Goal: Task Accomplishment & Management: Complete application form

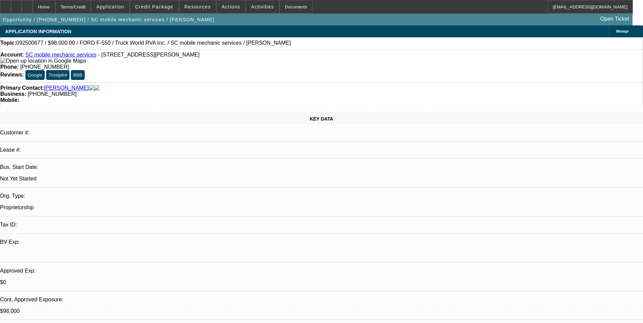
select select "0"
select select "2"
select select "0.1"
select select "0"
select select "2"
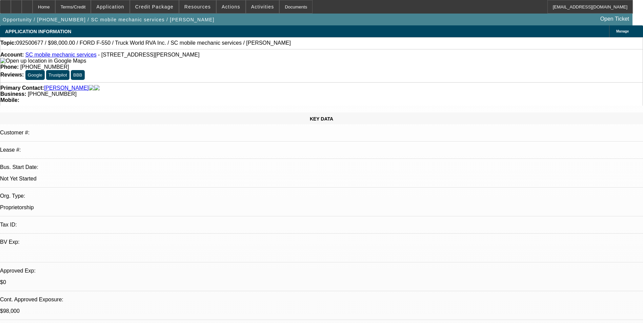
select select "0.1"
select select "0.15"
select select "2"
select select "0.1"
select select "1"
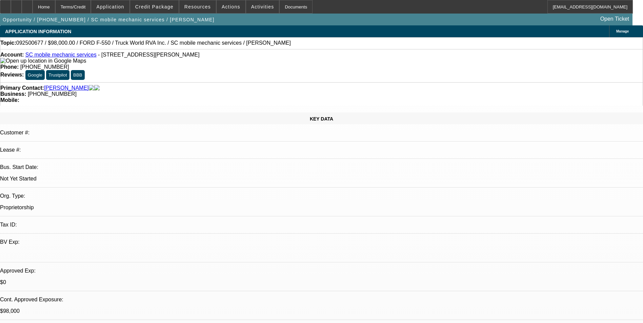
select select "2"
select select "4"
select select "1"
select select "2"
select select "4"
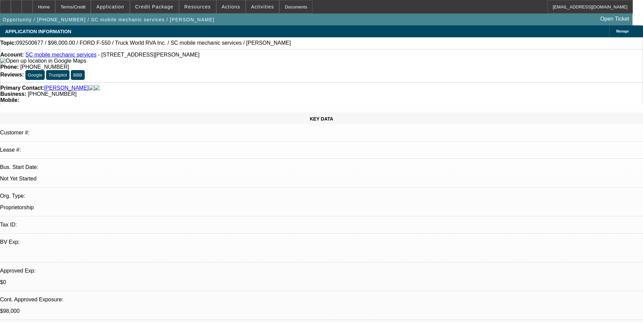
select select "1"
select select "2"
select select "4"
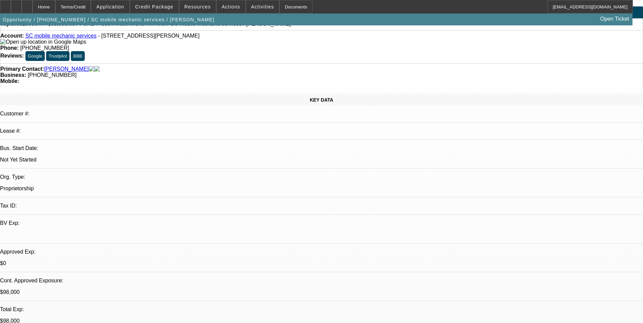
scroll to position [34, 0]
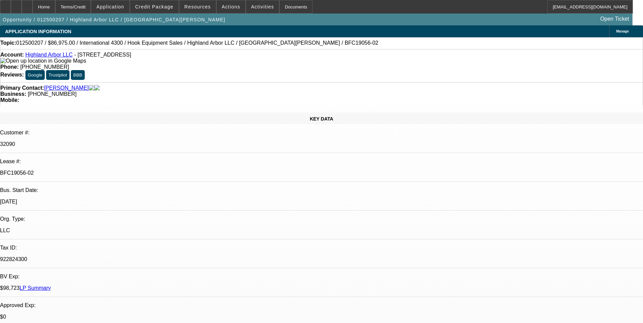
select select "0"
select select "2"
select select "0.1"
select select "0.2"
select select "2"
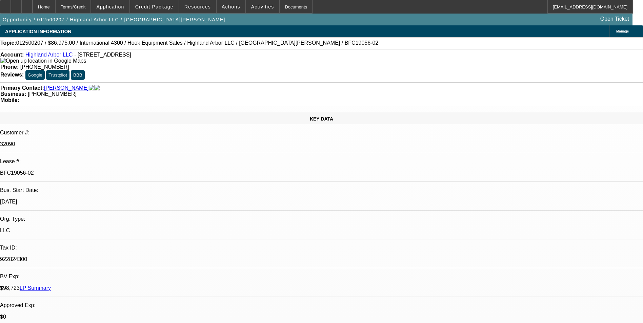
select select "0.1"
select select "0.2"
select select "2"
select select "0.1"
select select "0.2"
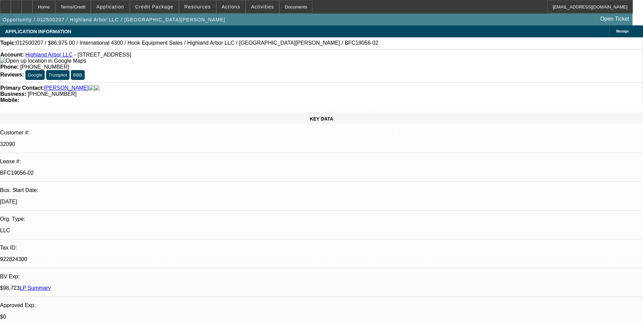
select select "2"
select select "0.1"
select select "1"
select select "2"
select select "4"
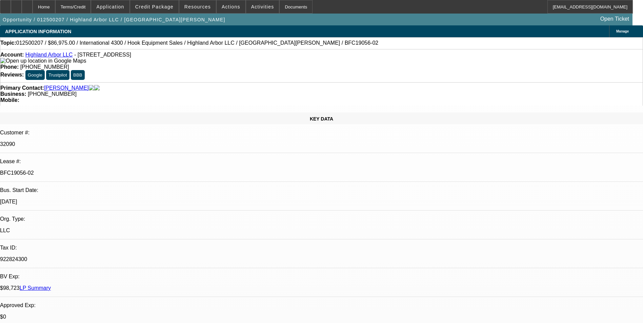
select select "1"
select select "2"
select select "4"
select select "1"
select select "2"
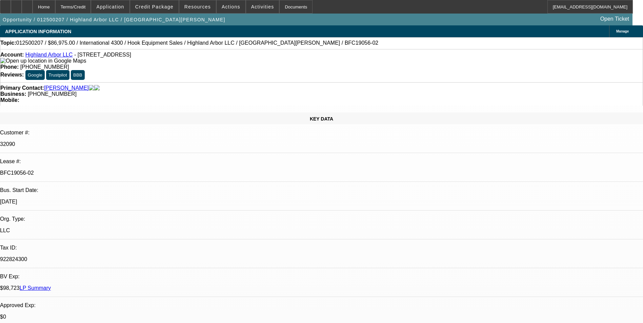
select select "4"
select select "1"
select select "2"
select select "4"
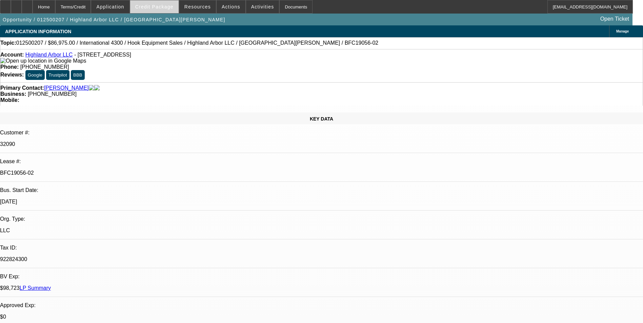
click at [160, 10] on span at bounding box center [154, 7] width 48 height 16
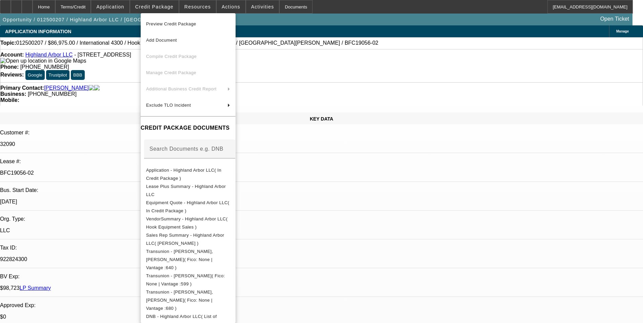
click at [359, 197] on div at bounding box center [321, 161] width 643 height 323
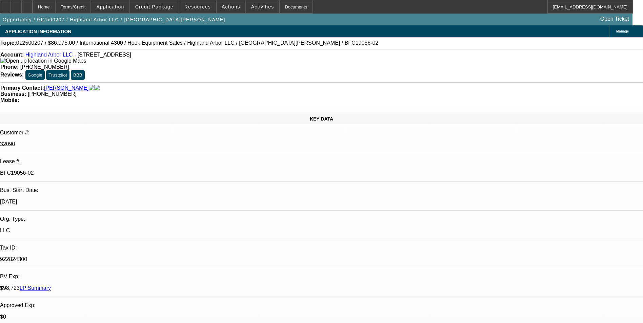
scroll to position [678, 0]
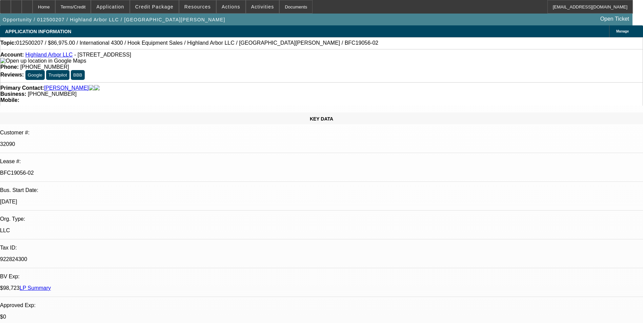
scroll to position [1010, 0]
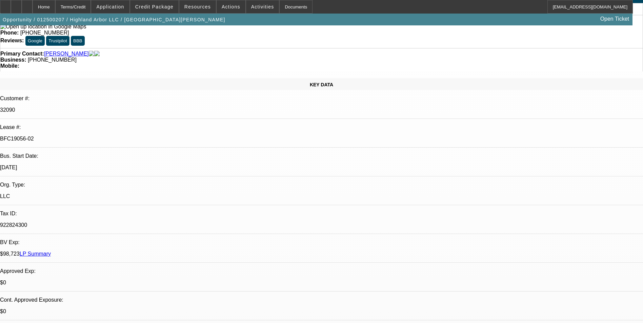
scroll to position [68, 0]
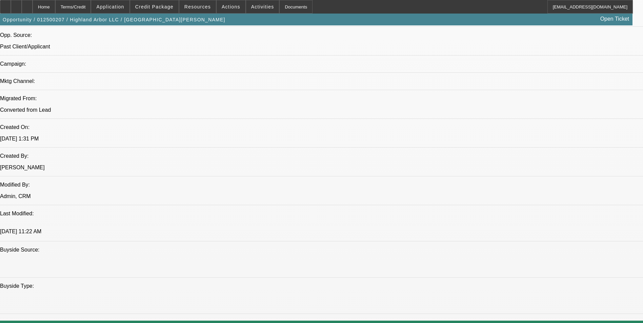
scroll to position [475, 0]
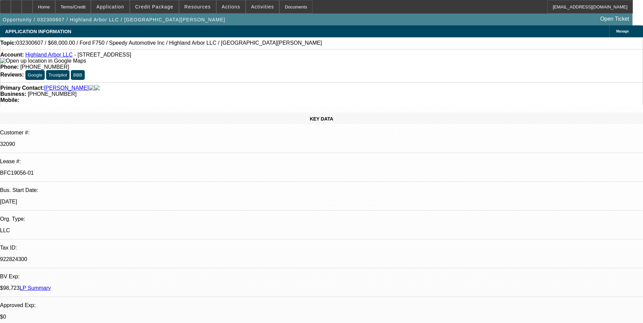
select select "0.2"
select select "2"
select select "0.1"
select select "0.2"
select select "2"
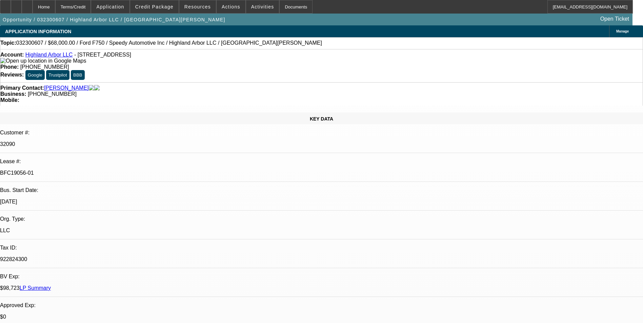
select select "0.1"
select select "0.2"
select select "2"
select select "0.1"
select select "0.2"
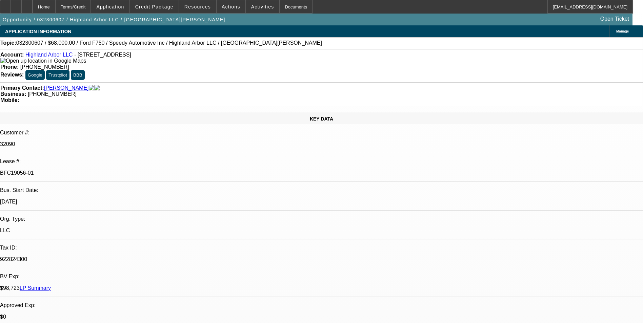
select select "2"
select select "0.1"
select select "1"
select select "2"
select select "4"
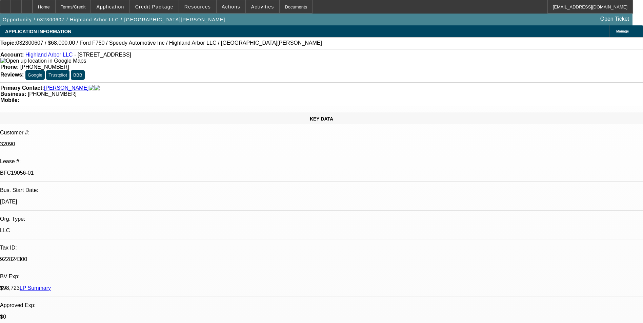
select select "1"
select select "2"
select select "4"
select select "1"
select select "2"
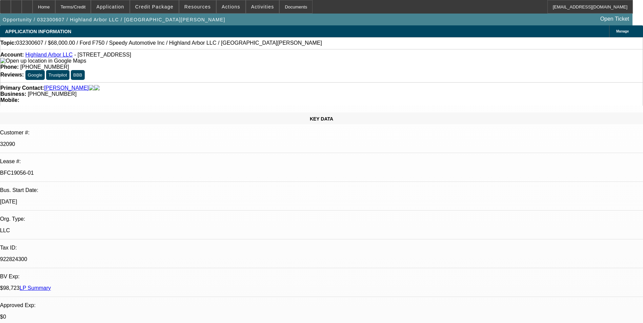
select select "4"
select select "1"
select select "2"
select select "4"
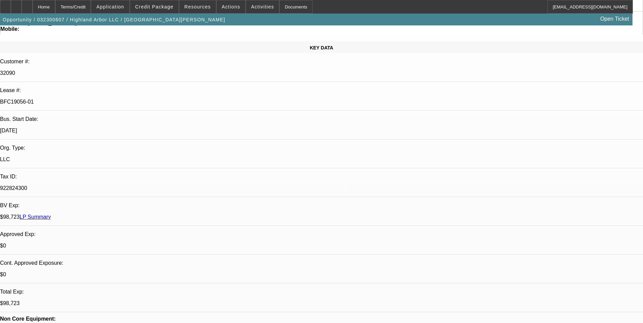
scroll to position [68, 0]
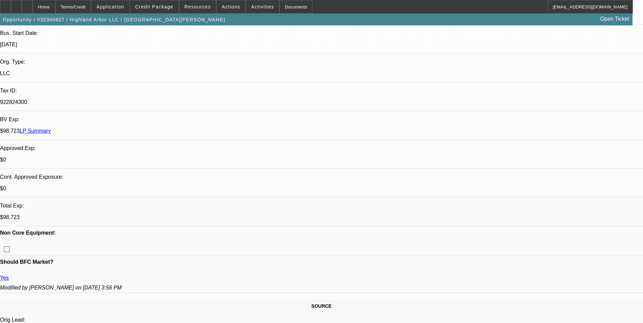
scroll to position [169, 0]
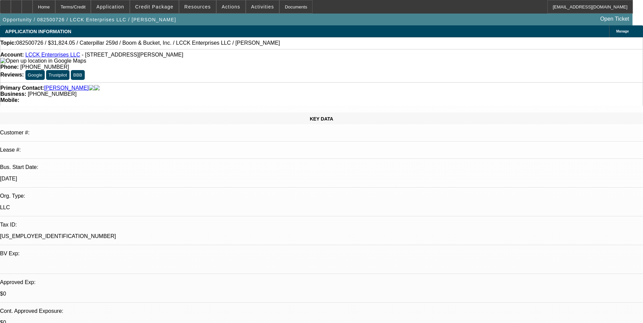
select select "0"
select select "0.1"
select select "0"
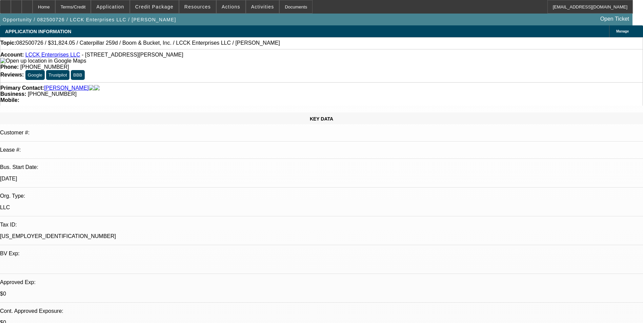
select select "0.1"
select select "0"
select select "0.1"
select select "0"
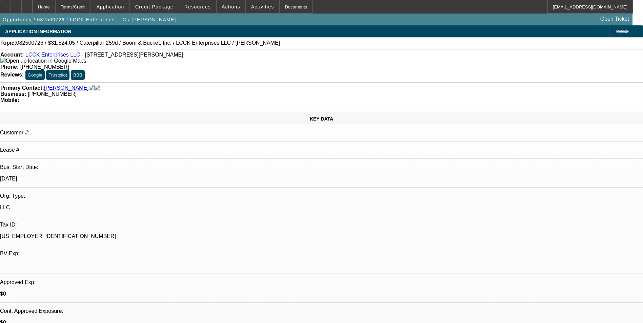
select select "0"
select select "0.1"
select select "1"
select select "4"
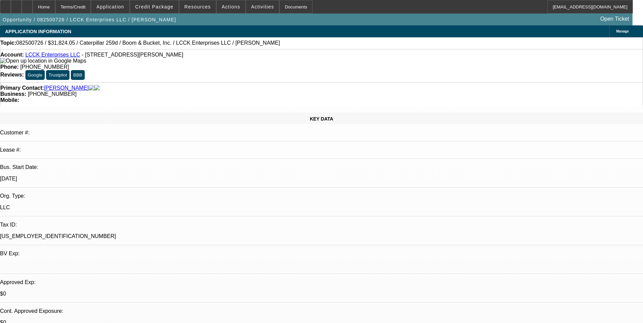
select select "1"
select select "4"
select select "1"
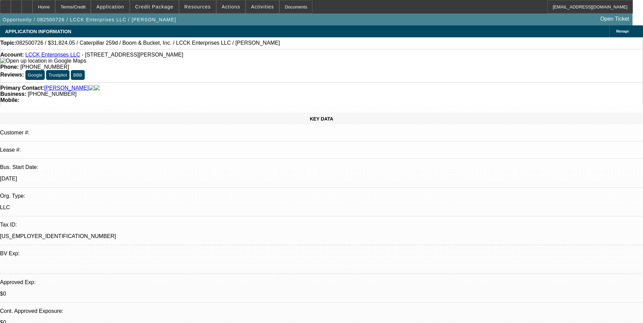
select select "4"
select select "1"
select select "4"
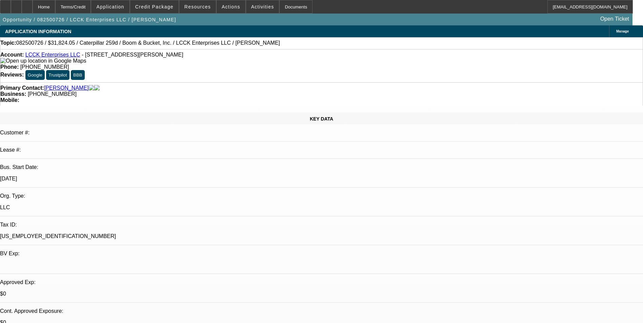
drag, startPoint x: 479, startPoint y: 241, endPoint x: 510, endPoint y: 238, distance: 31.0
drag, startPoint x: 510, startPoint y: 238, endPoint x: 464, endPoint y: 236, distance: 45.5
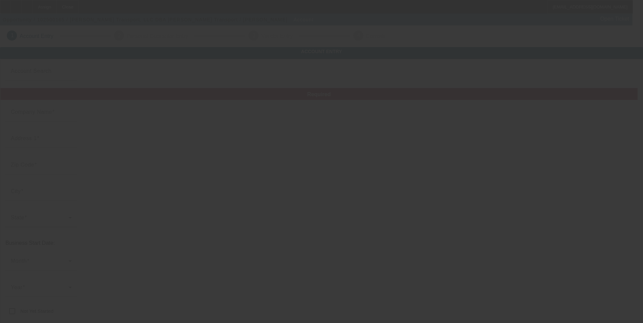
type input "[PERSON_NAME] Transport, LLC"
type input "[STREET_ADDRESS][PERSON_NAME]"
type input "17073-9185"
type input "NEWMANSTOWN"
type input "[PHONE_NUMBER]"
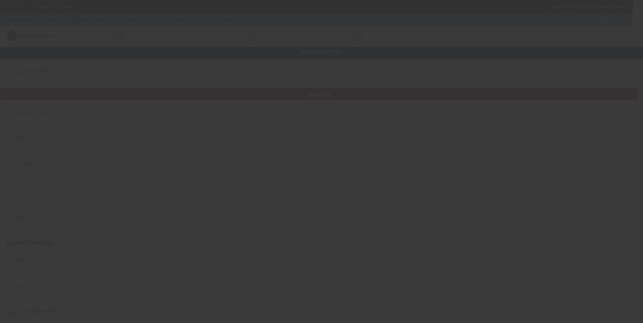
type input "[PERSON_NAME] Transport"
type input "[EMAIL_ADDRESS][DOMAIN_NAME]"
type input "[US_EMPLOYER_IDENTIFICATION_NUMBER]"
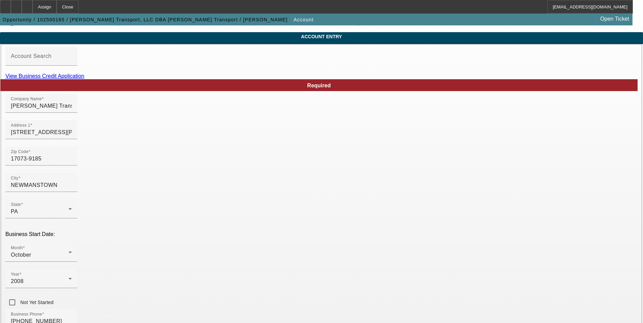
scroll to position [9, 0]
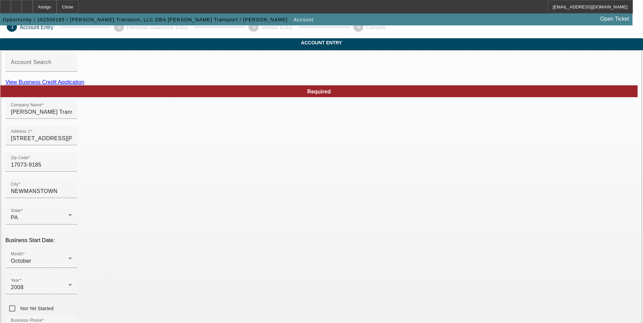
click at [84, 85] on link "View Business Credit Application" at bounding box center [44, 82] width 79 height 6
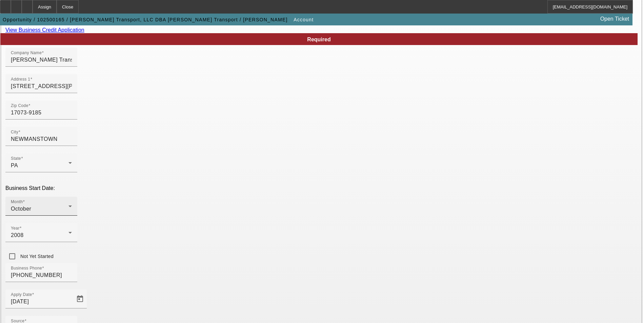
scroll to position [77, 0]
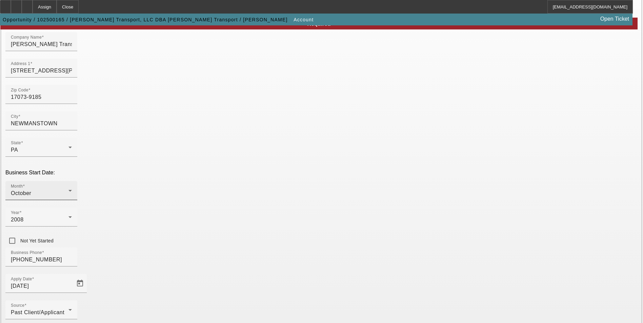
click at [68, 189] on div "October" at bounding box center [40, 193] width 58 height 8
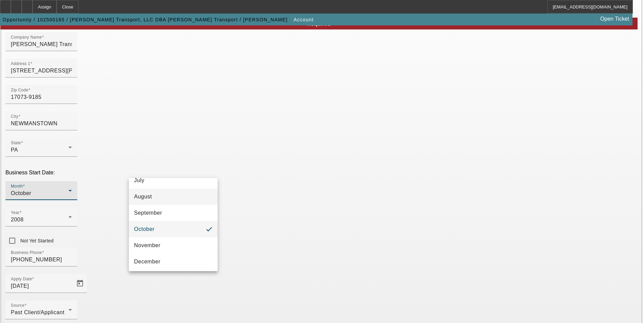
scroll to position [124, 0]
click at [173, 241] on mat-option "November" at bounding box center [173, 244] width 89 height 16
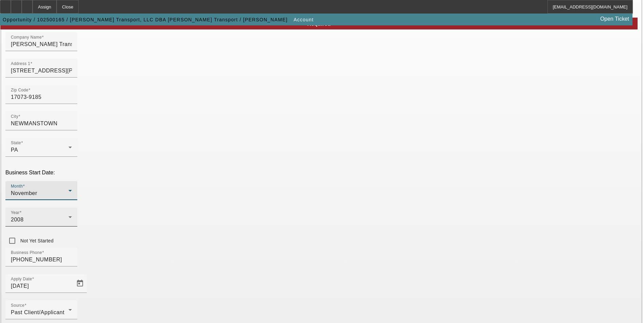
click at [72, 208] on div "Year 2008" at bounding box center [41, 217] width 61 height 19
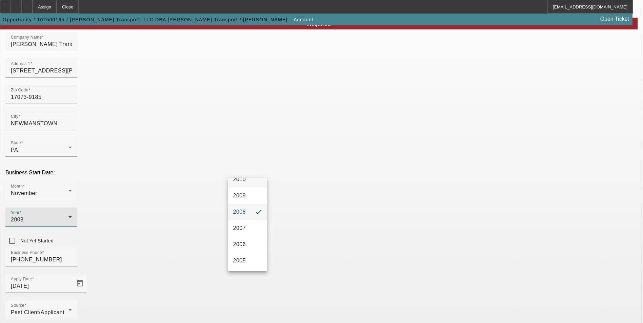
scroll to position [217, 0]
click at [248, 214] on mat-option "2013" at bounding box center [247, 216] width 39 height 16
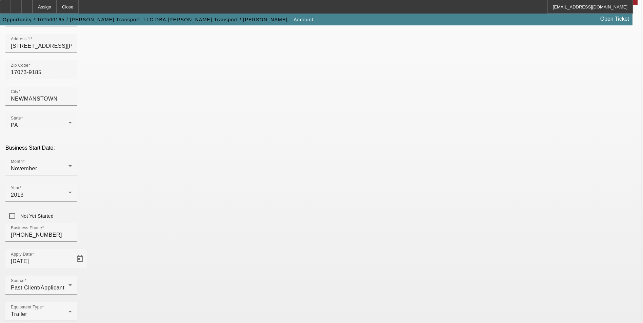
scroll to position [111, 0]
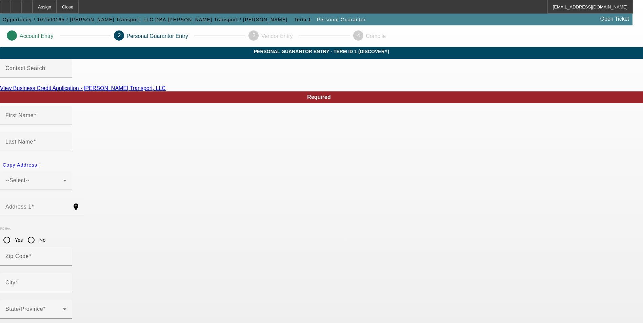
type input "Bryan"
type input "Weaver"
type input "109 S FORT ZELLERS RD"
radio input "true"
type input "17073-9185"
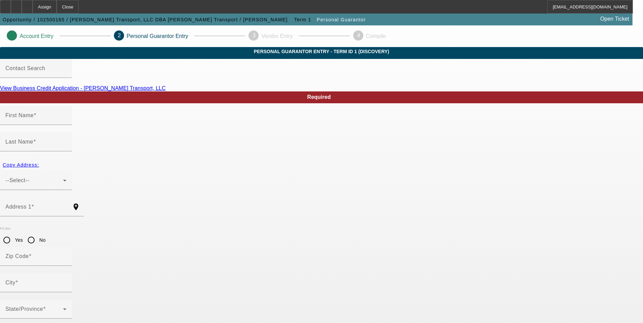
type input "NEWMANSTOWN"
type input "[PHONE_NUMBER]"
type input "100"
type input "159-72-3764"
type input "mrweavertransport@gmail.com"
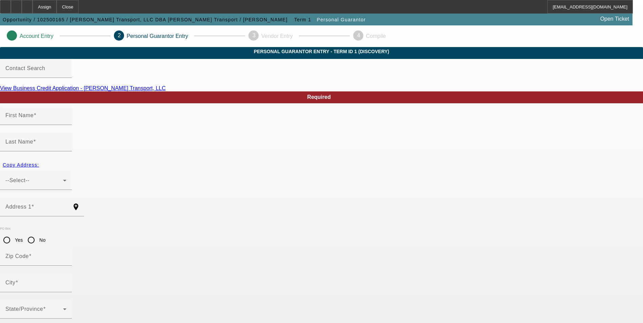
type input "[PHONE_NUMBER]"
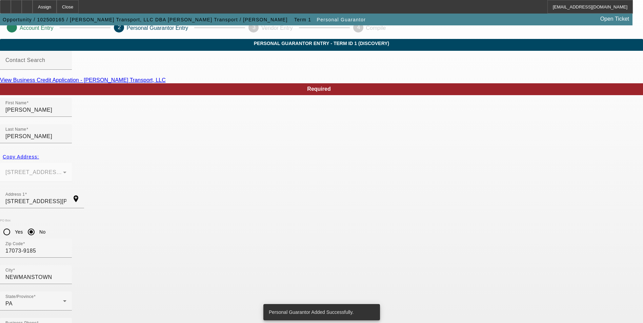
scroll to position [0, 0]
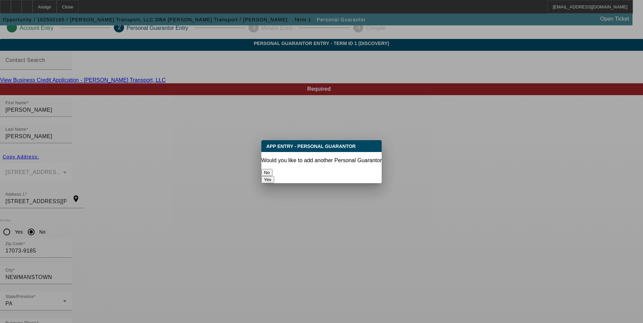
click at [273, 169] on button "No" at bounding box center [266, 172] width 11 height 7
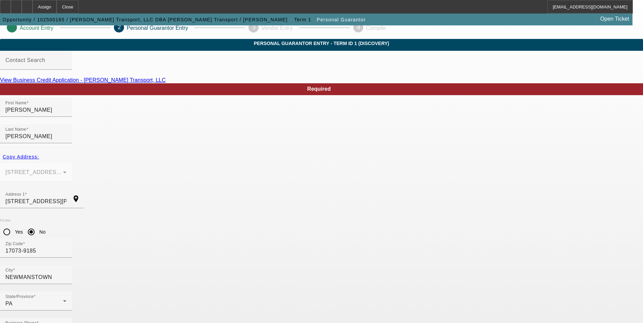
scroll to position [8, 0]
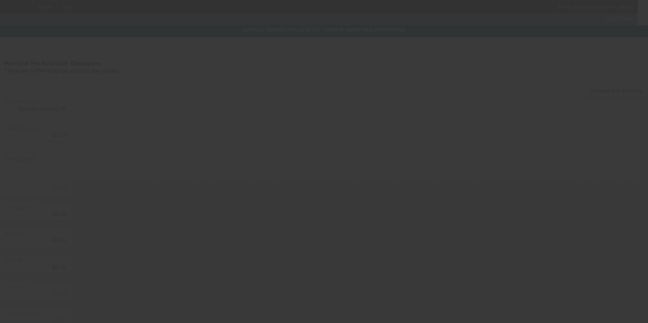
type input "$45,000.00"
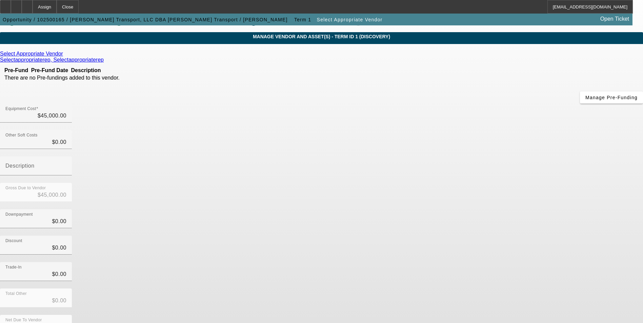
scroll to position [23, 0]
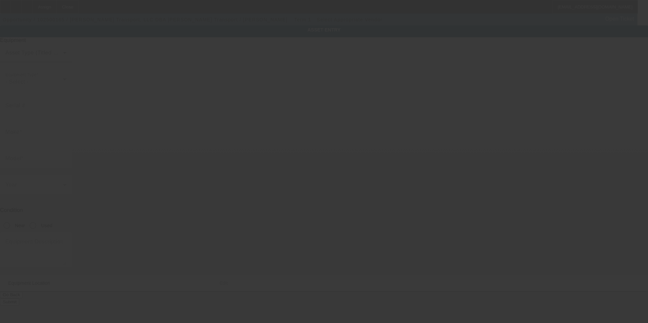
type textarea "2016 Great Dane Reefer Trailer Vin 1GRAA0827HW108847; Make: Great Dane"
type input "109 S FORT ZELLERS RD"
type input "NEWMANSTOWN"
type input "17073-9185"
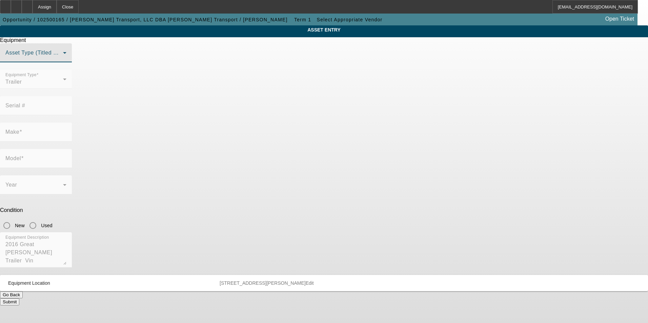
click at [63, 60] on span at bounding box center [34, 56] width 58 height 8
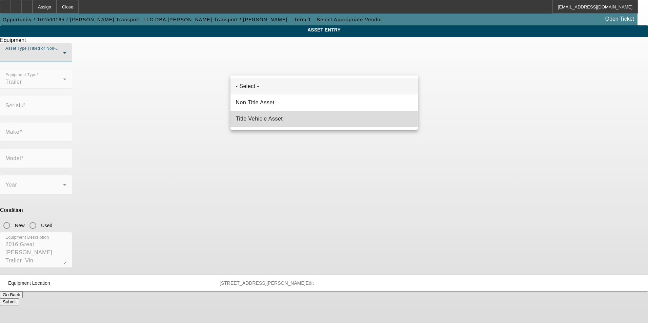
click at [288, 119] on mat-option "Title Vehicle Asset" at bounding box center [324, 119] width 187 height 16
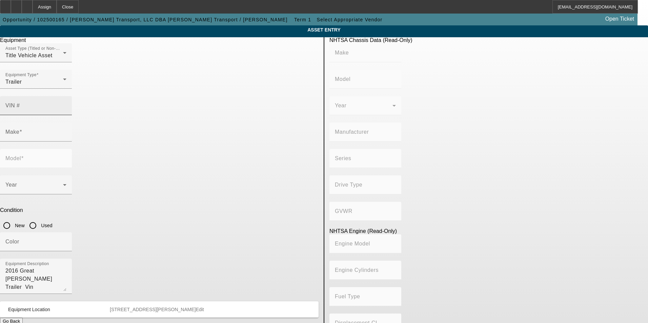
drag, startPoint x: 272, startPoint y: 96, endPoint x: 266, endPoint y: 95, distance: 5.8
click at [66, 104] on input "VIN #" at bounding box center [35, 108] width 61 height 8
paste input "1GRAA0827HW108847"
type input "1GRAA0827HW108847"
type input "GREAT DANE TRAILERS"
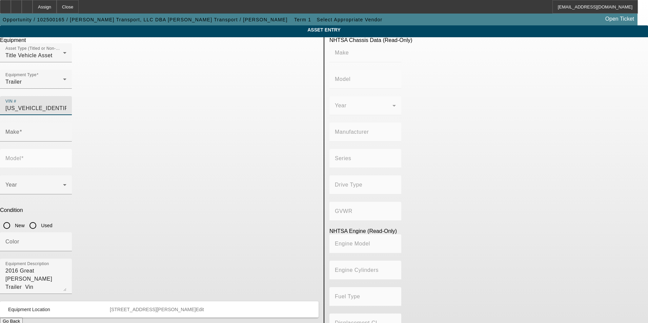
type input "Great Dane Trailers"
type input "GREAT DANE TRAILERS"
type input "Not Applicable"
type input "GREAT DANE TRAILERS"
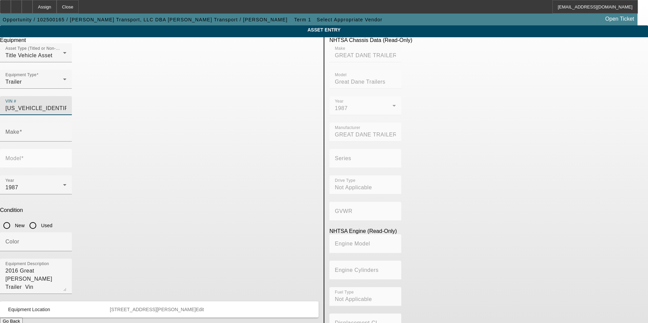
type input "Great Dane Trailers"
type input "1GRAA0827HW108847"
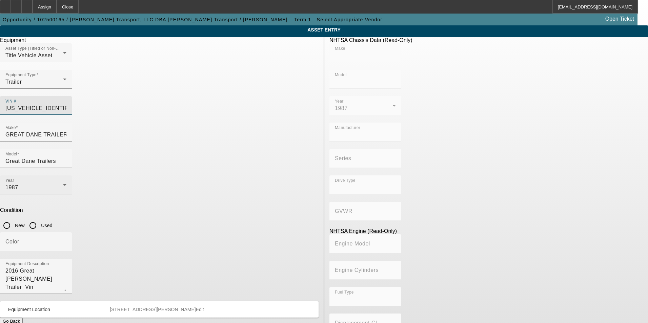
click at [63, 184] on div "1987" at bounding box center [34, 188] width 58 height 8
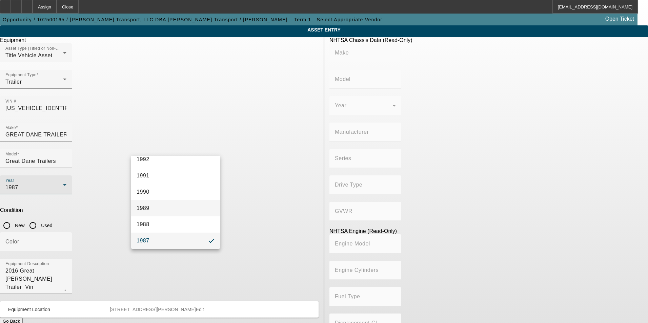
type input "GREAT DANE TRAILERS"
type input "Great Dane Trailers"
type input "GREAT DANE TRAILERS"
type input "Not Applicable"
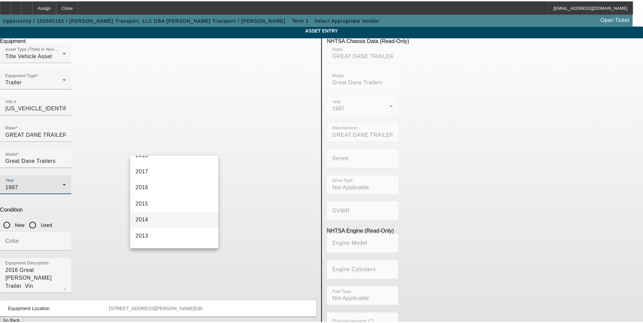
scroll to position [186, 0]
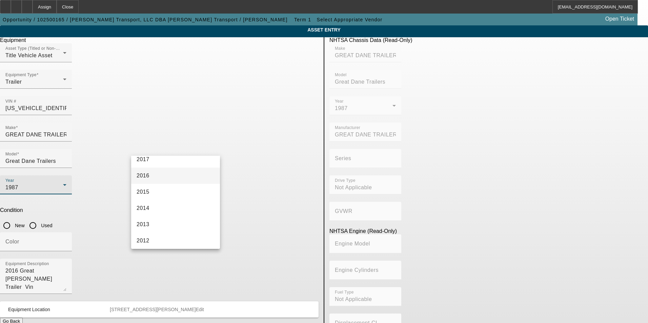
click at [156, 177] on mat-option "2016" at bounding box center [175, 176] width 89 height 16
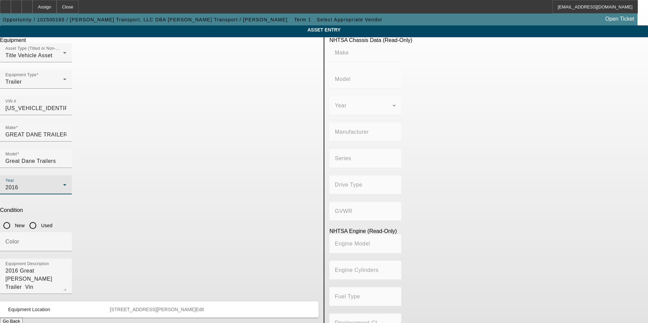
type input "GREAT DANE TRAILERS"
type input "Great Dane Trailers"
type input "GREAT DANE TRAILERS"
type input "Not Applicable"
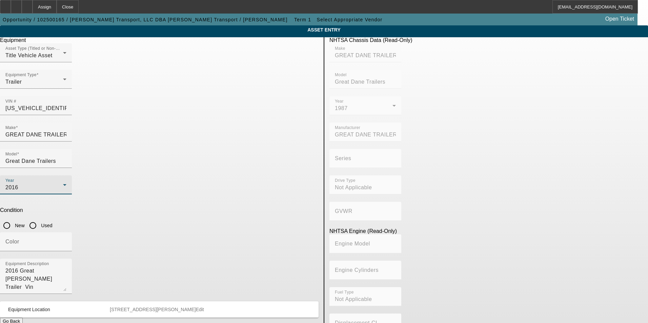
click at [40, 219] on input "Used" at bounding box center [33, 226] width 14 height 14
radio input "true"
click at [66, 267] on textarea "2016 Great Dane Reefer Trailer Vin 1GRAA0827HW108847; Make: Great Dane" at bounding box center [35, 279] width 61 height 24
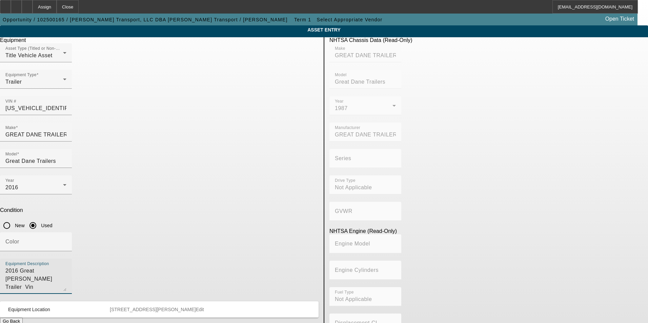
click at [66, 267] on textarea "2016 Great Dane Reefer Trailer Vin 1GRAA0827HW108847; Make: Great Dane" at bounding box center [35, 279] width 61 height 24
type textarea "Reefer Trailer"
click at [82, 200] on app-asset-collateral-manage "ASSET ENTRY Delete asset Equipment Asset Type (Titled or Non-Titled) Title Vehi…" at bounding box center [324, 213] width 648 height 376
click at [19, 323] on button "Submit" at bounding box center [9, 328] width 19 height 7
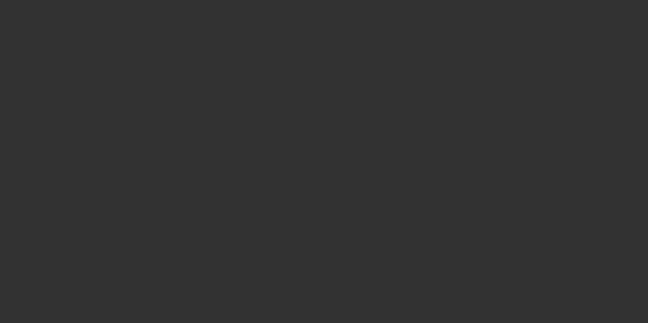
type input "$45,000.00"
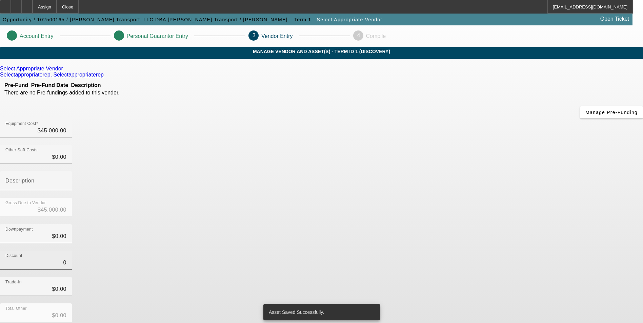
click at [66, 259] on input "0" at bounding box center [35, 263] width 61 height 8
type input "$0.00"
click at [441, 251] on div "Discount $0.00" at bounding box center [321, 264] width 643 height 26
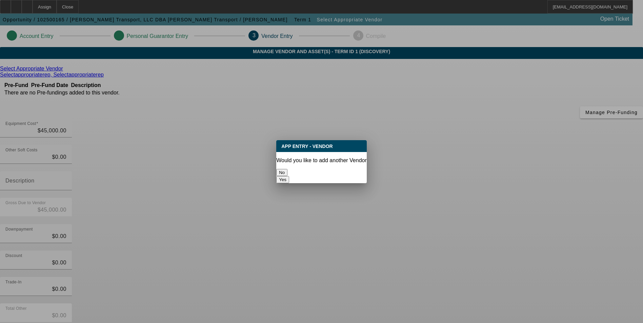
click at [287, 169] on button "No" at bounding box center [281, 172] width 11 height 7
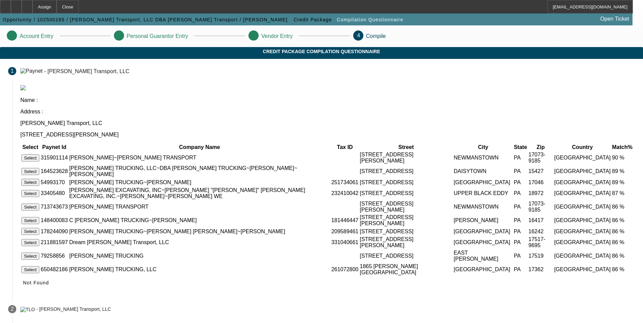
click at [39, 155] on button "Select" at bounding box center [30, 158] width 18 height 7
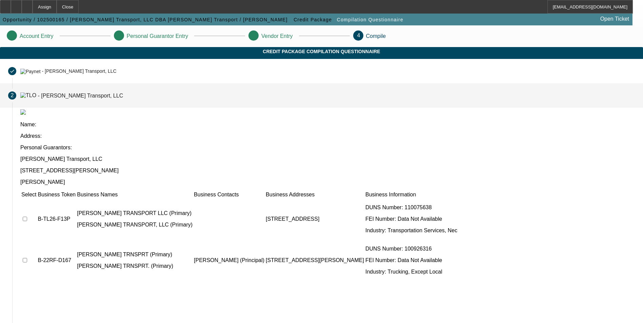
click at [27, 217] on input "checkbox" at bounding box center [25, 219] width 4 height 4
checkbox input "true"
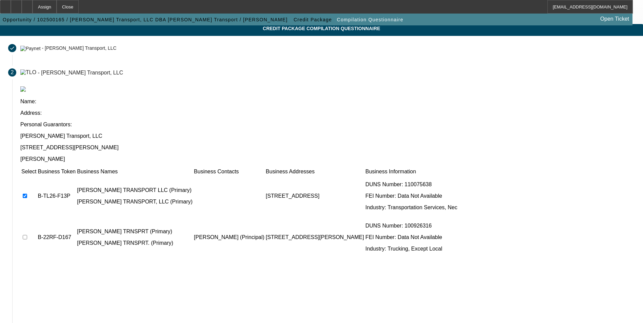
scroll to position [34, 0]
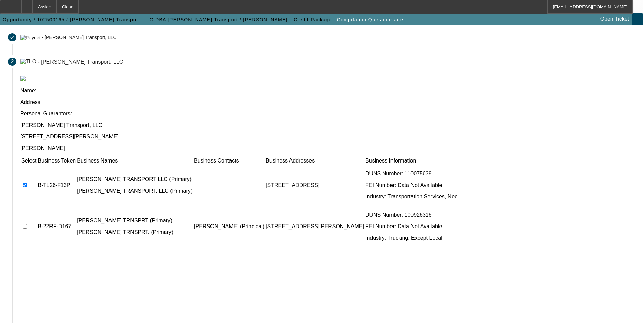
click at [27, 224] on input "checkbox" at bounding box center [25, 226] width 4 height 4
checkbox input "true"
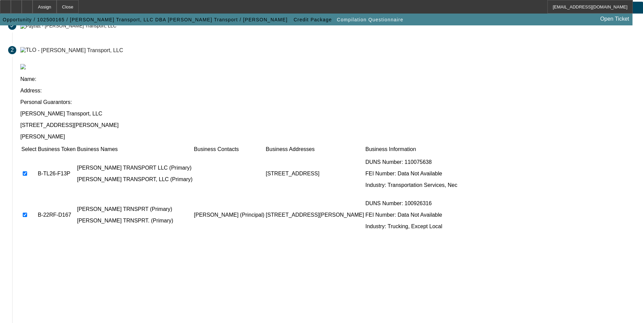
scroll to position [52, 0]
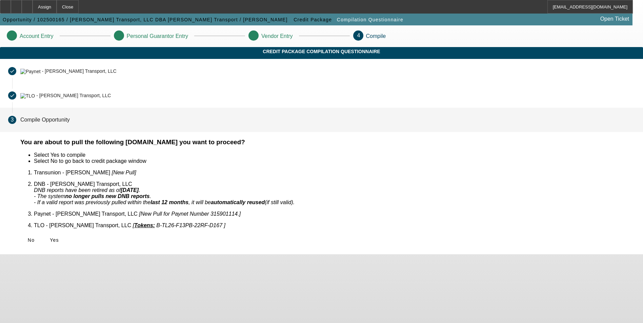
scroll to position [0, 0]
click at [59, 238] on span "Yes" at bounding box center [54, 240] width 9 height 5
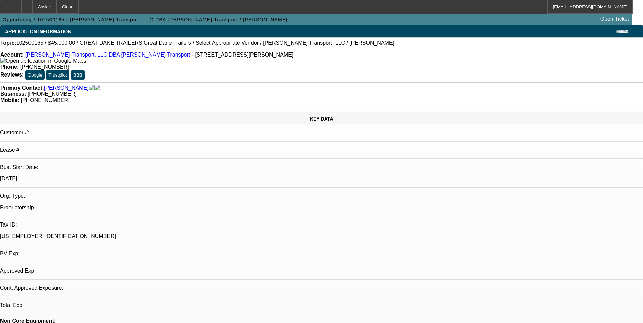
select select "0"
select select "2"
select select "0.1"
select select "1"
select select "2"
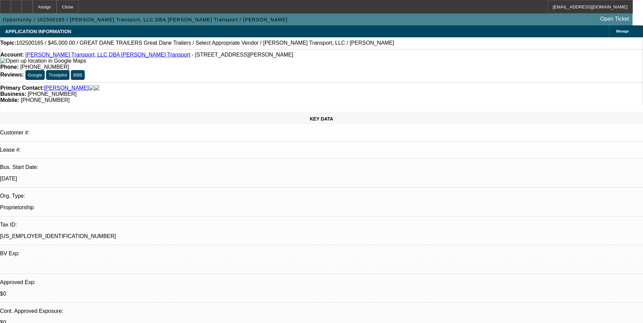
select select "4"
click at [33, 9] on div at bounding box center [27, 7] width 11 height 14
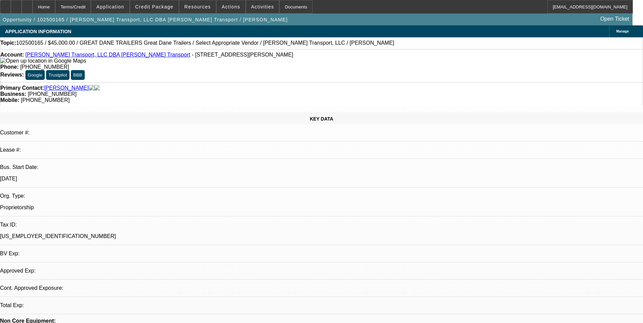
select select "0"
select select "2"
select select "0.1"
select select "4"
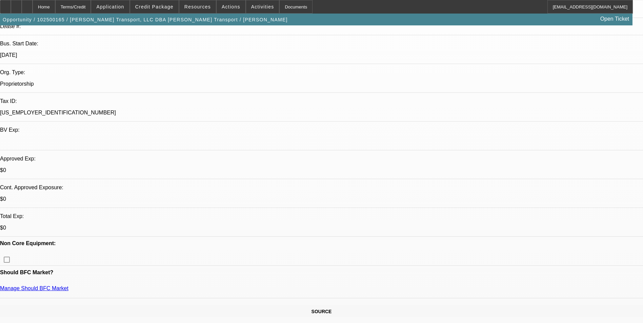
scroll to position [136, 0]
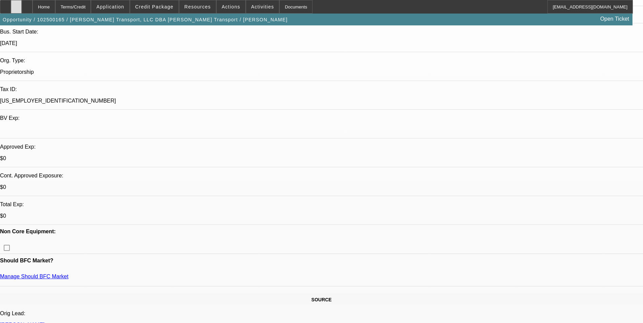
click at [16, 4] on icon at bounding box center [16, 4] width 0 height 0
click at [27, 4] on icon at bounding box center [27, 4] width 0 height 0
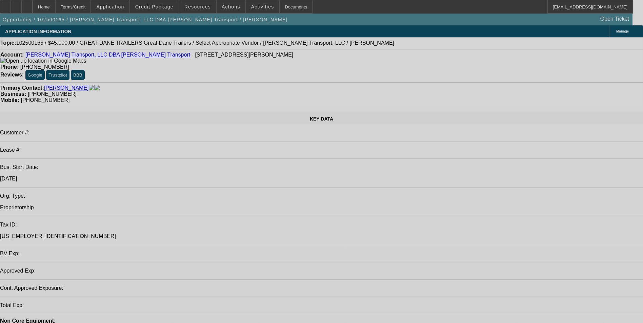
select select "0"
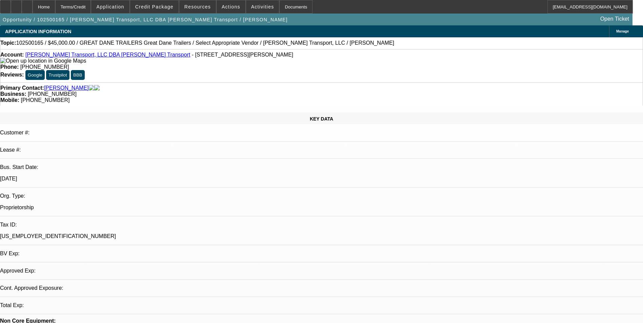
select select "2"
select select "0.1"
select select "4"
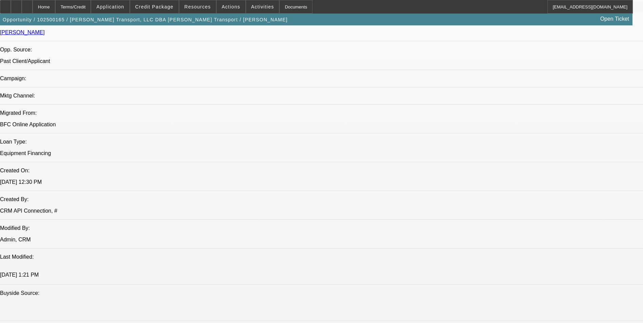
scroll to position [441, 0]
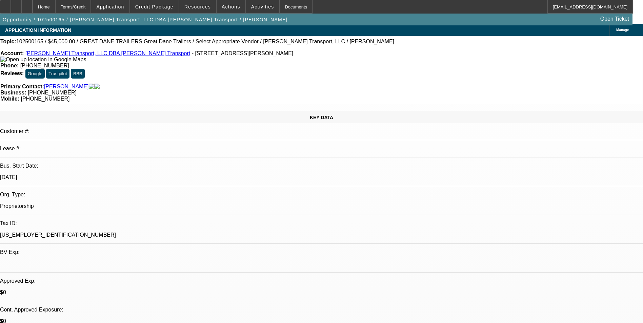
scroll to position [0, 0]
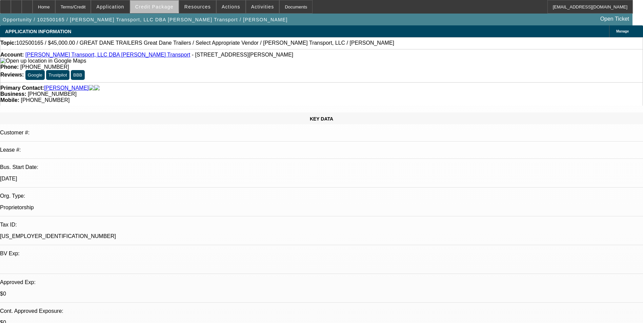
click at [165, 6] on span "Credit Package" at bounding box center [154, 6] width 38 height 5
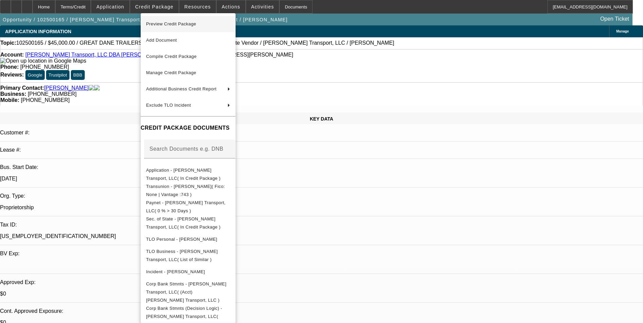
click at [196, 25] on span "Preview Credit Package" at bounding box center [171, 23] width 50 height 5
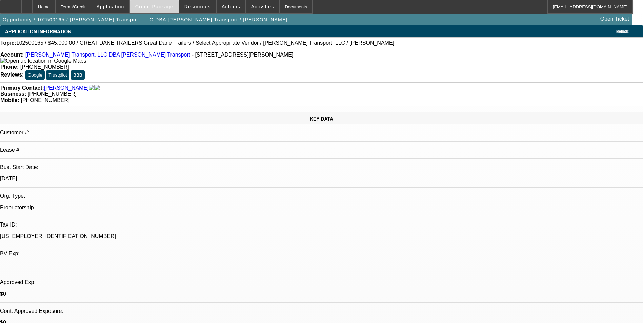
click at [155, 5] on span "Credit Package" at bounding box center [154, 6] width 38 height 5
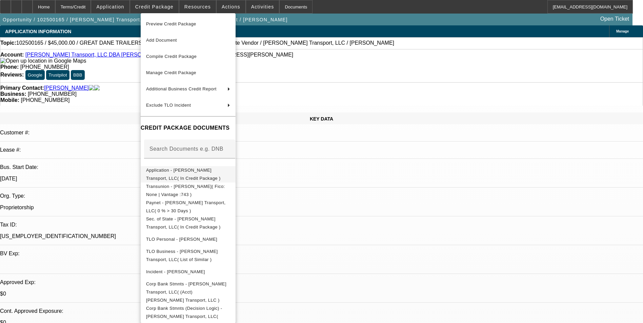
click at [195, 168] on span "Application - [PERSON_NAME] Transport, LLC( In Credit Package )" at bounding box center [188, 174] width 84 height 16
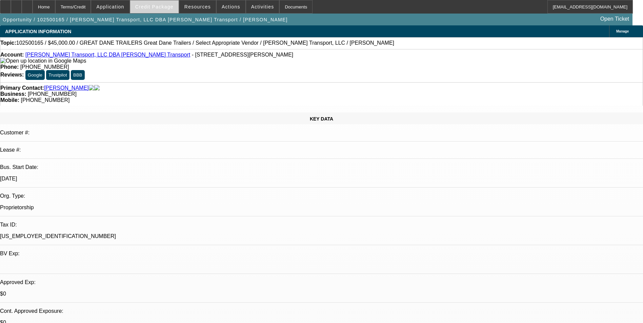
click at [160, 4] on span "Credit Package" at bounding box center [154, 6] width 38 height 5
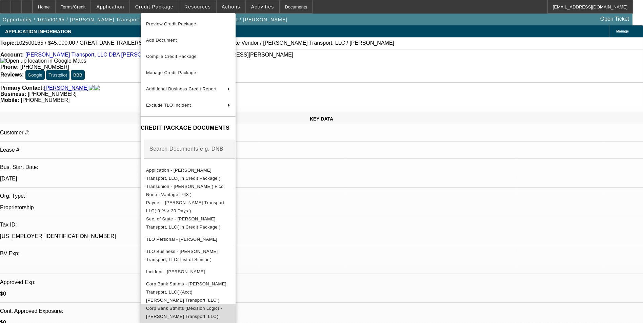
drag, startPoint x: 242, startPoint y: 287, endPoint x: 226, endPoint y: 298, distance: 19.6
click at [222, 306] on span "Corp Bank Stmnts (Decision Logic) - [PERSON_NAME] Transport, LLC( Request Code:…" at bounding box center [184, 316] width 76 height 21
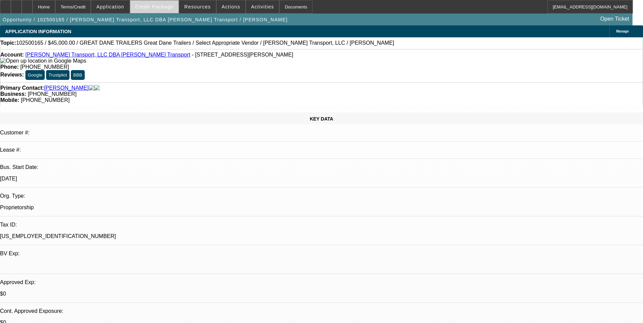
click at [164, 9] on span "Credit Package" at bounding box center [154, 6] width 38 height 5
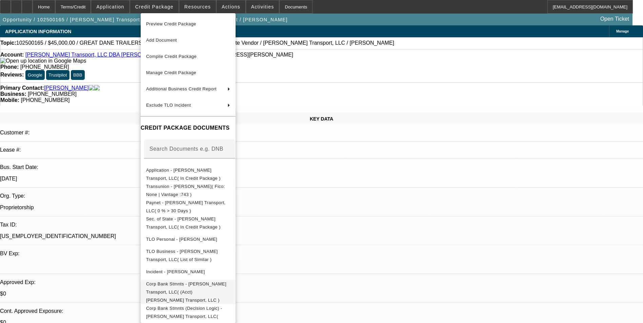
click at [218, 282] on span "Corp Bank Stmnts - [PERSON_NAME] Transport, LLC( (Acct) [PERSON_NAME] Transport…" at bounding box center [188, 292] width 84 height 24
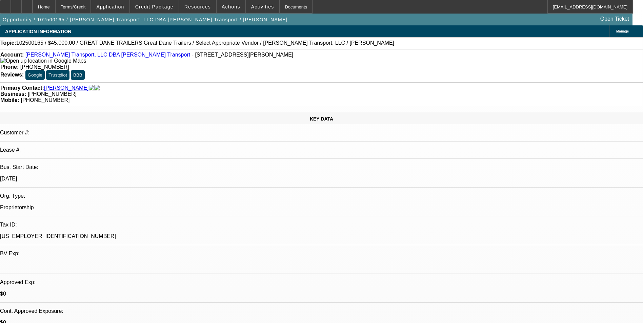
click at [257, 5] on span "Activities" at bounding box center [262, 6] width 23 height 5
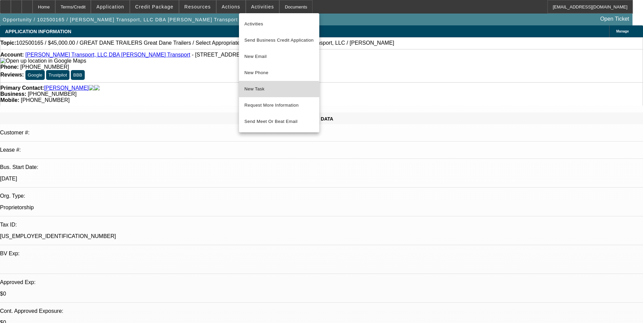
click at [274, 92] on span "New Task" at bounding box center [278, 89] width 69 height 8
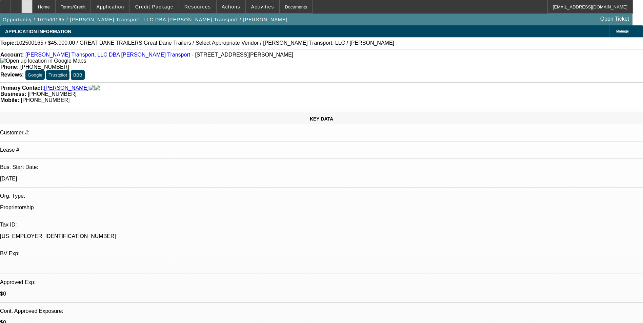
click at [33, 10] on div at bounding box center [27, 7] width 11 height 14
select select "0"
select select "2"
select select "0.1"
select select "1"
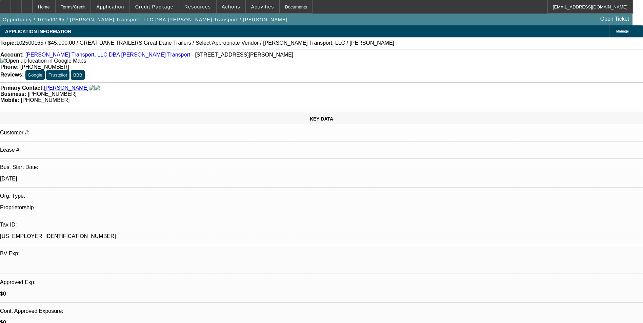
select select "2"
select select "4"
click at [27, 4] on icon at bounding box center [27, 4] width 0 height 0
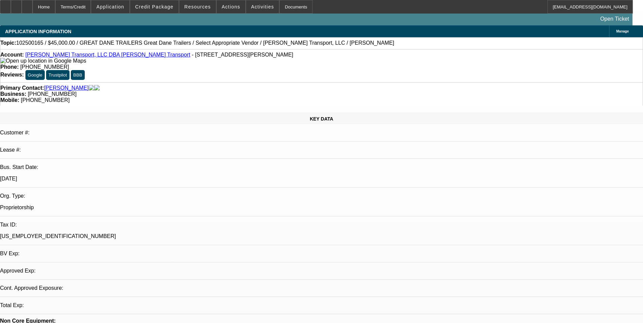
select select "0"
select select "2"
select select "0.1"
select select "4"
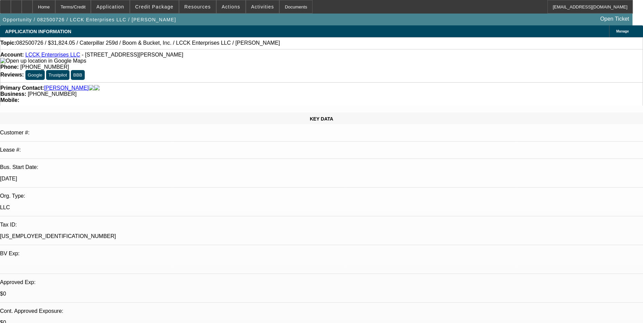
select select "0"
select select "0.1"
select select "0"
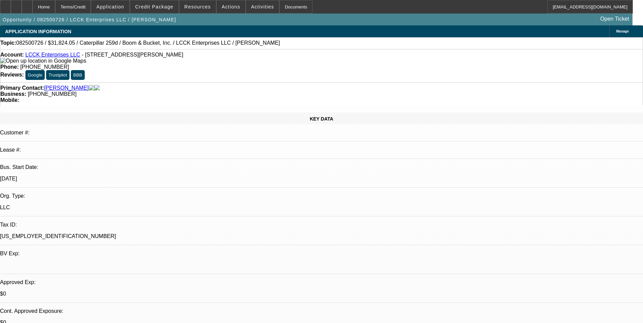
select select "0.1"
select select "0"
select select "0.1"
select select "0"
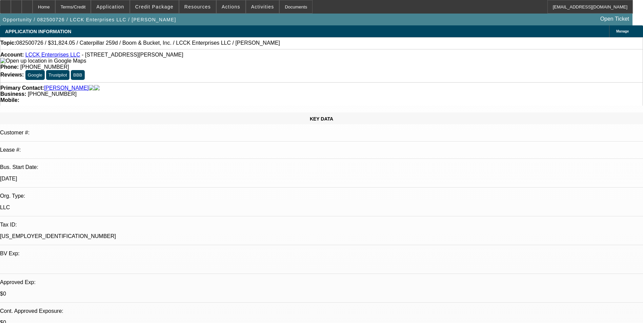
select select "0"
select select "0.1"
select select "1"
select select "4"
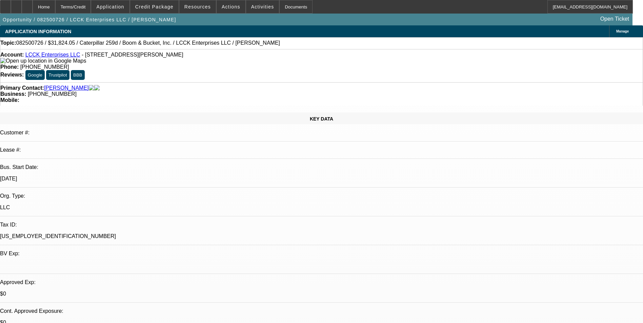
select select "1"
select select "4"
select select "1"
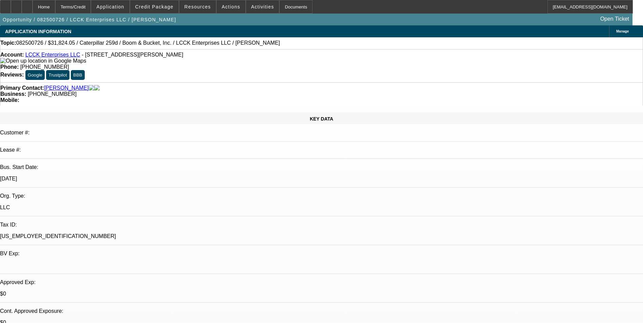
select select "4"
select select "1"
select select "4"
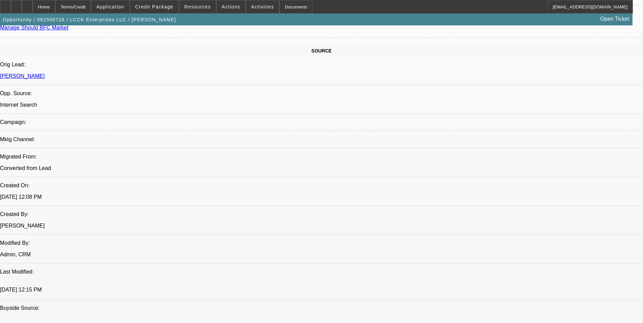
scroll to position [275, 0]
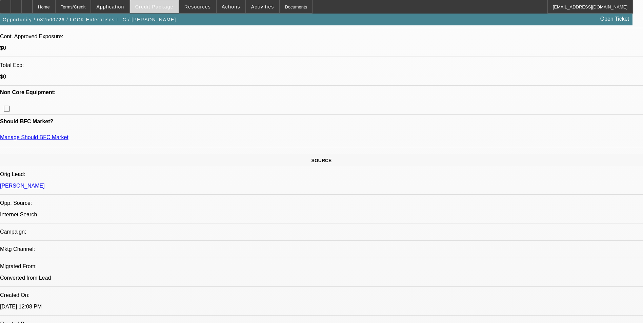
click at [173, 9] on span at bounding box center [154, 7] width 48 height 16
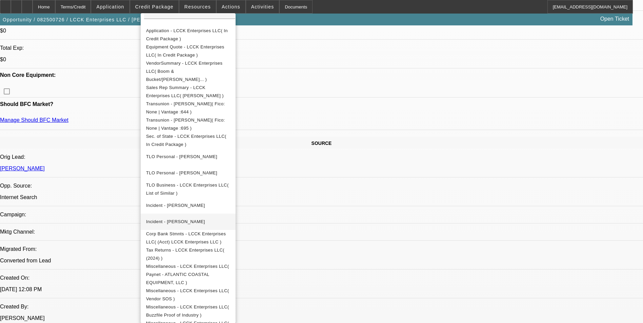
scroll to position [343, 0]
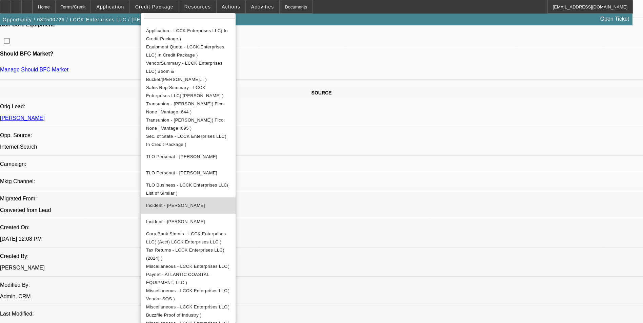
click at [227, 200] on button "Incident - Anderson, George" at bounding box center [188, 206] width 95 height 16
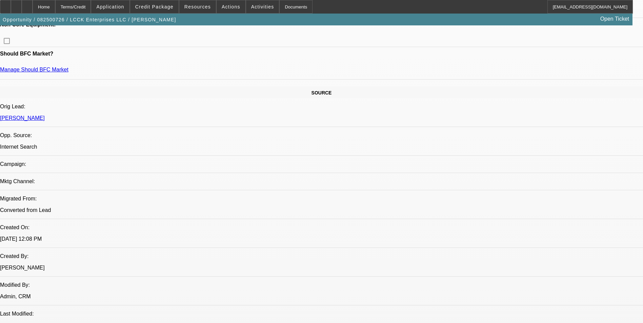
drag, startPoint x: 422, startPoint y: 51, endPoint x: 424, endPoint y: 45, distance: 6.2
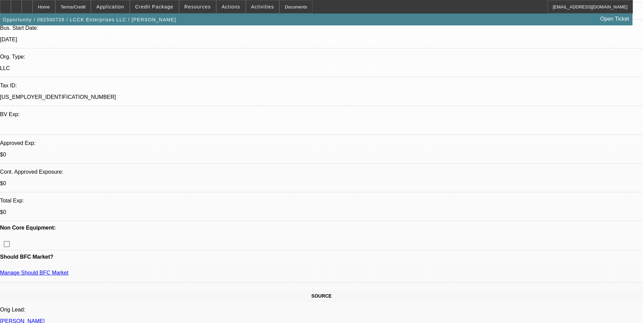
scroll to position [0, 0]
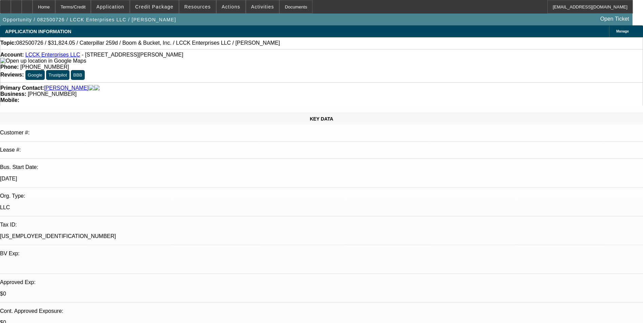
click at [423, 48] on div "Topic: 082500726 / $31,824.05 / Caterpillar 259d / Boom & Bucket, Inc. / LCCK E…" at bounding box center [321, 43] width 643 height 12
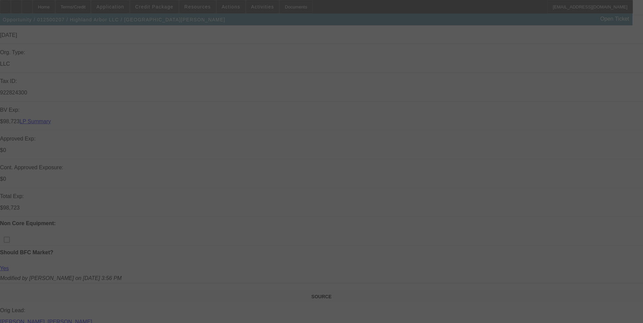
scroll to position [203, 0]
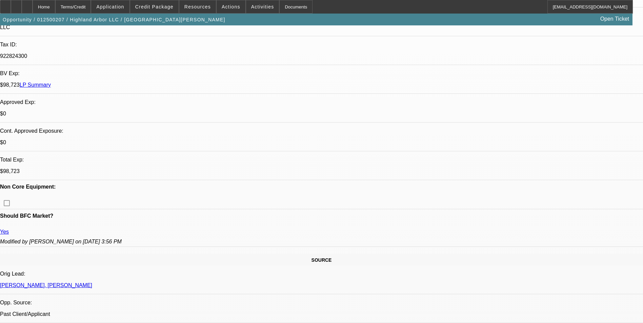
select select "0"
select select "2"
select select "0.1"
select select "0.2"
select select "2"
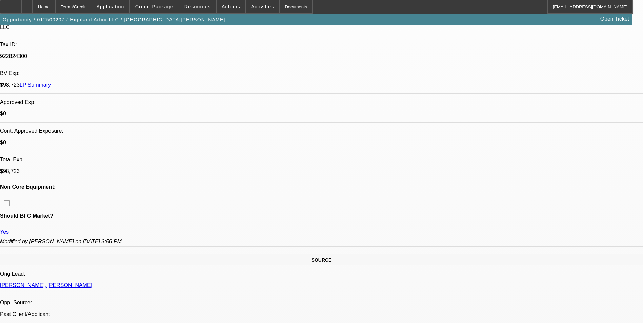
select select "0.1"
select select "0.2"
select select "2"
select select "0.1"
select select "0.2"
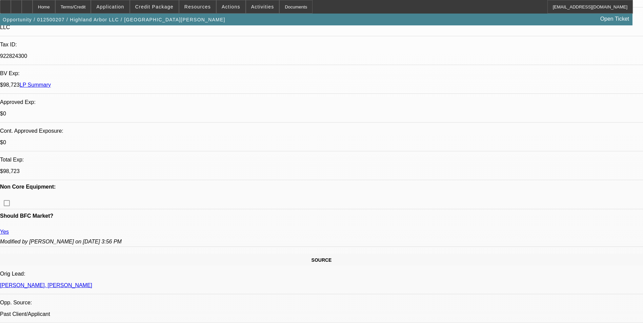
select select "2"
select select "0.1"
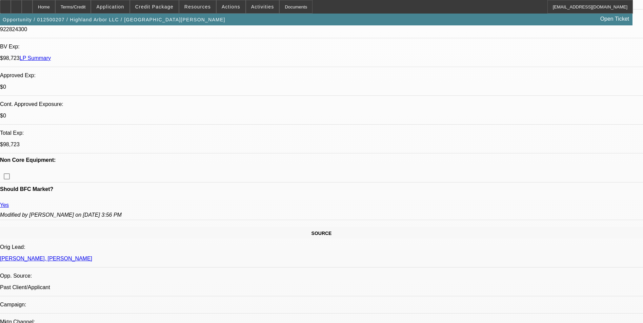
select select "1"
select select "2"
select select "4"
select select "1"
select select "2"
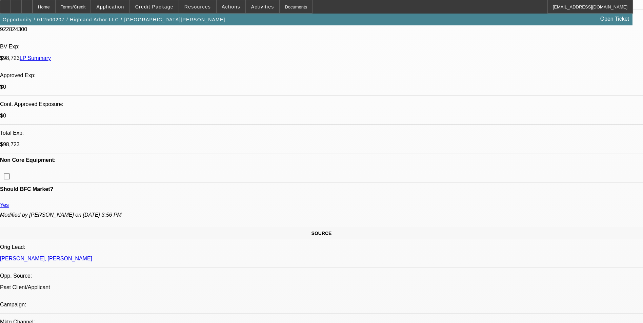
select select "4"
select select "1"
select select "2"
select select "4"
select select "1"
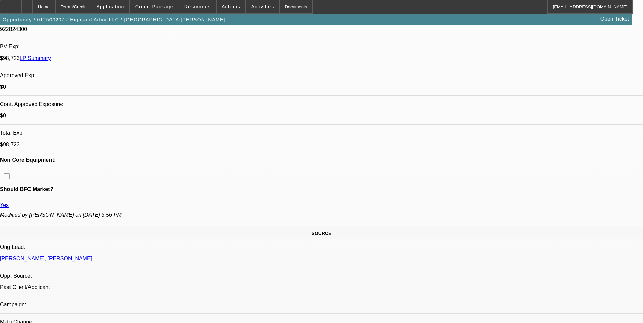
select select "2"
select select "4"
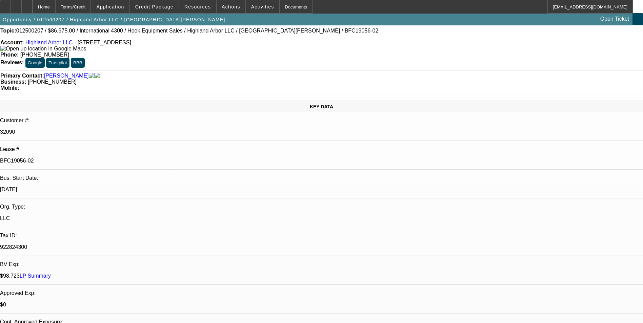
scroll to position [0, 0]
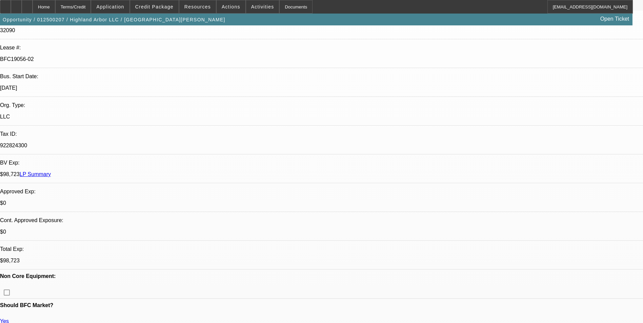
drag, startPoint x: 306, startPoint y: 195, endPoint x: 268, endPoint y: 199, distance: 38.5
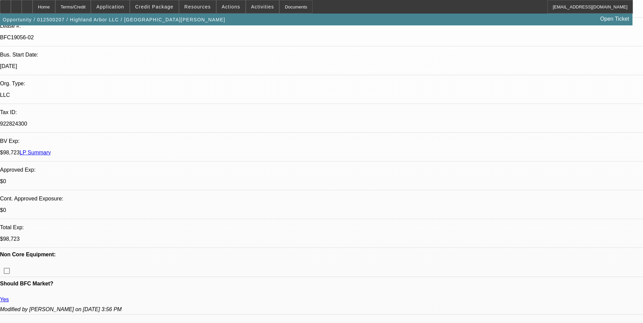
drag, startPoint x: 268, startPoint y: 199, endPoint x: 209, endPoint y: 178, distance: 62.4
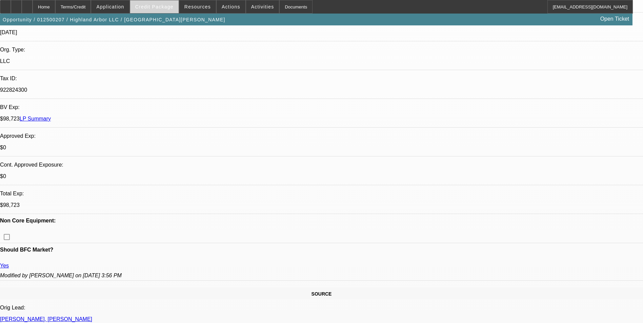
click at [161, 9] on span "Credit Package" at bounding box center [154, 6] width 38 height 5
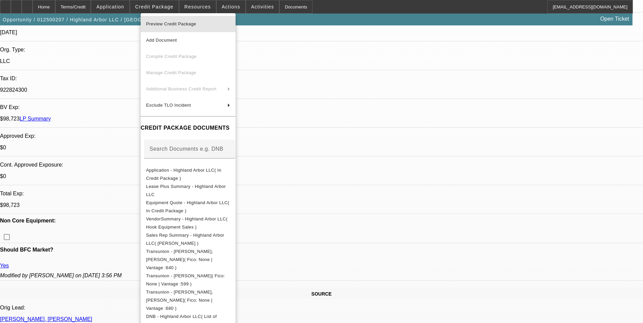
click at [189, 25] on span "Preview Credit Package" at bounding box center [171, 23] width 50 height 5
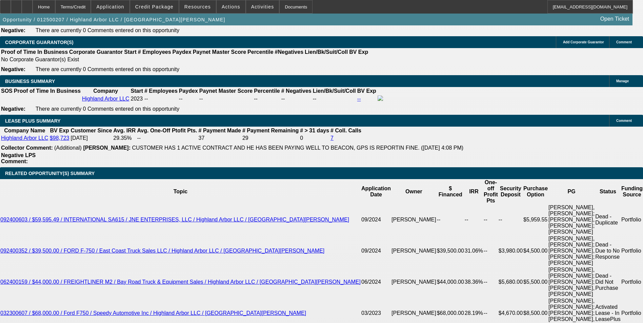
scroll to position [1119, 0]
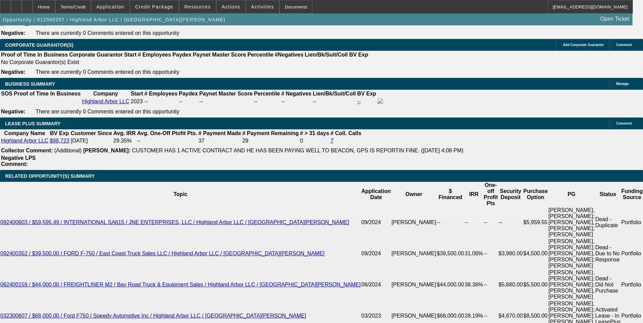
select select "0.2"
select select "2"
select select "0.1"
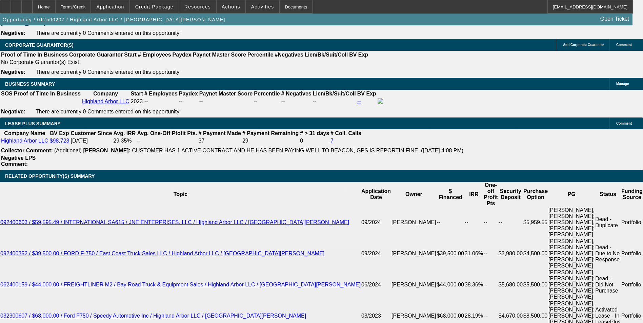
select select "4"
select select "0.2"
select select "2"
select select "0.1"
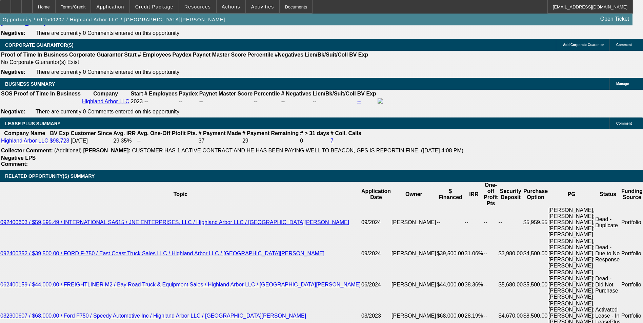
select select "4"
select select "0.2"
select select "2"
select select "0.1"
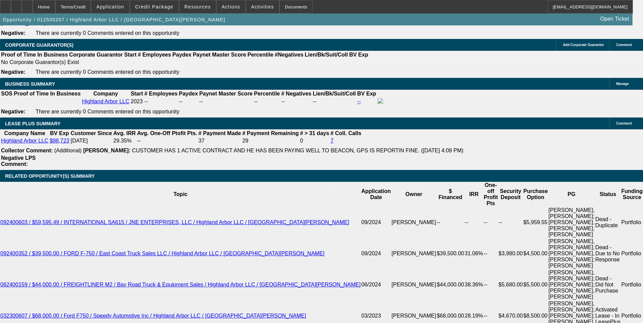
select select "4"
select select "0.2"
select select "2"
select select "0.1"
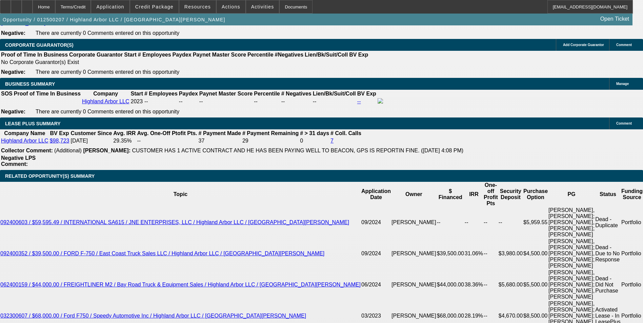
select select "4"
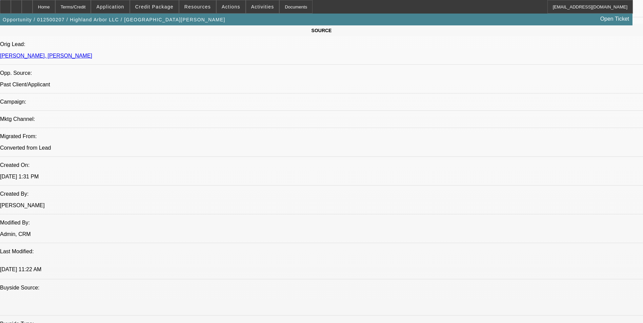
scroll to position [441, 0]
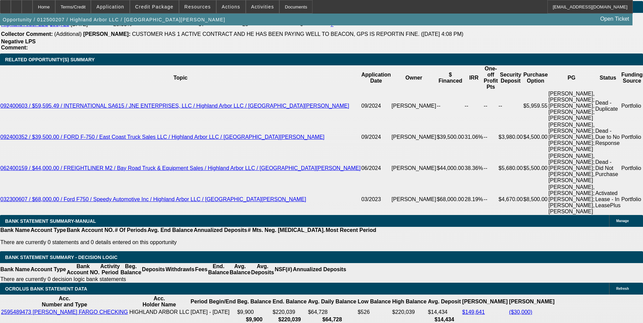
scroll to position [1220, 0]
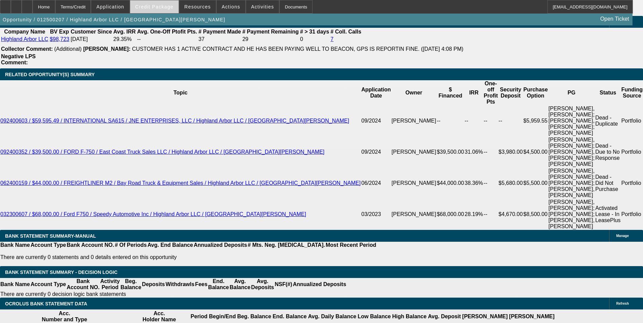
click at [162, 6] on span "Credit Package" at bounding box center [154, 6] width 38 height 5
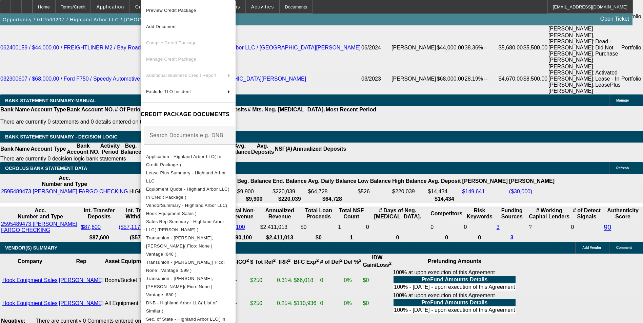
scroll to position [0, 0]
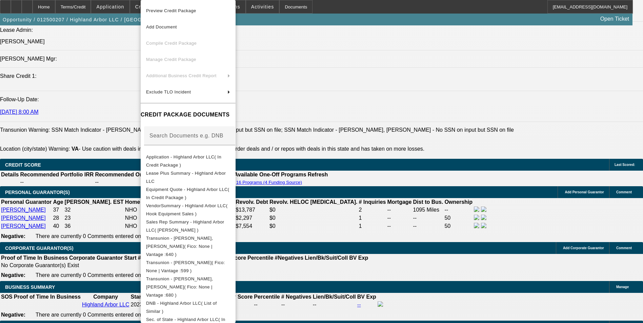
click at [380, 95] on div at bounding box center [321, 161] width 643 height 323
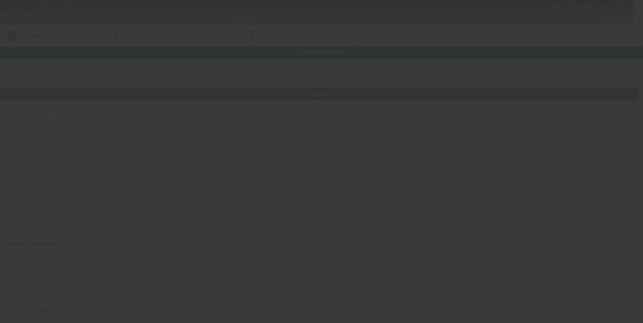
type input "Highland Arbor LLC"
type input "[STREET_ADDRESS]"
type input "22801"
type input "Harrisonburg"
type input "[PHONE_NUMBER]"
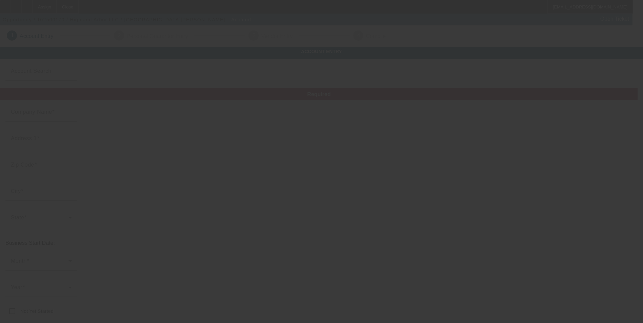
type input "[EMAIL_ADDRESS][DOMAIN_NAME]"
type input "[GEOGRAPHIC_DATA]"
type input "922824300"
type input "[URL][DOMAIN_NAME]"
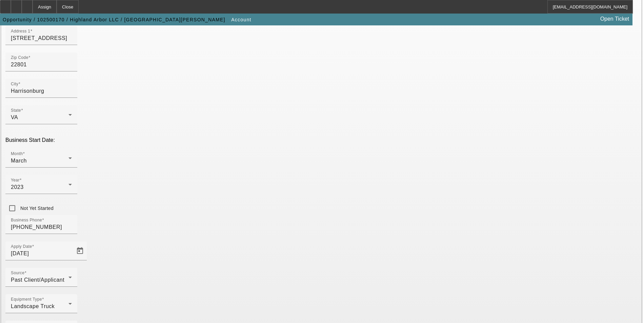
scroll to position [104, 0]
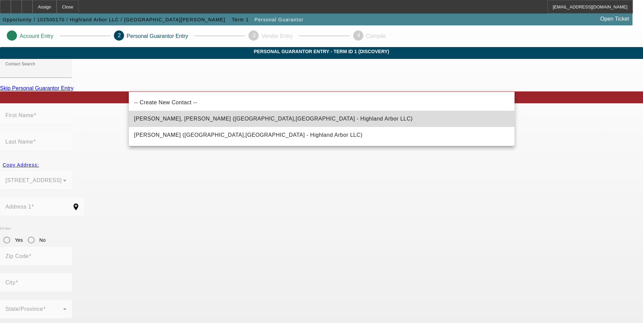
click at [227, 121] on span "[PERSON_NAME], [PERSON_NAME] ([GEOGRAPHIC_DATA],[GEOGRAPHIC_DATA] - Highland Ar…" at bounding box center [273, 119] width 279 height 6
type input "[PERSON_NAME], [PERSON_NAME] ([GEOGRAPHIC_DATA],[GEOGRAPHIC_DATA] - Highland Ar…"
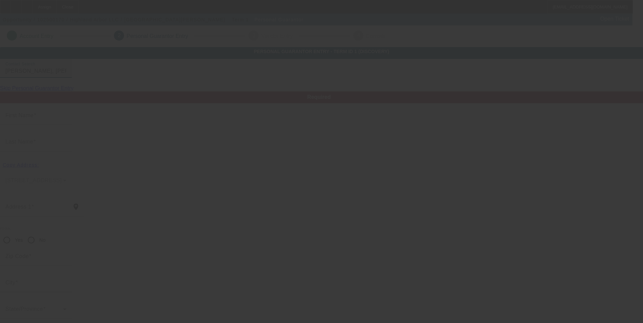
type input "Deyvi"
type input "[PERSON_NAME]"
type input "[STREET_ADDRESS][PERSON_NAME]"
radio input "true"
type input "75050"
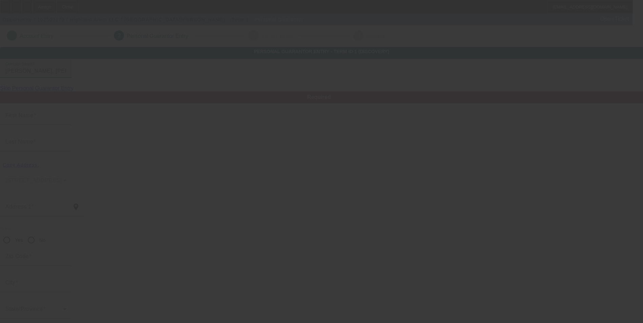
type input "[GEOGRAPHIC_DATA]"
type input "[PHONE_NUMBER]"
type input "0"
type input "991-80-2558"
type input "[EMAIL_ADDRESS][DOMAIN_NAME]"
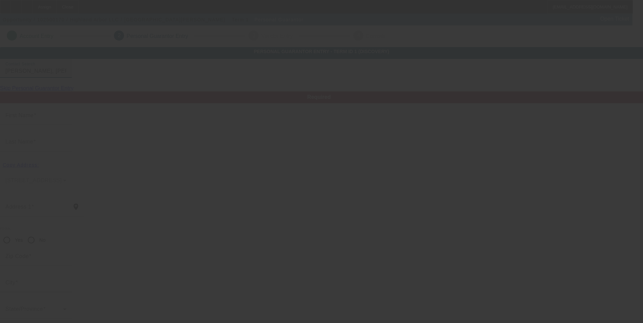
type input "Apt 604"
type input "[PHONE_NUMBER]"
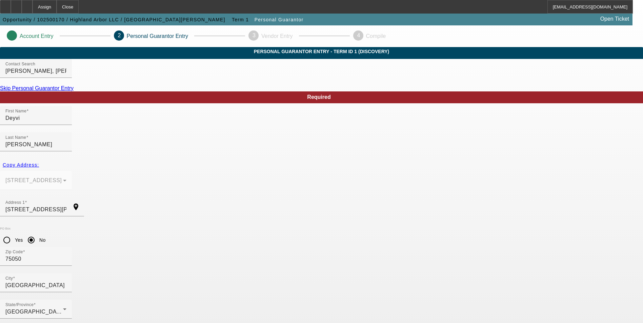
paste input "deyvimeza1988@gmail.com"
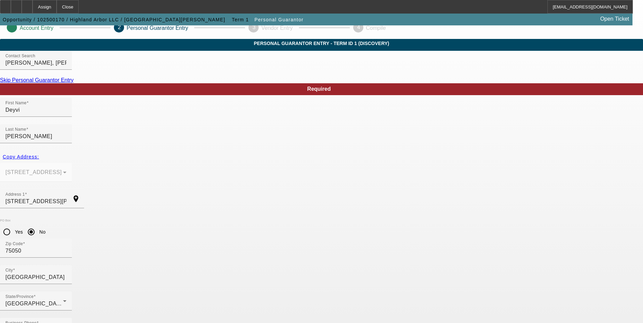
type input "deyvimeza1988@gmail.com"
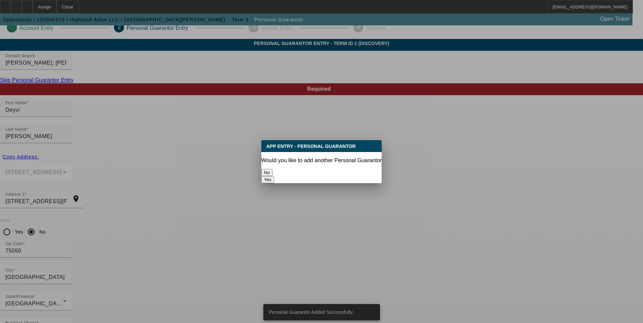
scroll to position [0, 0]
click at [274, 176] on button "Yes" at bounding box center [267, 179] width 13 height 7
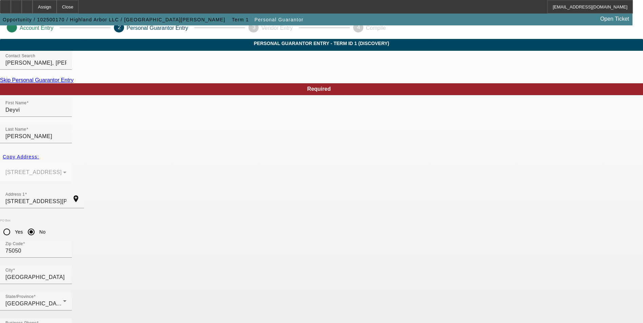
radio input "false"
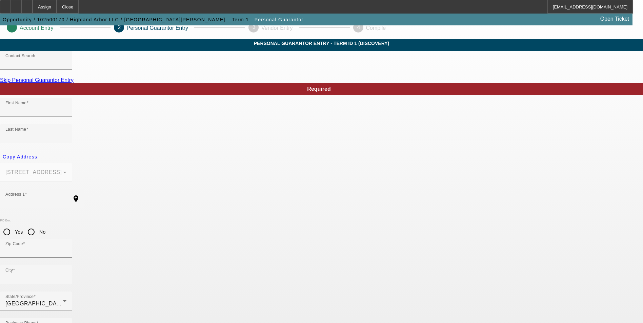
scroll to position [8, 0]
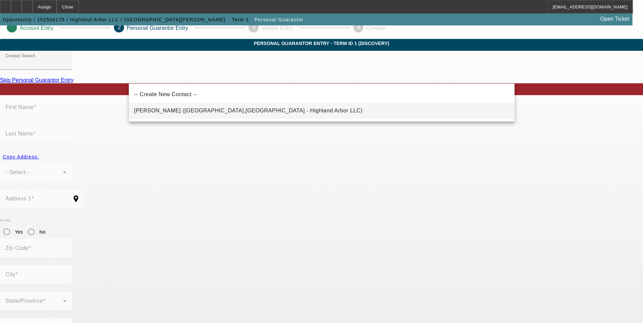
click at [181, 107] on span "Aroche, Hugo (Harrisonburg,VA - Highland Arbor LLC)" at bounding box center [248, 111] width 228 height 8
type input "Aroche, Hugo (Harrisonburg,VA - Highland Arbor LLC)"
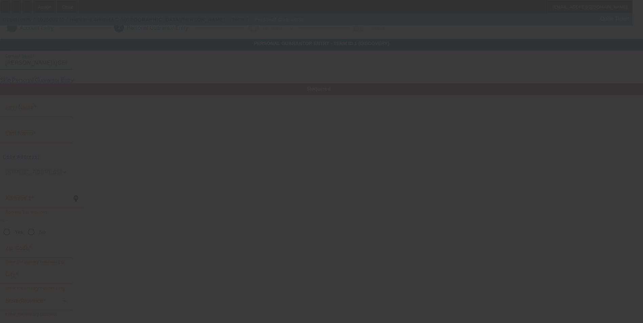
type input "Hugo"
type input "Aroche"
type input "204 Rocco Avenue"
radio input "true"
type input "22801"
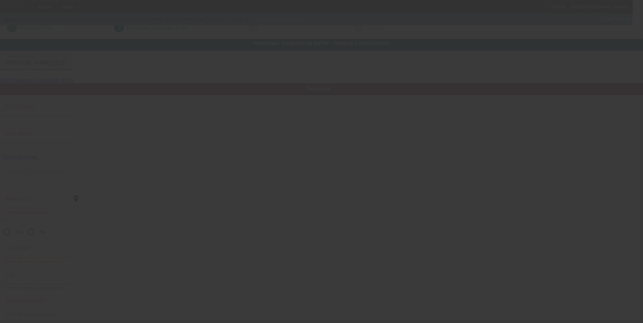
type input "Harrisonburg"
type input "[PHONE_NUMBER]"
type input "50"
type input "224-79-5695"
type input "info@highlandarbor.com"
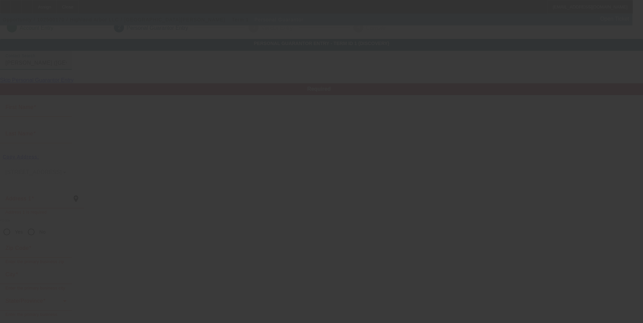
type input "(434) 987-4796"
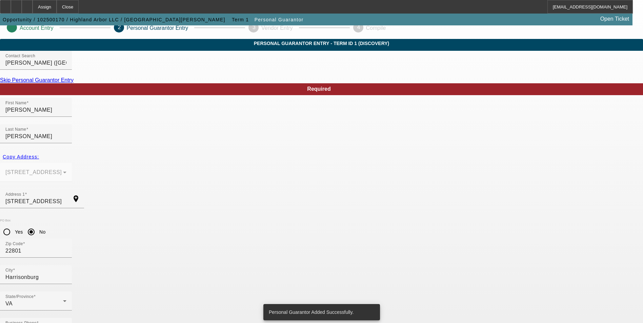
scroll to position [0, 0]
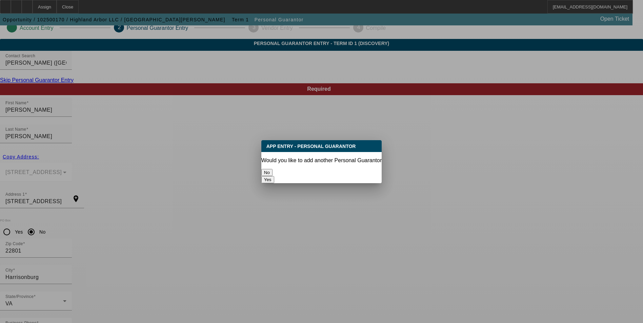
click at [274, 176] on button "Yes" at bounding box center [267, 179] width 13 height 7
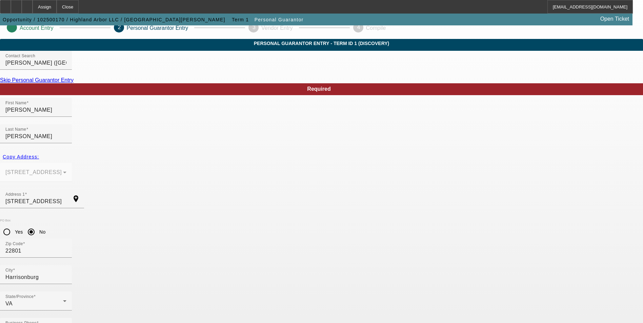
radio input "false"
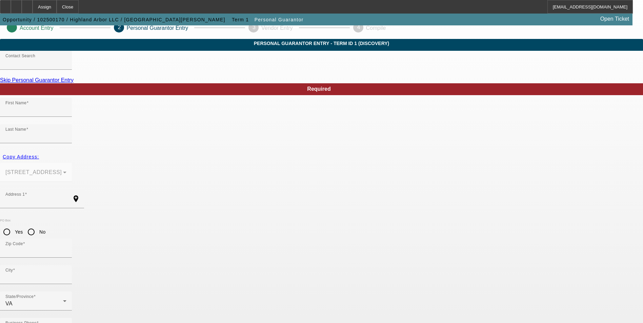
scroll to position [8, 0]
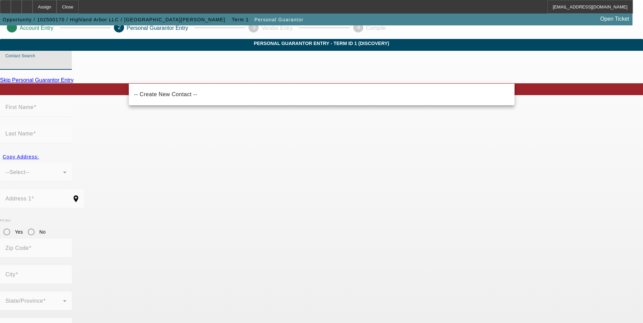
click at [66, 67] on input "Contact Search" at bounding box center [35, 63] width 61 height 8
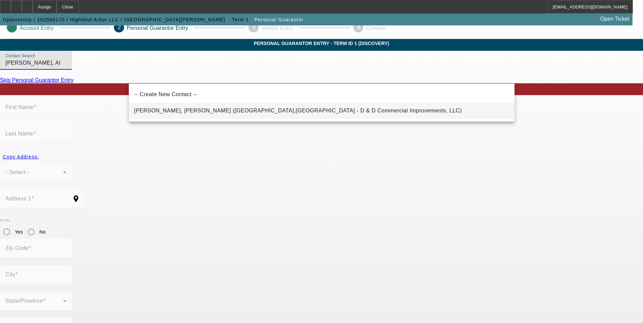
click at [252, 113] on span "Meza Ramirez, Allan (Harrisonburg,VA - D & D Commercial Improvements, LLC)" at bounding box center [298, 111] width 328 height 6
type input "Meza Ramirez, Allan (Harrisonburg,VA - D & D Commercial Improvements, LLC)"
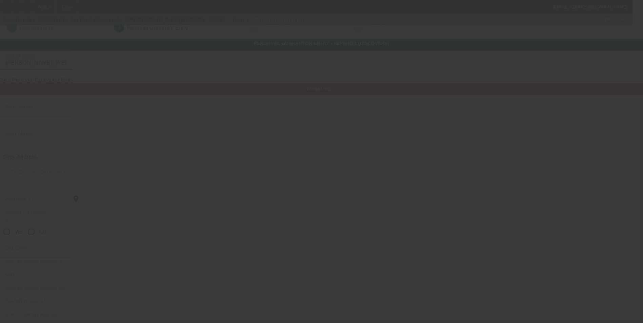
type input "Allan"
type input "Meza Ramirez"
type input "1033 John Hancock Pl"
radio input "true"
type input "22802"
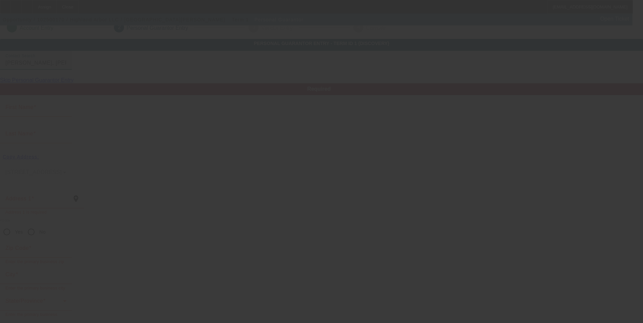
type input "Harrisonburg"
type input "[PHONE_NUMBER]"
type input "50"
type input "964-98-8248"
type input "info@highlandarbor.com"
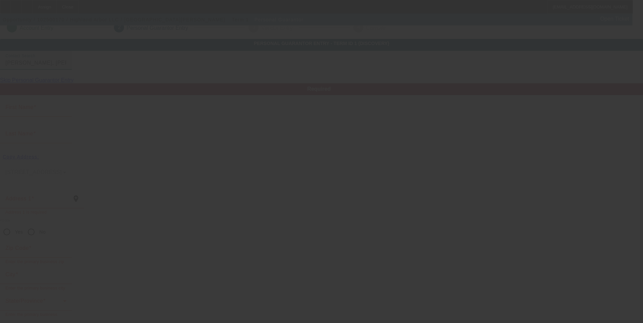
type input "(281) 389-6764"
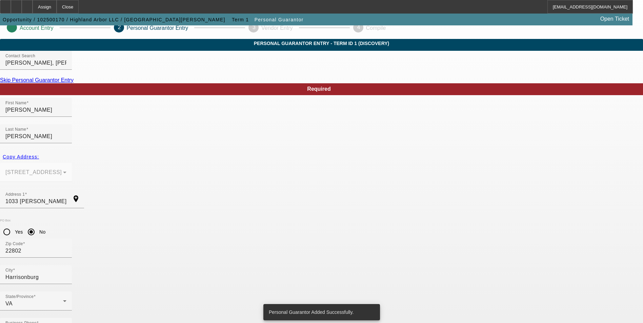
scroll to position [0, 0]
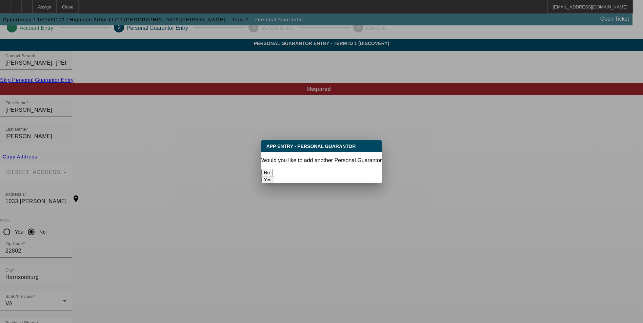
click at [273, 169] on button "No" at bounding box center [266, 172] width 11 height 7
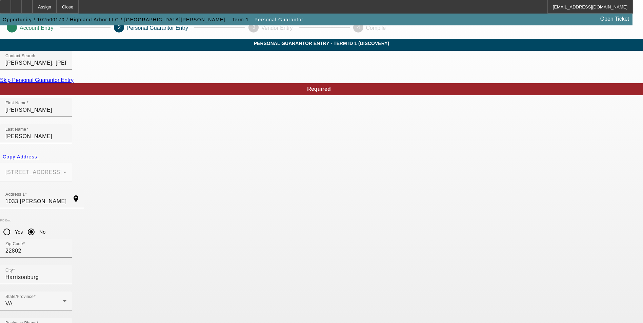
scroll to position [8, 0]
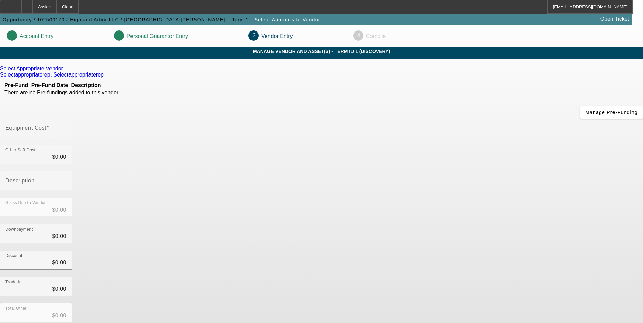
click at [65, 72] on icon at bounding box center [65, 69] width 0 height 6
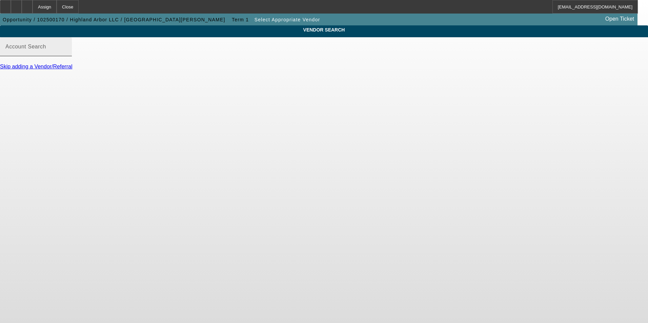
click at [46, 49] on mat-label "Account Search" at bounding box center [25, 47] width 41 height 6
click at [66, 54] on input "Account Search" at bounding box center [35, 49] width 61 height 8
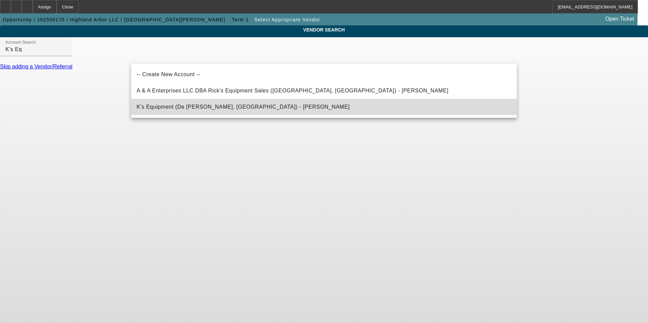
click at [178, 110] on span "K's Equipment (De Soto, MO) - Draper, Rick" at bounding box center [243, 107] width 213 height 8
type input "K's Equipment (De Soto, MO) - Draper, Rick"
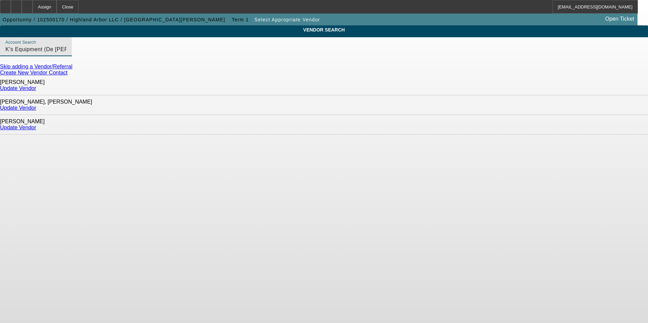
click at [36, 87] on link "Update Vendor" at bounding box center [18, 88] width 36 height 6
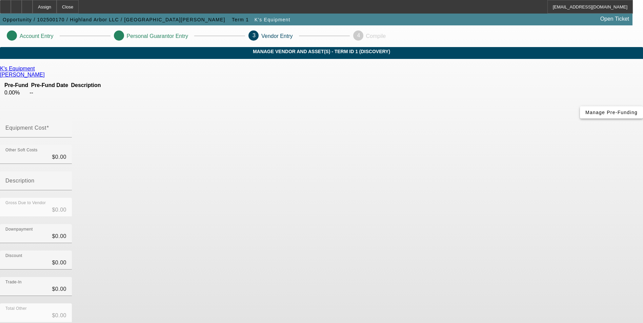
click at [585, 115] on span "Manage Pre-Funding" at bounding box center [611, 112] width 52 height 5
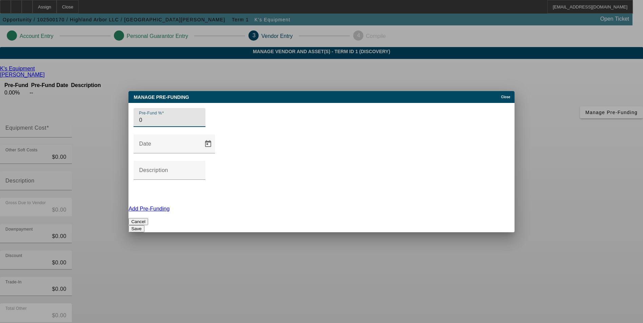
click at [147, 124] on input "0" at bounding box center [169, 120] width 61 height 8
type input "100"
click at [172, 218] on div "Cancel Save" at bounding box center [321, 225] width 386 height 14
click at [200, 169] on input "Description" at bounding box center [169, 173] width 61 height 8
type input "Prior to Shipping"
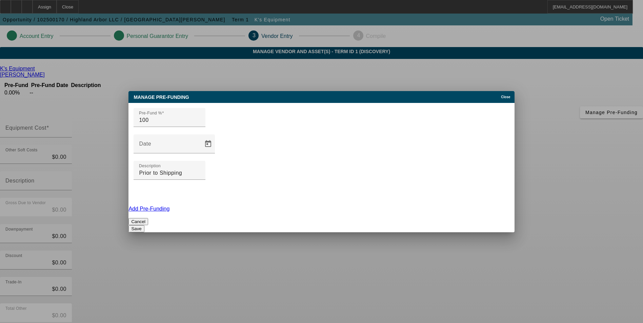
click at [157, 176] on div "Pre-Fund % 100 Date Description Prior to Shipping Add Pre-Funding Cancel Save" at bounding box center [321, 167] width 386 height 129
click at [144, 225] on button "Save" at bounding box center [136, 228] width 16 height 7
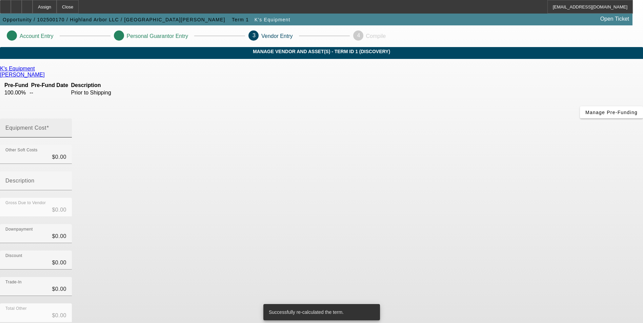
click at [66, 127] on input "Equipment Cost" at bounding box center [35, 131] width 61 height 8
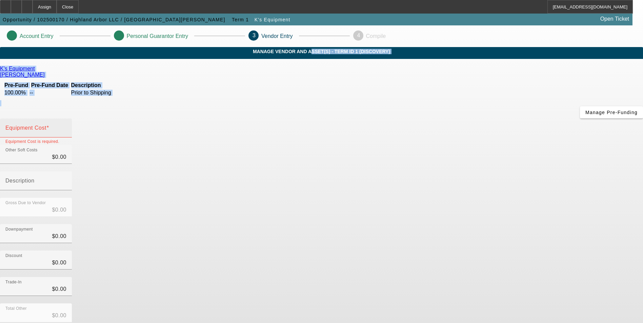
drag, startPoint x: 317, startPoint y: 65, endPoint x: 340, endPoint y: 78, distance: 26.8
click at [340, 78] on div "MANAGE VENDOR AND ASSET(S) - Term ID 1 (Discovery) K's Equipment Bailey, Bailey…" at bounding box center [321, 225] width 643 height 357
drag, startPoint x: 340, startPoint y: 78, endPoint x: 370, endPoint y: 84, distance: 30.0
click at [46, 125] on mat-label "Equipment Cost" at bounding box center [25, 128] width 41 height 6
click at [66, 127] on input "Equipment Cost" at bounding box center [35, 131] width 61 height 8
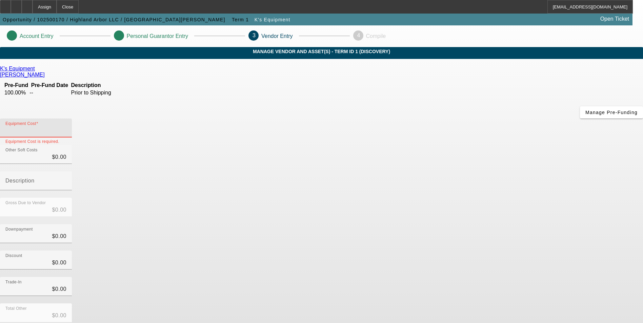
type input "4"
type input "$4.00"
type input "49"
type input "$49.00"
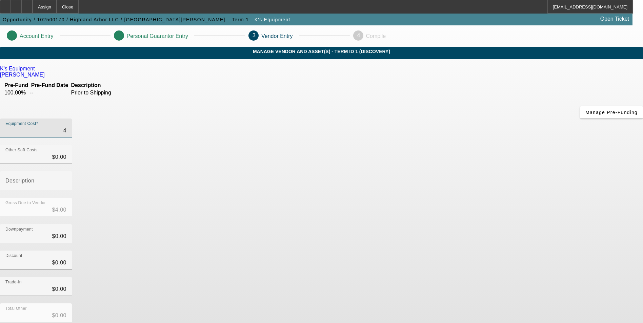
type input "$49.00"
type input "490"
type input "$490.00"
type input "4900"
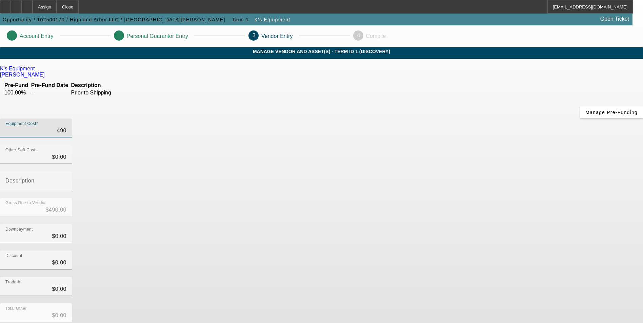
type input "$4,900.00"
type input "49000"
type input "$49,000.00"
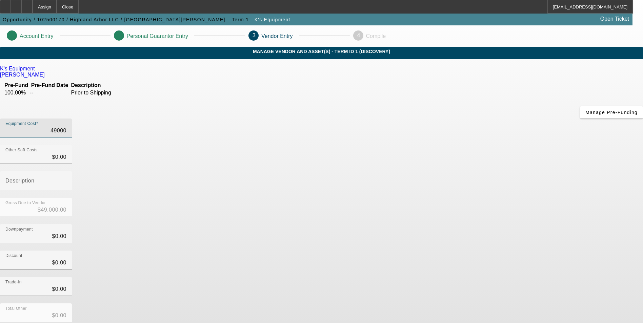
type input "$49,000.00"
click at [448, 224] on div "Downpayment $0.00" at bounding box center [321, 237] width 643 height 26
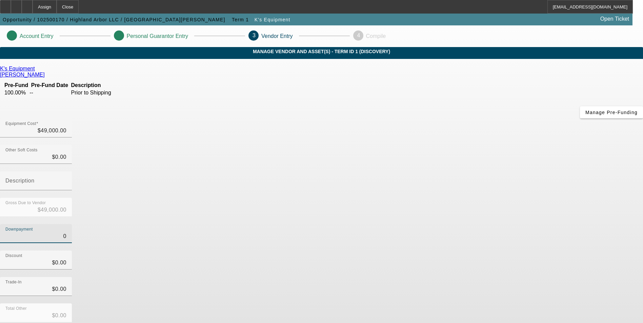
click at [66, 233] on input "0" at bounding box center [35, 237] width 61 height 8
type input "50"
type input "$50.00"
type input "$48,950.00"
type input "500"
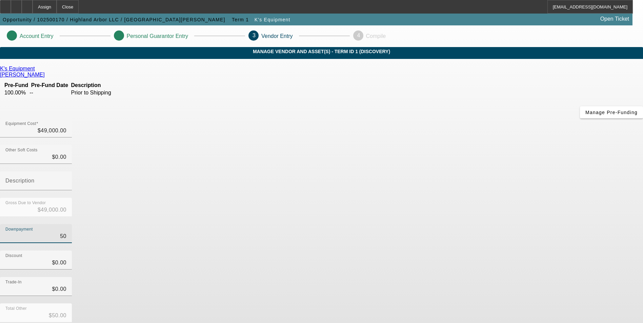
type input "$500.00"
type input "$48,500.00"
type input "$500.00"
click at [441, 224] on div "Downpayment $500.00" at bounding box center [321, 237] width 643 height 26
type input "0"
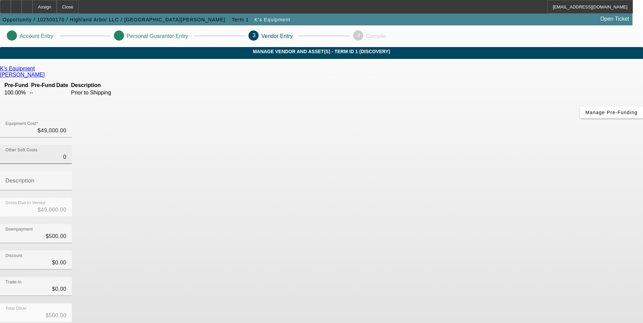
click at [66, 153] on input "0" at bounding box center [35, 157] width 61 height 8
type input "3"
type input "$49,003.00"
type input "$48,503.00"
type input "31"
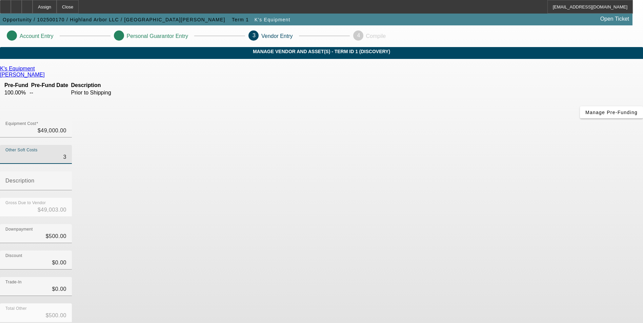
type input "$49,031.00"
type input "$48,531.00"
type input "316"
type input "$49,316.00"
type input "$48,816.00"
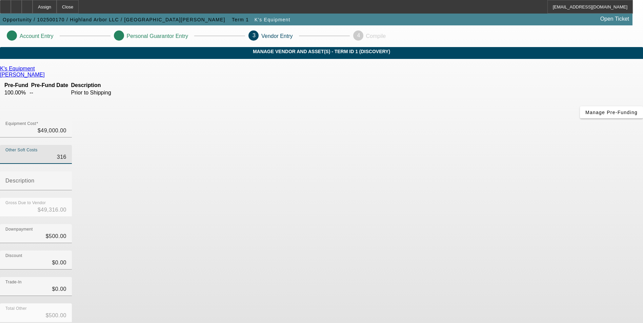
type input "3164"
type input "$52,164.00"
type input "$51,664.00"
type input "$3,164.00"
click at [66, 172] on div "Description" at bounding box center [35, 181] width 61 height 19
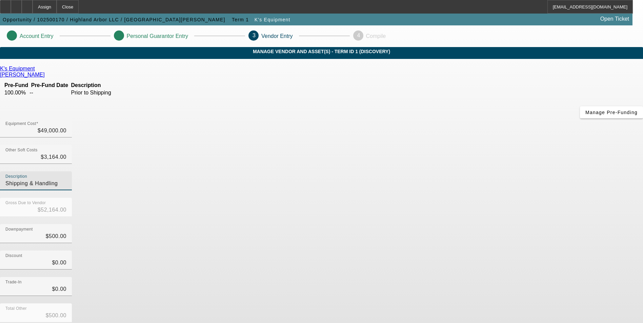
type input "Shipping & Handling"
click at [474, 224] on div "Downpayment $500.00" at bounding box center [321, 237] width 643 height 26
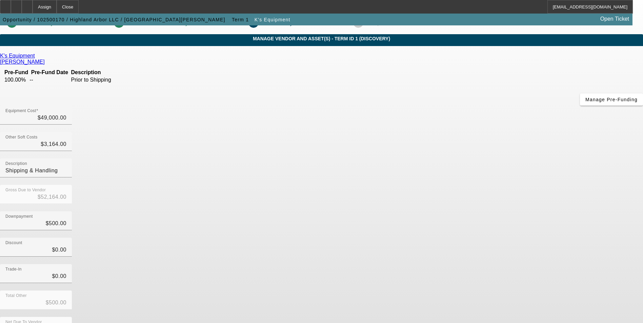
scroll to position [20, 0]
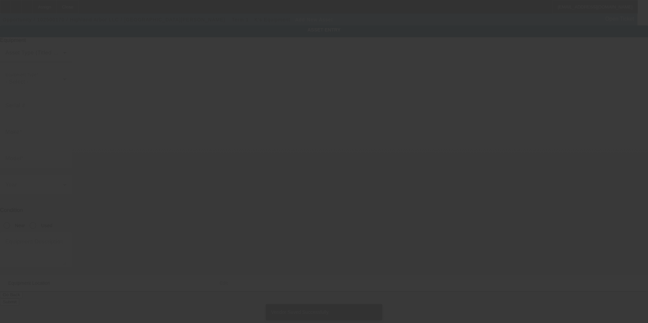
type input "[STREET_ADDRESS]"
type input "Harrisonburg"
type input "22801"
type input "Harrisonburg City"
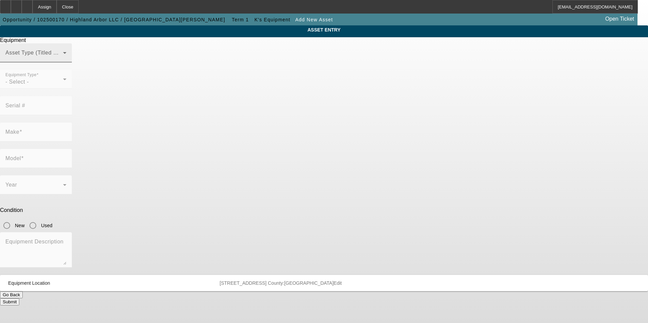
click at [66, 62] on div "Asset Type (Titled or Non-Titled)" at bounding box center [35, 52] width 61 height 19
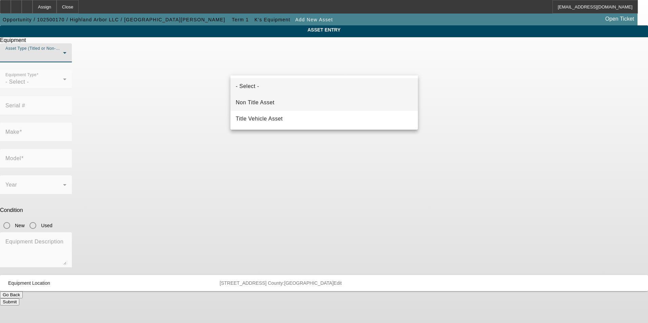
click at [289, 107] on mat-option "Non Title Asset" at bounding box center [324, 103] width 187 height 16
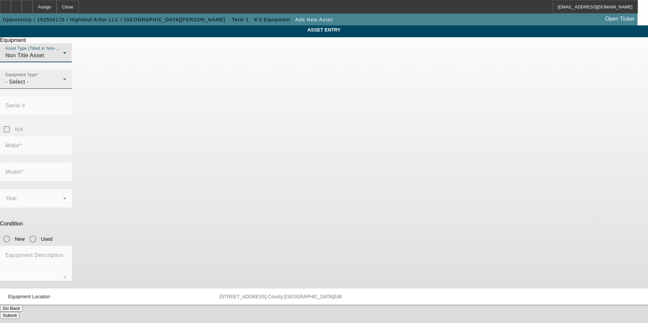
click at [63, 86] on div "- Select -" at bounding box center [34, 82] width 58 height 8
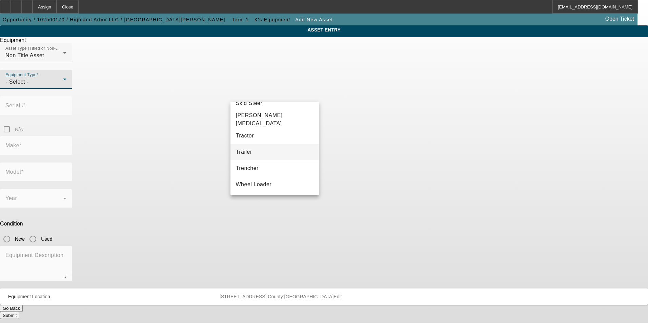
scroll to position [155, 0]
click at [275, 137] on mat-option "Skid Steer" at bounding box center [275, 137] width 89 height 16
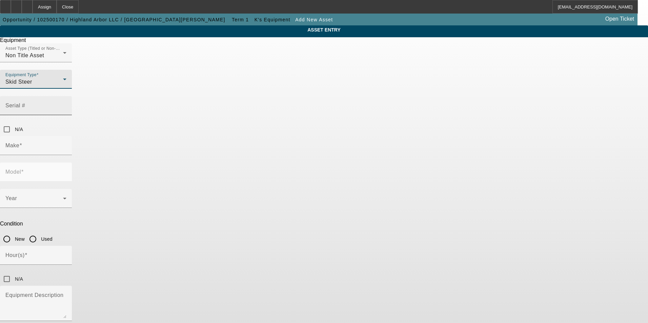
click at [66, 104] on input "Serial #" at bounding box center [35, 108] width 61 height 8
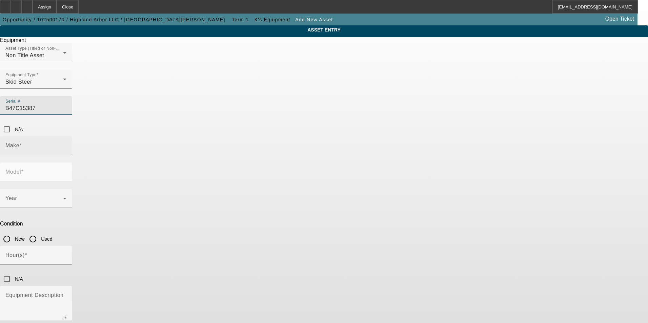
type input "B47C15387"
click at [66, 144] on input "Make" at bounding box center [35, 148] width 61 height 8
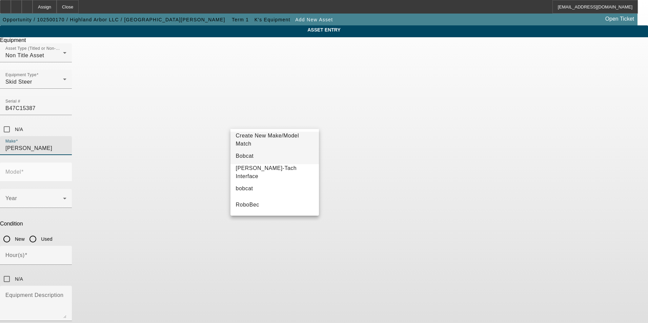
click at [261, 156] on mat-option "Bobcat" at bounding box center [275, 156] width 89 height 16
type input "Bobcat"
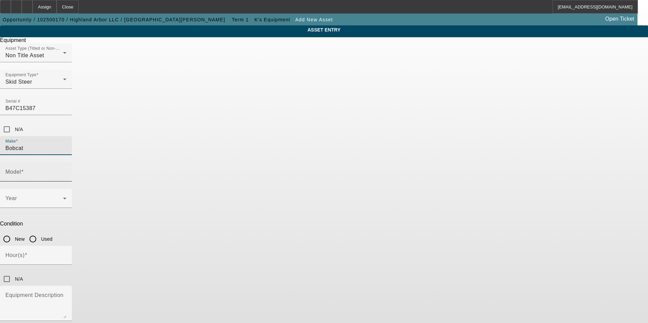
click at [21, 169] on mat-label "Model" at bounding box center [13, 172] width 16 height 6
click at [66, 171] on input "Model" at bounding box center [35, 175] width 61 height 8
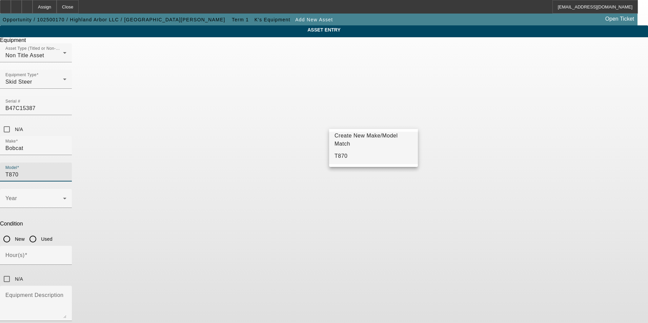
type input "T870"
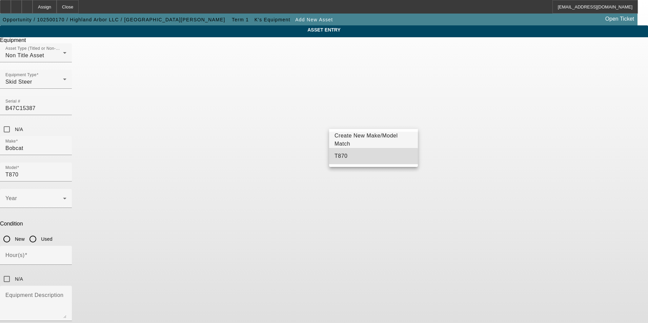
click at [354, 159] on mat-option "T870" at bounding box center [373, 156] width 89 height 16
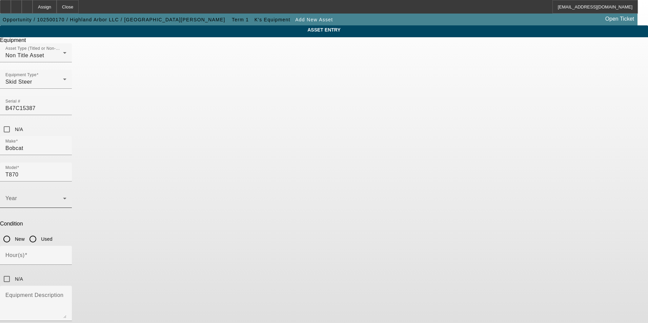
click at [66, 189] on div "Year" at bounding box center [35, 198] width 61 height 19
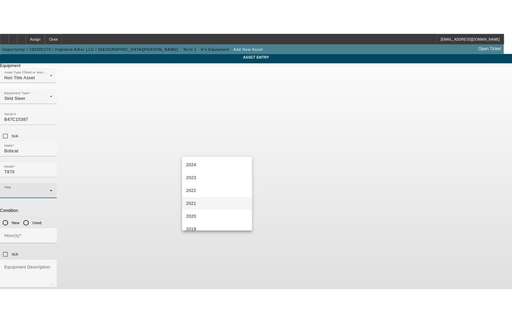
scroll to position [68, 0]
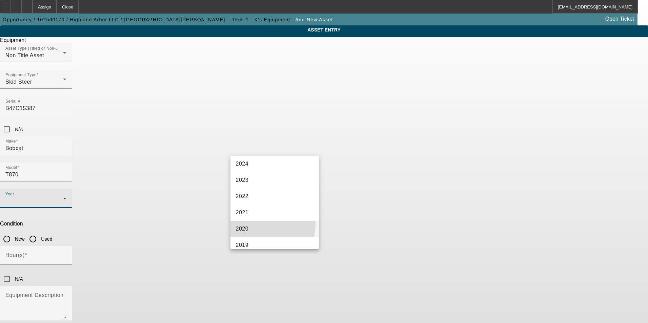
click at [263, 224] on mat-option "2020" at bounding box center [275, 229] width 89 height 16
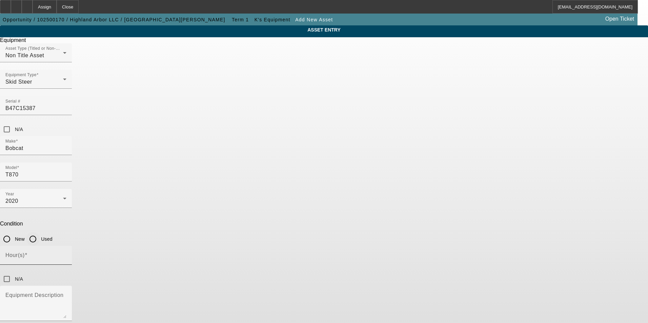
drag, startPoint x: 363, startPoint y: 150, endPoint x: 306, endPoint y: 169, distance: 60.0
click at [40, 233] on input "Used" at bounding box center [33, 240] width 14 height 14
radio input "true"
click at [66, 246] on div "Hour(s)" at bounding box center [35, 255] width 61 height 19
type input "3100"
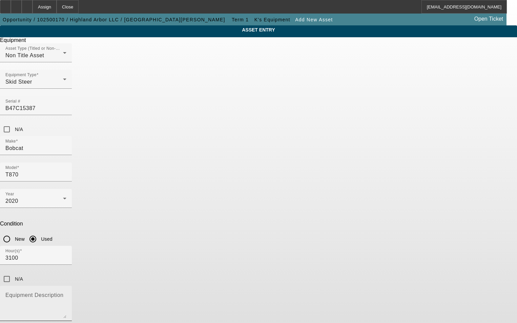
click at [63, 293] on mat-label "Equipment Description" at bounding box center [34, 296] width 58 height 6
click at [66, 294] on textarea "Equipment Description" at bounding box center [35, 306] width 61 height 24
type textarea "100 HP Compact Track Loader"
click at [388, 140] on div "ASSET ENTRY Equipment Asset Type (Titled or Non-Titled) Non Title Asset Equipme…" at bounding box center [258, 192] width 517 height 334
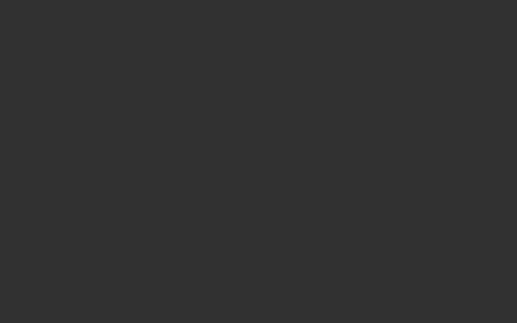
type input "$49,000.00"
type input "$3,164.00"
type input "Shipping & Handling"
type input "$52,164.00"
type input "$500.00"
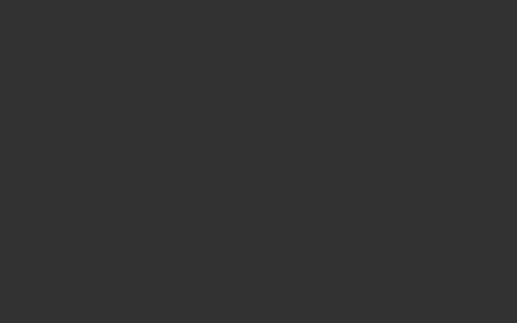
type input "$500.00"
type input "$51,664.00"
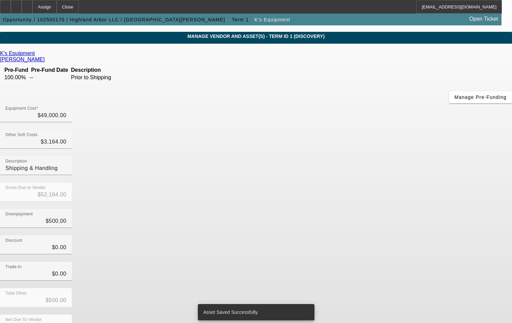
scroll to position [23, 0]
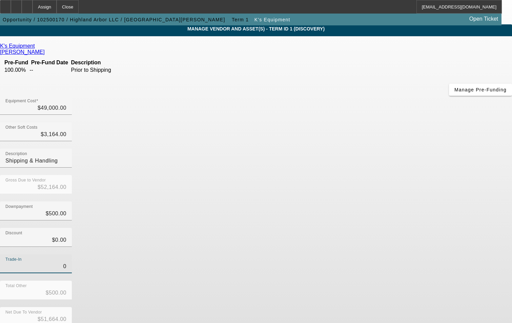
click at [66, 263] on input "0" at bounding box center [35, 267] width 61 height 8
type input "$0.00"
click at [378, 255] on div "Trade-In $0.00" at bounding box center [256, 268] width 512 height 26
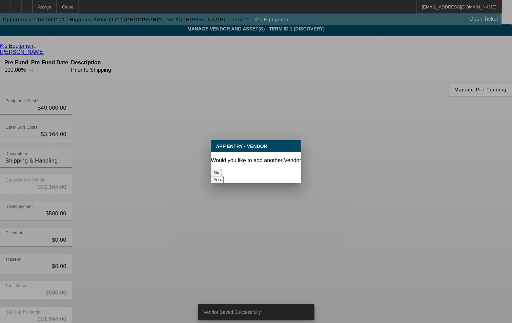
scroll to position [0, 0]
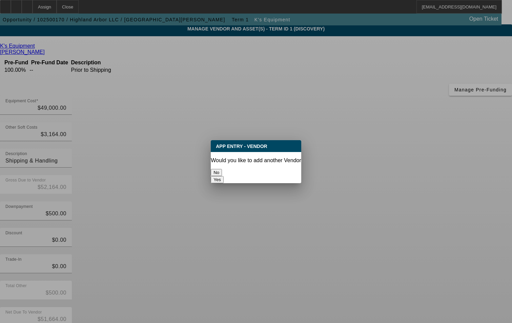
click at [222, 169] on button "No" at bounding box center [216, 172] width 11 height 7
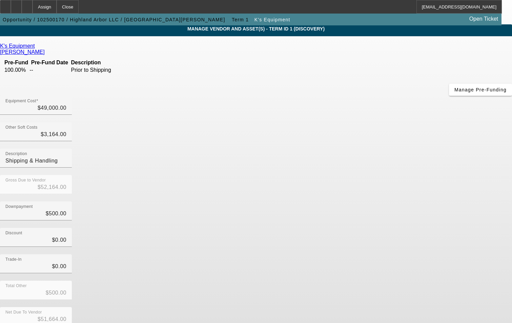
scroll to position [23, 0]
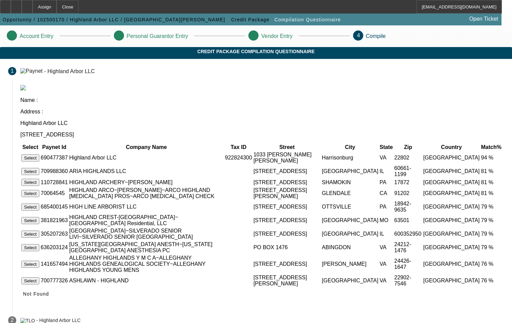
click at [39, 155] on button "Select" at bounding box center [30, 158] width 18 height 7
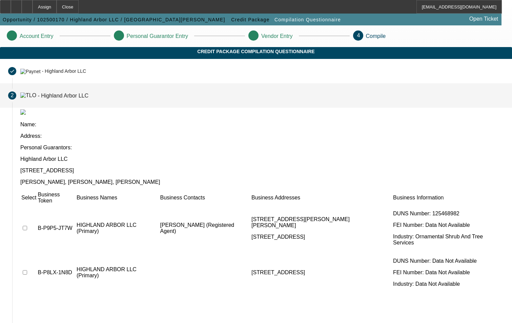
scroll to position [17, 0]
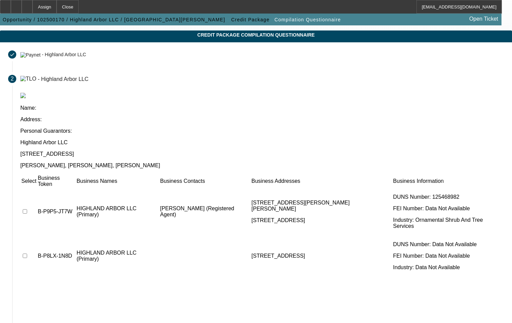
click at [37, 188] on td at bounding box center [29, 211] width 16 height 47
click at [27, 209] on input "checkbox" at bounding box center [25, 211] width 4 height 4
checkbox input "true"
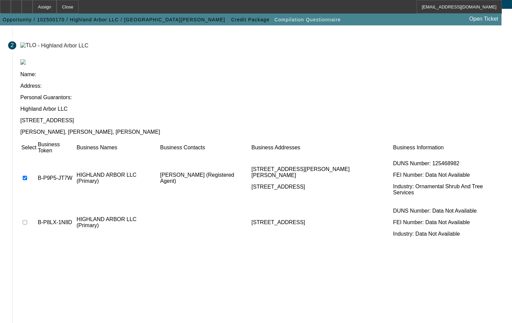
scroll to position [51, 0]
click at [27, 220] on input "checkbox" at bounding box center [25, 222] width 4 height 4
checkbox input "true"
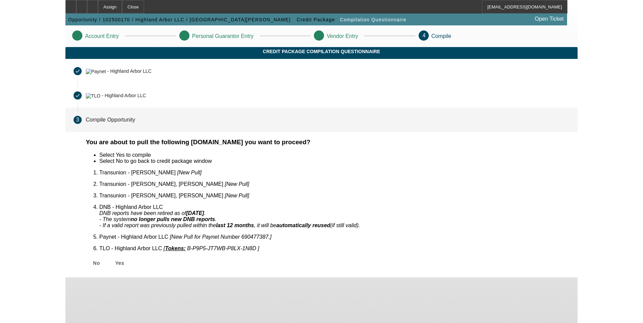
scroll to position [0, 0]
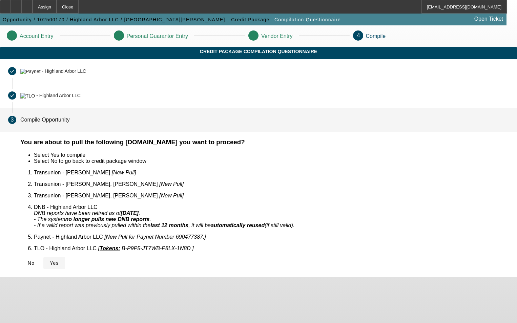
click at [50, 261] on icon at bounding box center [50, 263] width 0 height 5
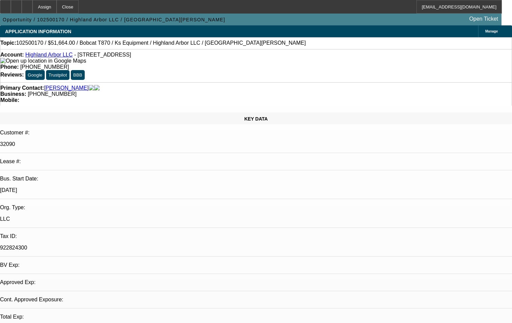
select select "0"
select select "2"
select select "0.1"
select select "1"
select select "2"
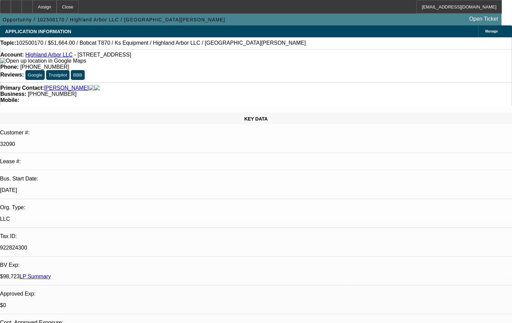
select select "4"
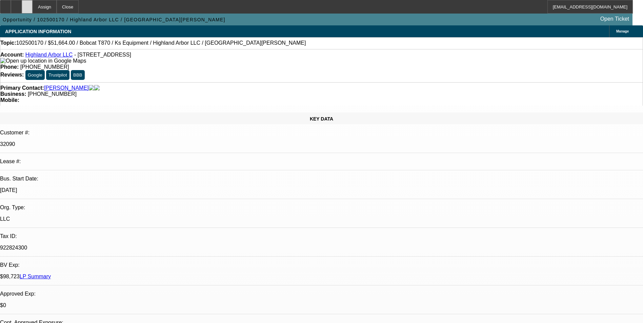
click at [33, 9] on div at bounding box center [27, 7] width 11 height 14
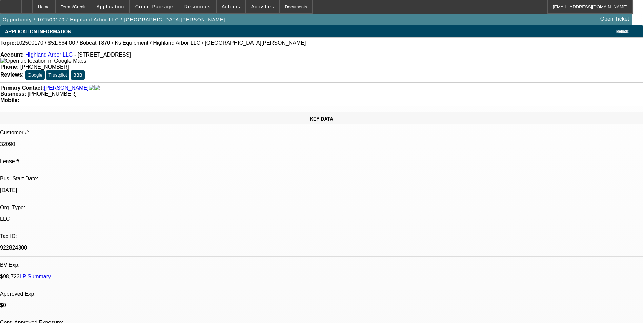
select select "0"
select select "2"
select select "0.1"
select select "4"
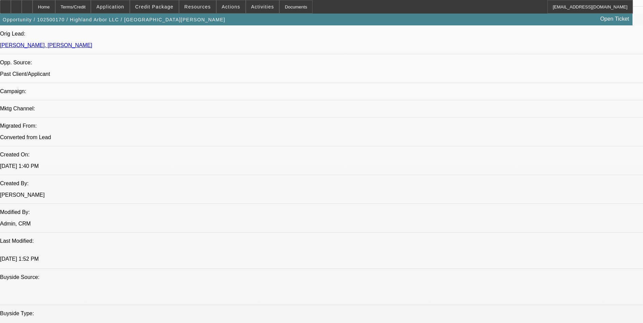
scroll to position [441, 0]
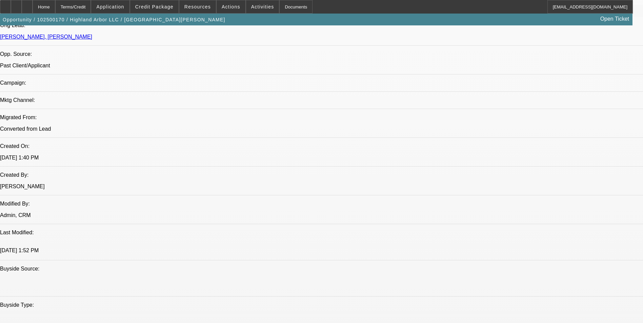
drag, startPoint x: 285, startPoint y: 76, endPoint x: 280, endPoint y: 74, distance: 5.2
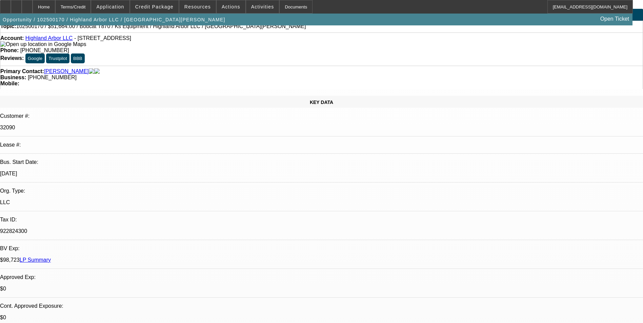
scroll to position [0, 0]
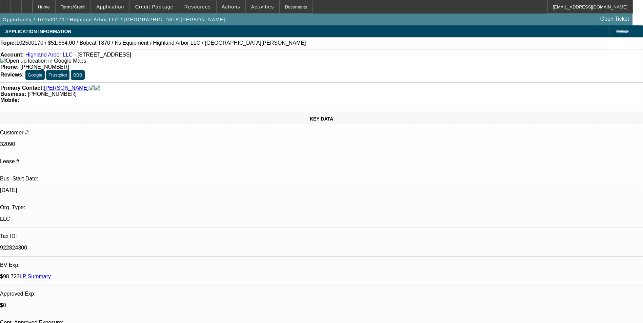
click at [261, 68] on div "Account: Highland Arbor LLC - [STREET_ADDRESS] Phone: [PHONE_NUMBER] Reviews: G…" at bounding box center [321, 65] width 643 height 33
click at [22, 9] on div at bounding box center [16, 7] width 11 height 14
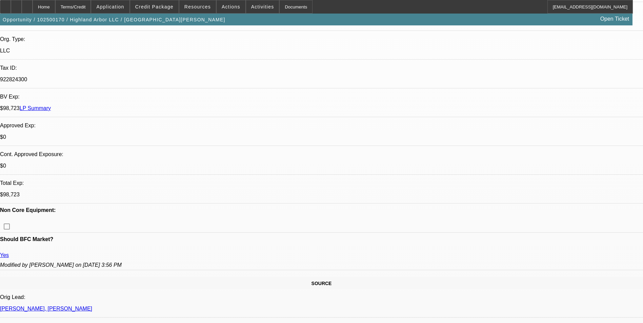
scroll to position [169, 0]
click at [27, 4] on icon at bounding box center [27, 4] width 0 height 0
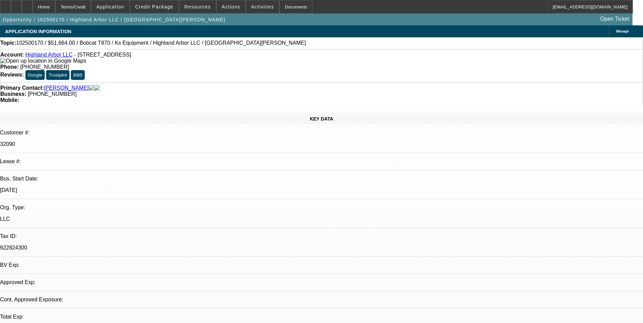
select select "0"
select select "2"
select select "0.1"
select select "1"
select select "2"
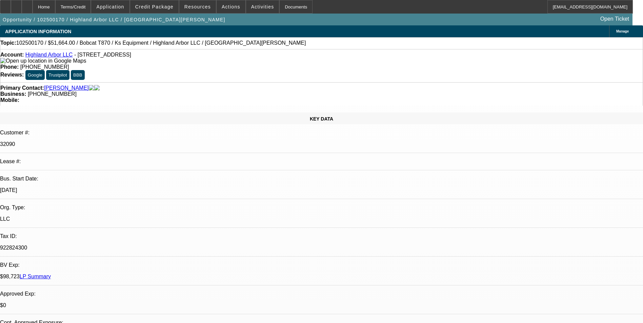
select select "4"
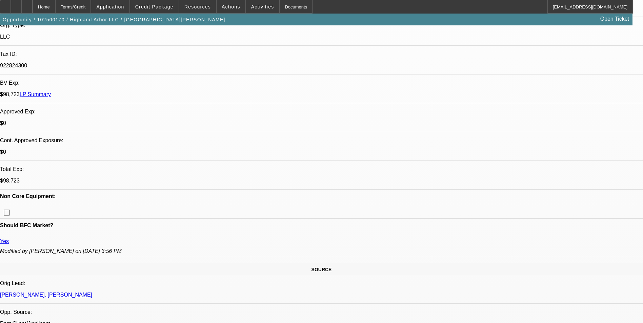
scroll to position [203, 0]
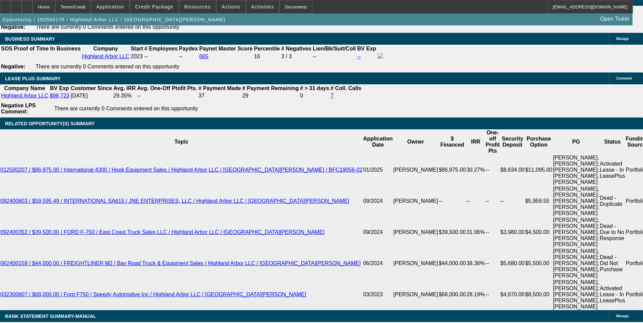
scroll to position [1153, 0]
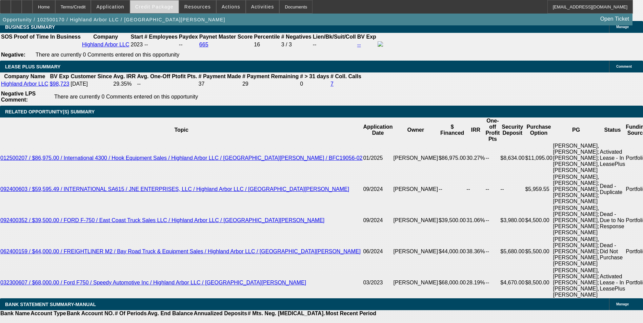
click at [160, 6] on span "Credit Package" at bounding box center [154, 6] width 38 height 5
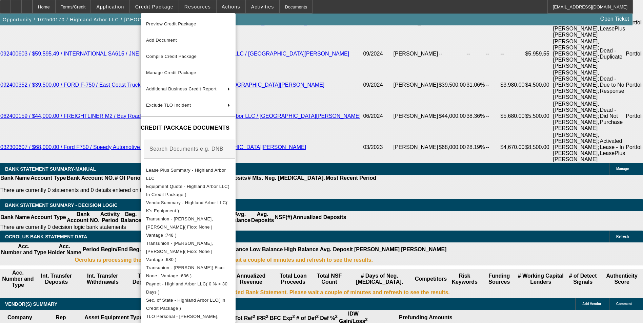
click at [384, 174] on div at bounding box center [321, 161] width 643 height 323
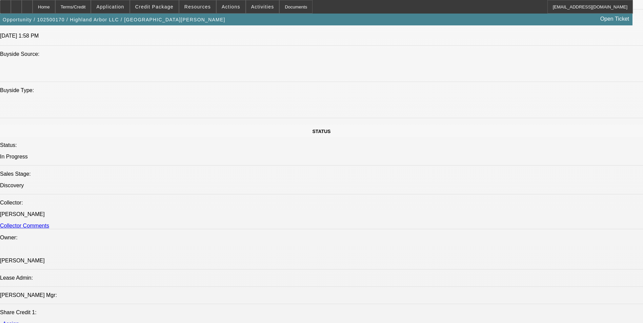
scroll to position [644, 0]
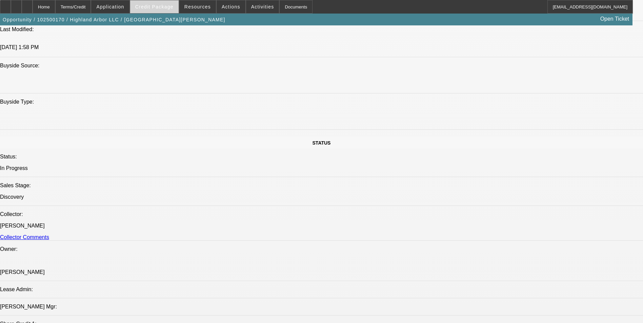
click at [156, 8] on span "Credit Package" at bounding box center [154, 6] width 38 height 5
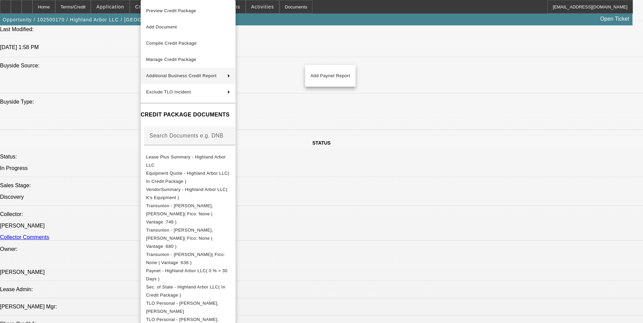
click at [363, 101] on div at bounding box center [321, 161] width 643 height 323
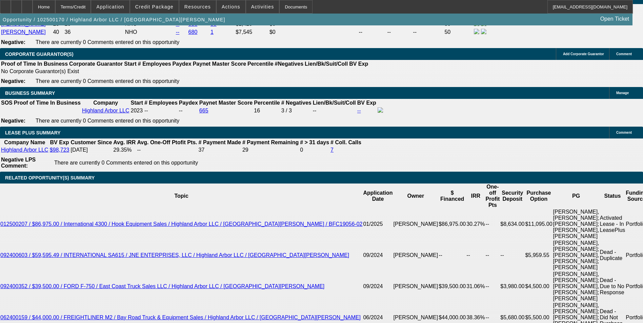
scroll to position [1085, 0]
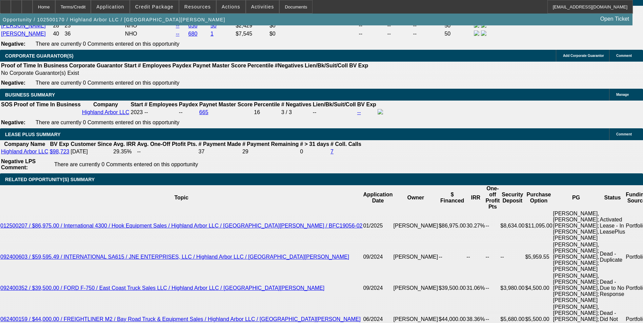
drag, startPoint x: 153, startPoint y: 126, endPoint x: 144, endPoint y: 116, distance: 13.0
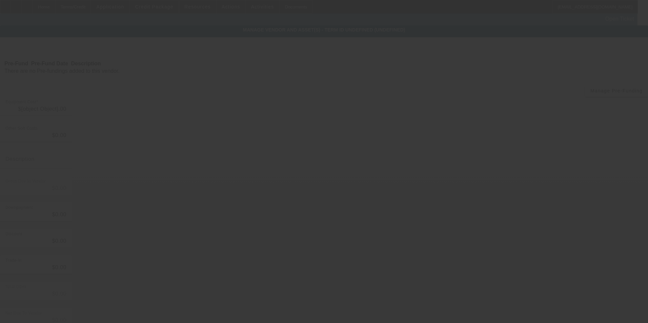
type input "$49,000.00"
type input "$3,164.00"
type input "Shipping & Handling"
type input "$52,164.00"
type input "$500.00"
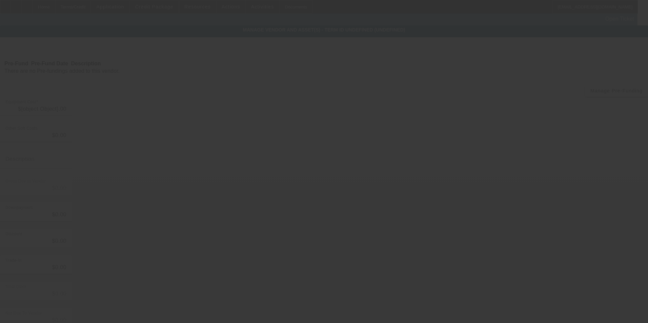
type input "$500.00"
type input "$51,664.00"
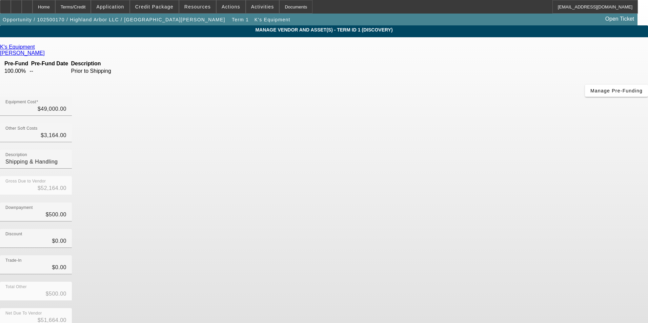
click at [35, 47] on link "K's Equipment" at bounding box center [17, 47] width 35 height 6
click at [66, 264] on input "0" at bounding box center [35, 268] width 61 height 8
type input "$0.00"
click at [434, 256] on div "Trade-In $0.00" at bounding box center [324, 269] width 648 height 26
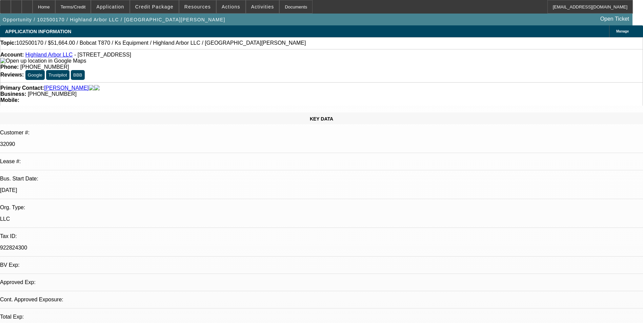
select select "0"
select select "2"
select select "0.1"
select select "4"
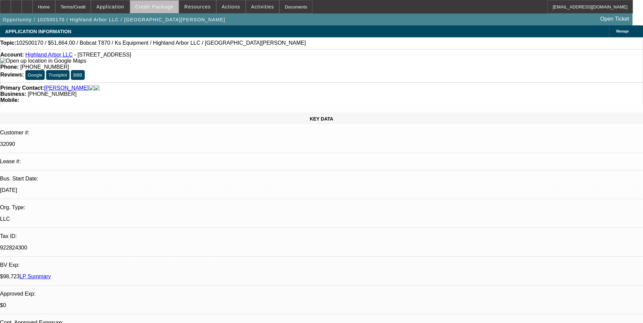
click at [168, 7] on span "Credit Package" at bounding box center [154, 6] width 38 height 5
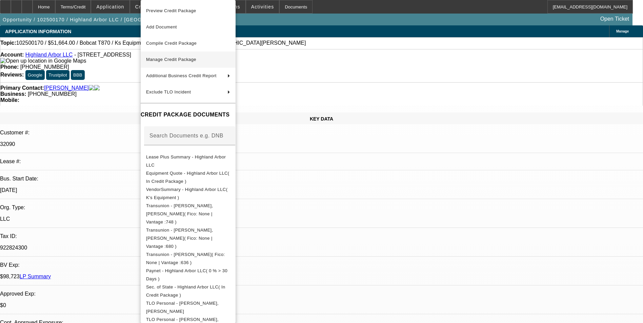
click at [186, 61] on span "Manage Credit Package" at bounding box center [171, 59] width 50 height 5
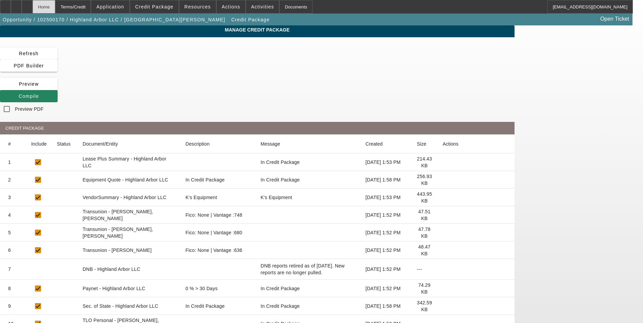
click at [55, 7] on div "Home" at bounding box center [44, 7] width 23 height 14
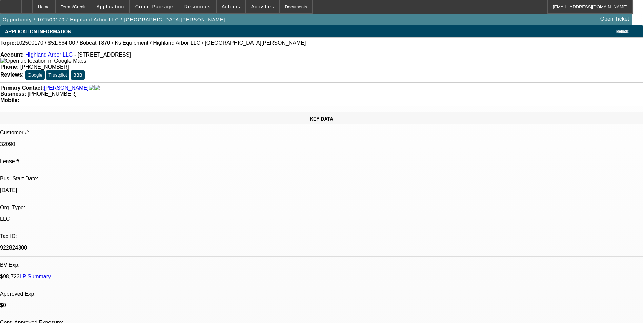
select select "0"
select select "2"
select select "0.1"
select select "4"
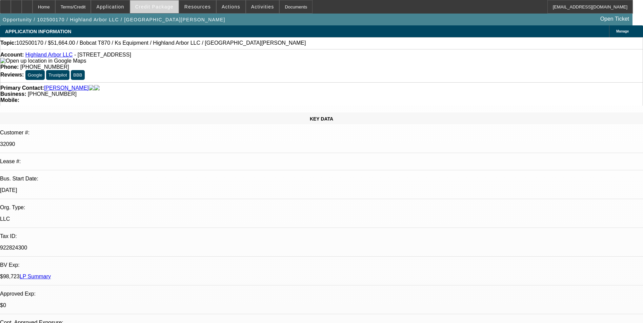
click at [165, 7] on span "Credit Package" at bounding box center [154, 6] width 38 height 5
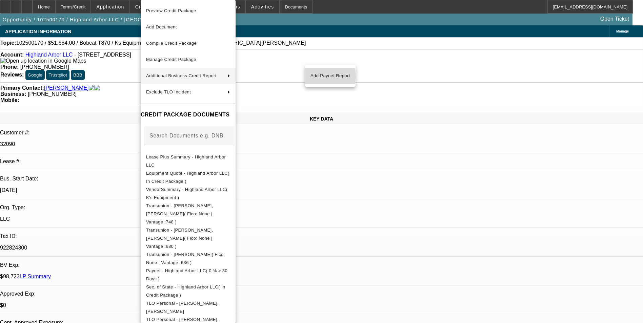
click at [316, 76] on span "Add Paynet Report" at bounding box center [331, 76] width 40 height 8
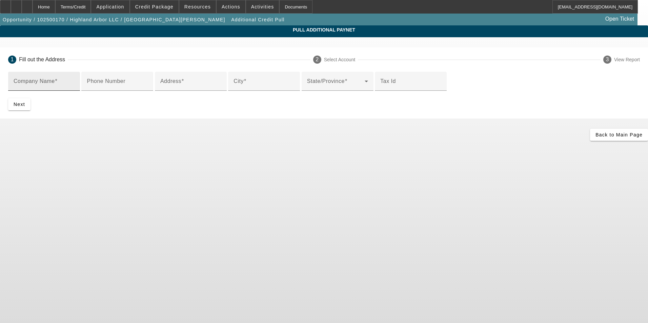
click at [75, 82] on input "Company Name" at bounding box center [44, 84] width 61 height 8
click at [75, 85] on input "Company Name" at bounding box center [44, 84] width 61 height 8
paste input "K’s Equipment"
type input "K’s Equipment"
drag, startPoint x: 182, startPoint y: 112, endPoint x: 158, endPoint y: 111, distance: 24.4
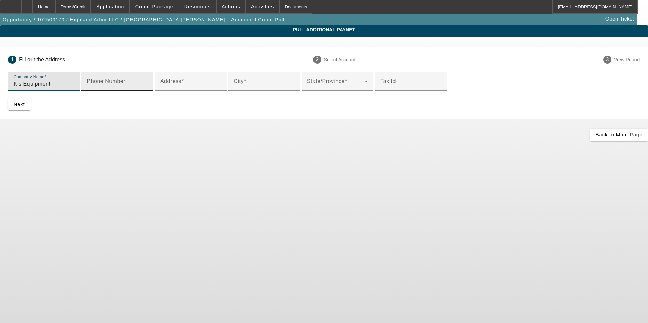
click at [125, 84] on mat-label "Phone Number" at bounding box center [106, 81] width 39 height 6
click at [148, 88] on input "Phone Number" at bounding box center [117, 84] width 61 height 8
paste input "(314) 805-8363"
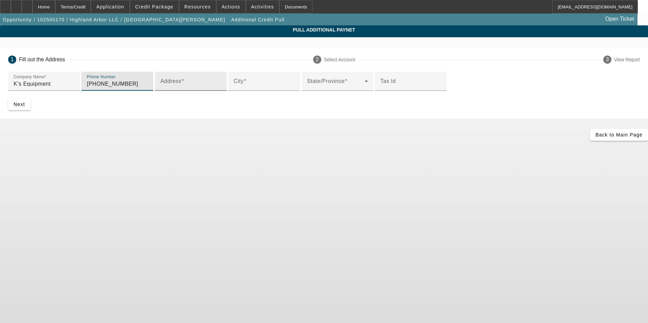
type input "(314) 805-8363"
click at [171, 84] on mat-label "Address" at bounding box center [170, 81] width 21 height 6
click at [171, 88] on input "Address" at bounding box center [190, 84] width 61 height 8
click at [168, 84] on mat-label "Address" at bounding box center [170, 81] width 21 height 6
click at [168, 88] on input "Address" at bounding box center [190, 84] width 61 height 8
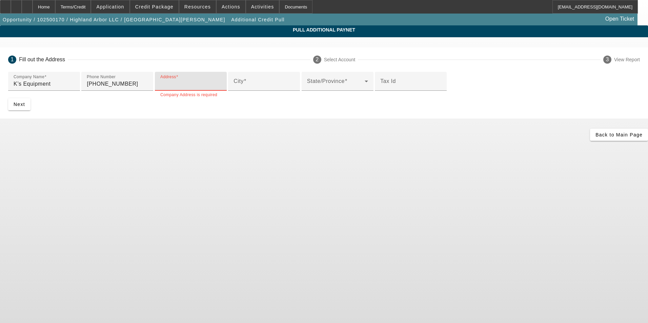
paste input "12727 MO-21"
type input "12727 MO-21"
click at [234, 88] on input "City" at bounding box center [264, 84] width 61 height 8
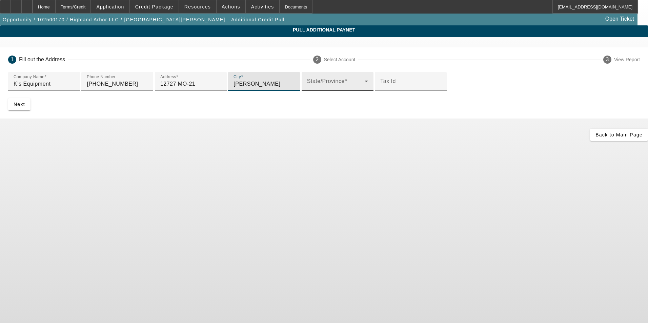
type input "De Soto"
click at [307, 88] on span at bounding box center [336, 84] width 58 height 8
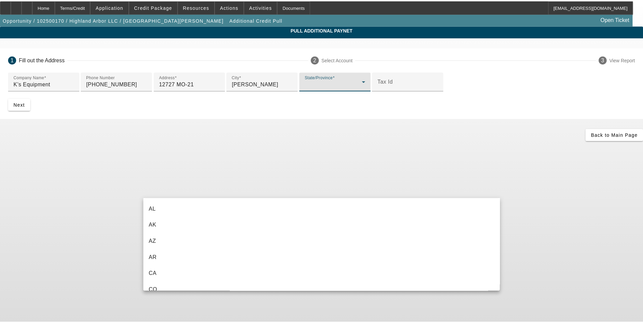
scroll to position [333, 0]
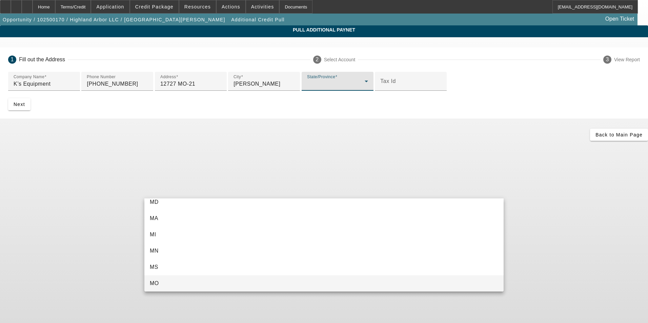
click at [184, 287] on mat-option "MO" at bounding box center [323, 284] width 359 height 16
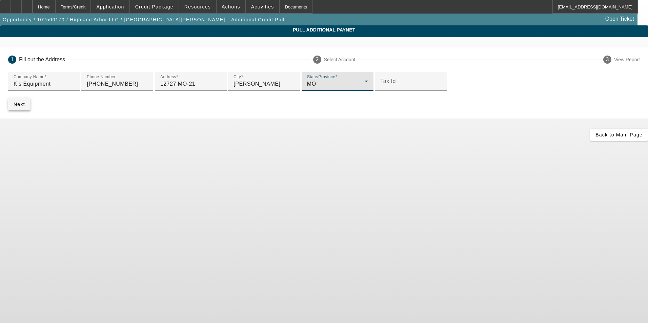
click at [25, 107] on span "Next" at bounding box center [20, 104] width 12 height 5
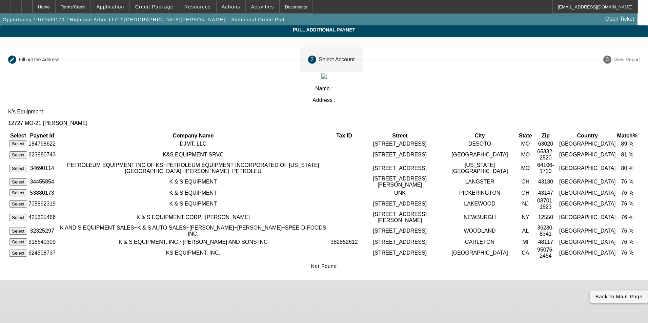
click at [596, 297] on icon at bounding box center [596, 296] width 0 height 5
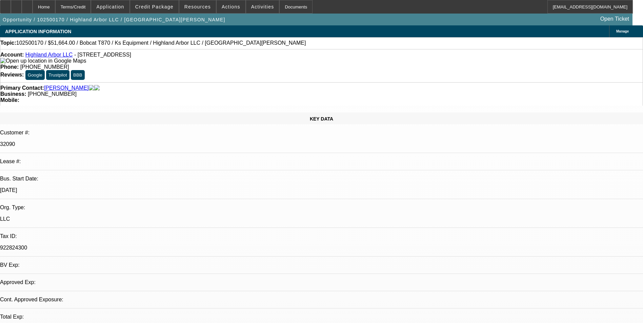
select select "0"
select select "2"
select select "0.1"
select select "4"
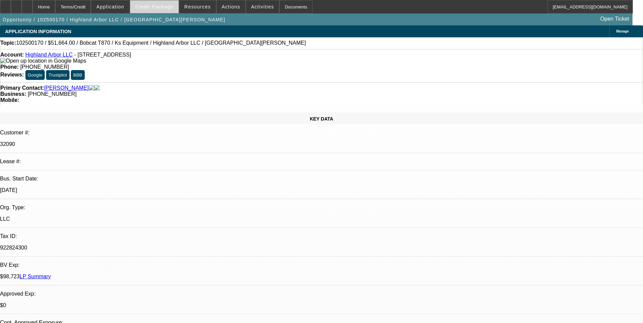
click at [163, 8] on span "Credit Package" at bounding box center [154, 6] width 38 height 5
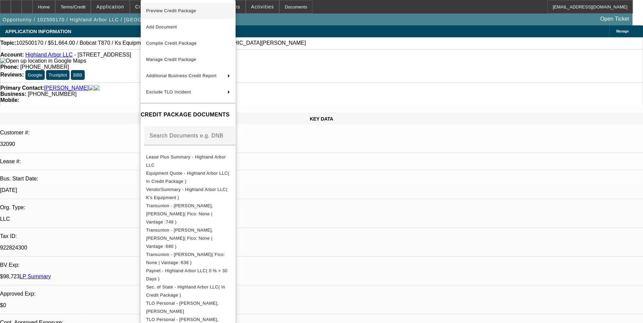
click at [191, 16] on button "Preview Credit Package" at bounding box center [188, 11] width 95 height 16
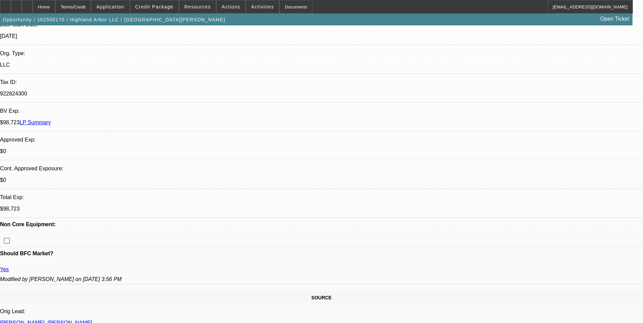
scroll to position [169, 0]
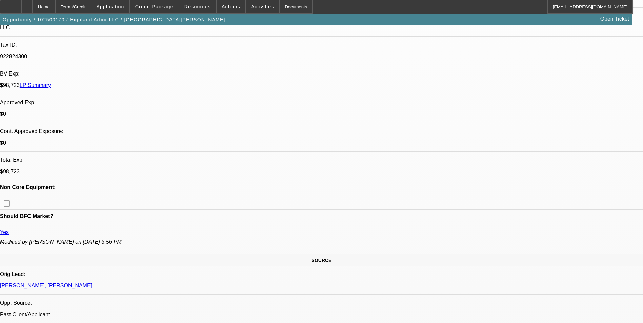
scroll to position [203, 0]
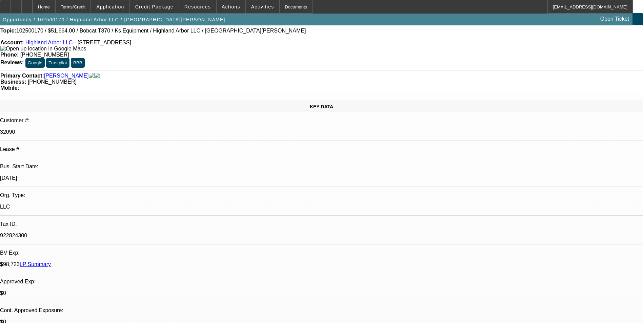
scroll to position [0, 0]
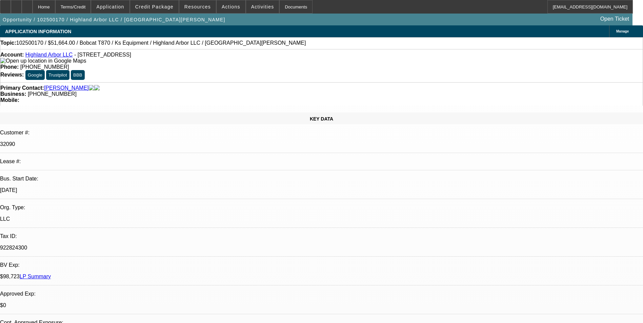
click at [252, 8] on span "Activities" at bounding box center [262, 6] width 23 height 5
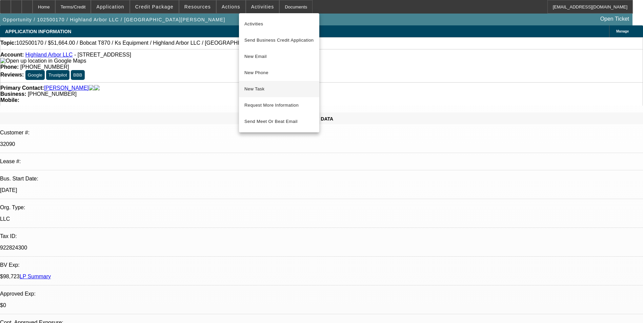
click at [270, 93] on span "New Task" at bounding box center [278, 89] width 69 height 8
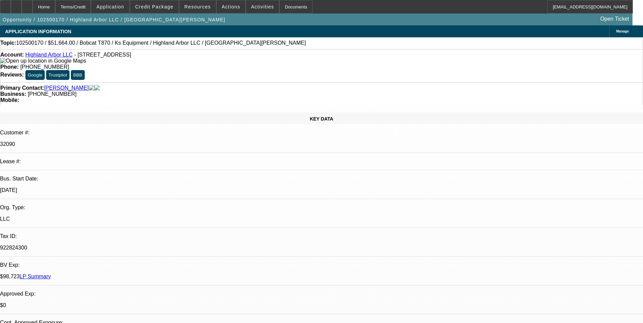
drag, startPoint x: 435, startPoint y: 158, endPoint x: 632, endPoint y: 183, distance: 197.9
drag, startPoint x: 632, startPoint y: 183, endPoint x: 576, endPoint y: 177, distance: 56.3
copy div "10/7- NEED- Bobcat Skid steer to start (between a few options 2022 for $70K or …"
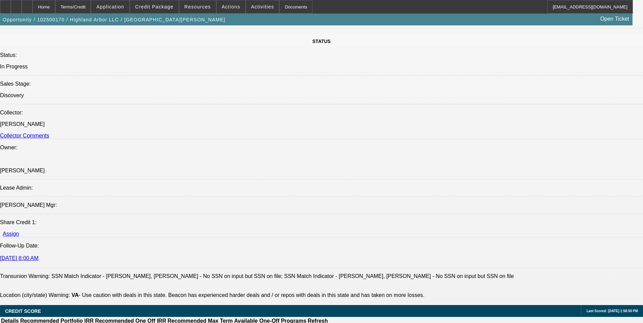
scroll to position [712, 0]
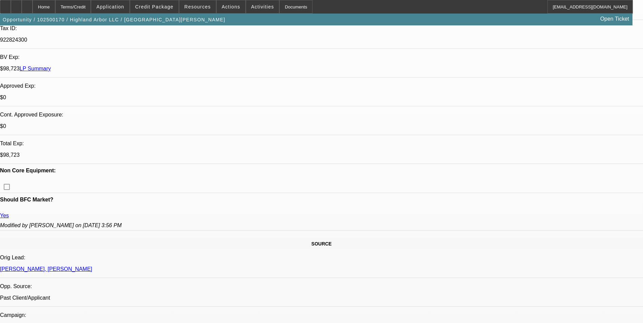
scroll to position [169, 0]
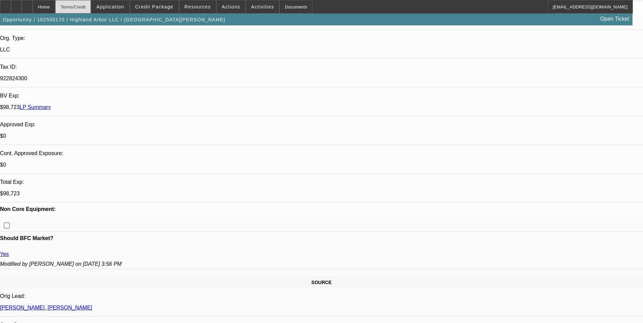
click at [87, 8] on div "Terms/Credit" at bounding box center [73, 7] width 36 height 14
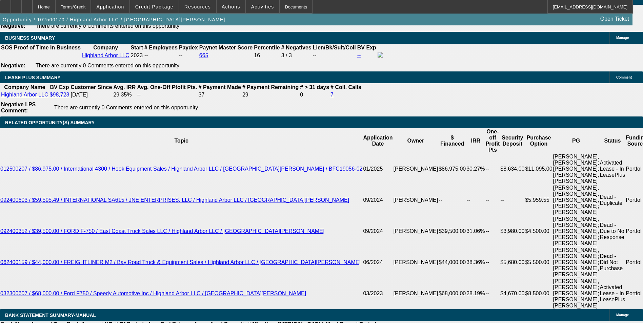
type input "$0.00"
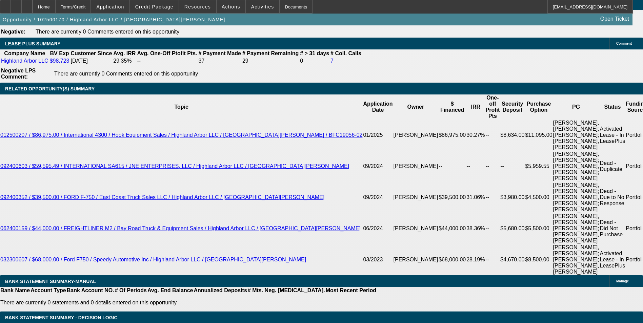
type input "1"
type input "36"
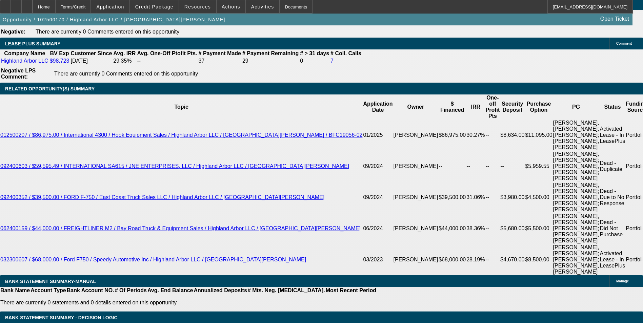
type input "12"
type input "$2,914.68"
type input "$1,457.34"
type input "12."
type input "$3,431.96"
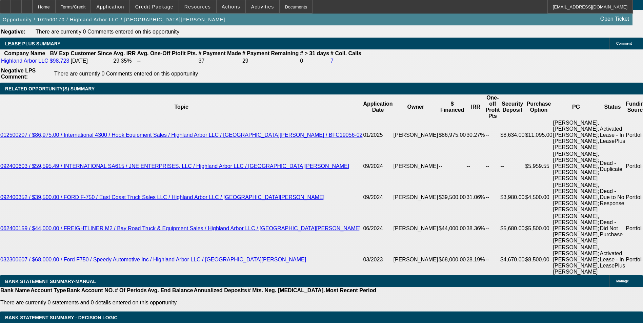
type input "$1,715.98"
type input "12.5"
type input "$3,456.70"
type input "$1,728.35"
type input "12.5"
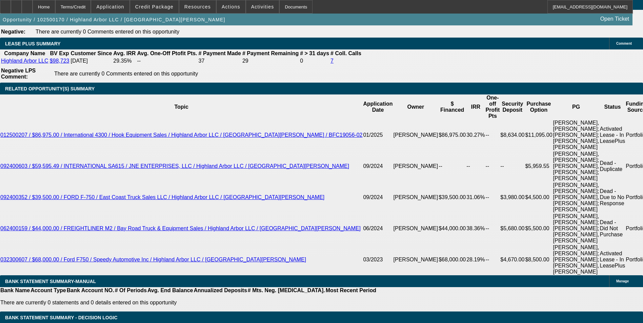
type input "1728."
type input "$3,456.00"
type input "172"
type input "$344.00"
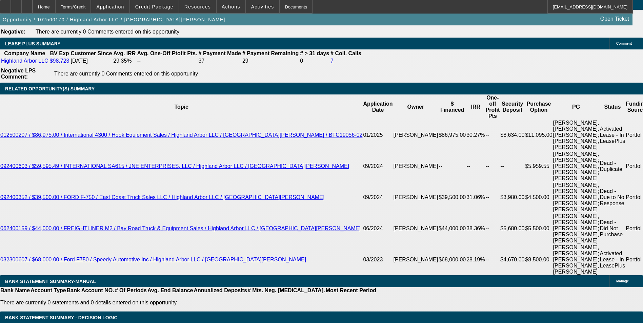
type input "12.5"
type input "17"
type input "$34.00"
type input "1730"
type input "$3,460.00"
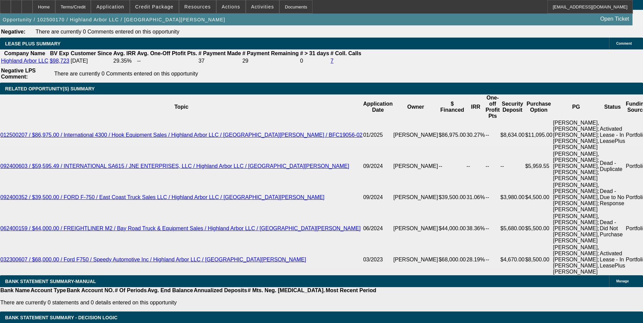
type input "12.6"
type input "$1,730.00"
select select "6"
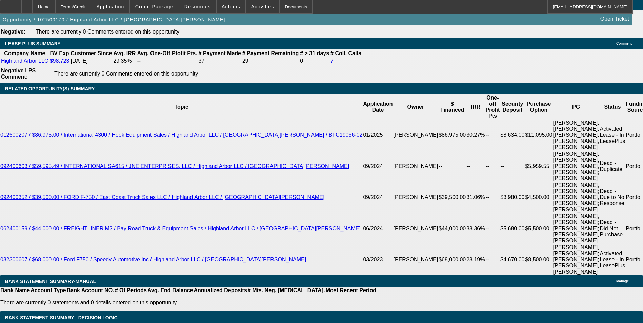
select select "0"
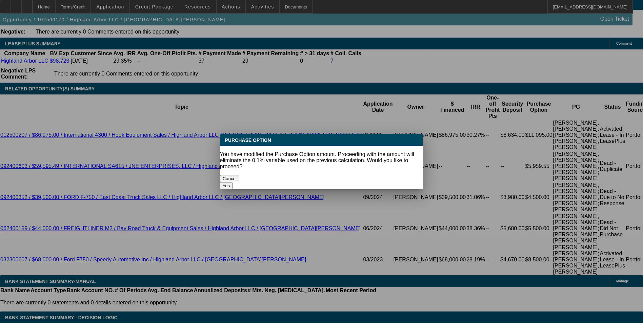
click at [233, 182] on button "Yes" at bounding box center [226, 185] width 13 height 7
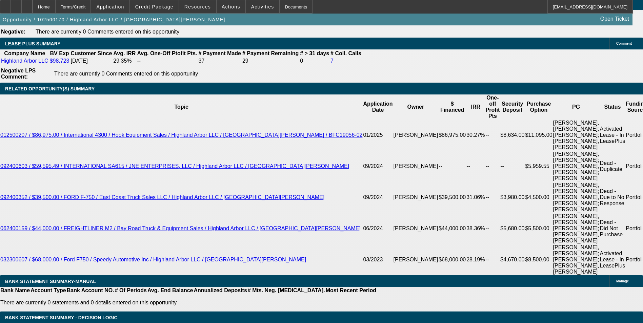
type input "$0.00"
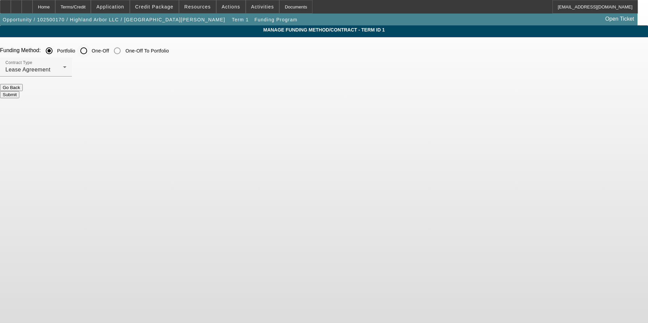
click at [91, 51] on input "One-Off" at bounding box center [84, 51] width 14 height 14
radio input "true"
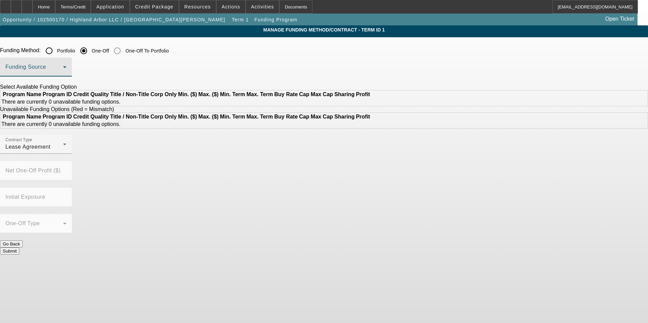
click at [63, 67] on span at bounding box center [34, 70] width 58 height 8
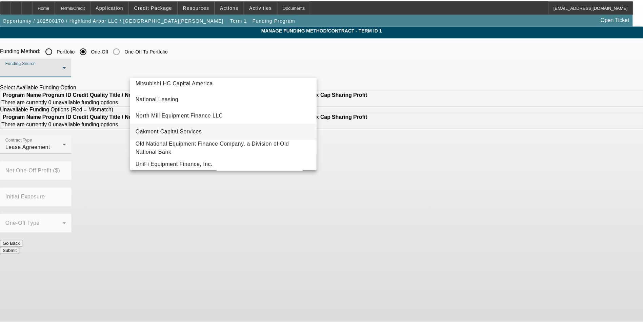
scroll to position [192, 0]
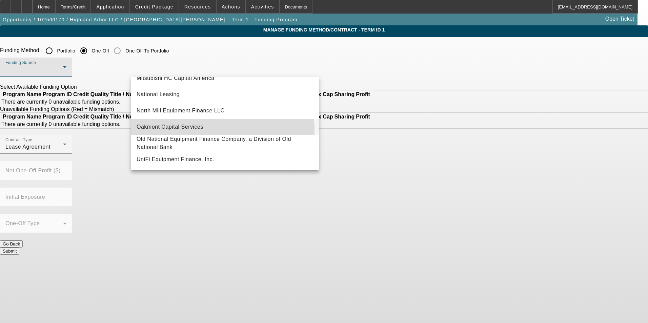
click at [205, 126] on mat-option "Oakmont Capital Services" at bounding box center [225, 127] width 188 height 16
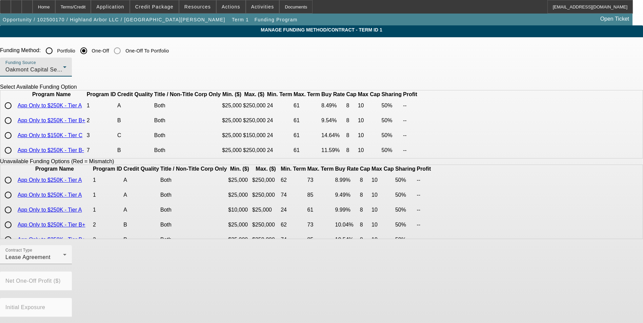
click at [15, 127] on input "radio" at bounding box center [8, 121] width 14 height 14
radio input "true"
click at [96, 137] on app-term-manage-funding "Manage Funding Method/Contract - Term ID 1 Funding Method: Portfolio One-Off On…" at bounding box center [321, 251] width 643 height 452
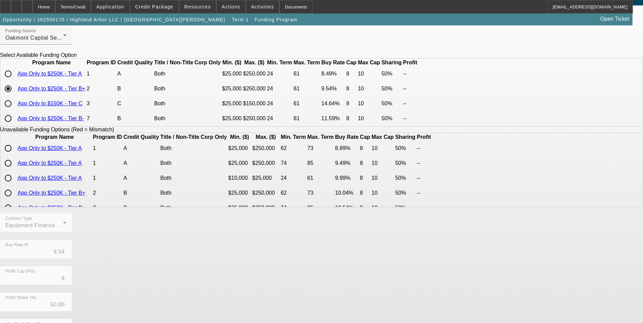
scroll to position [139, 0]
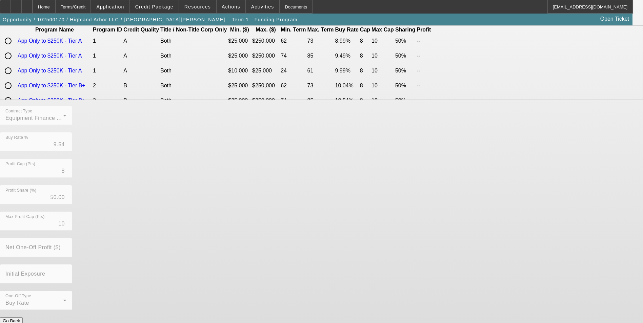
click at [19, 323] on button "Submit" at bounding box center [9, 328] width 19 height 7
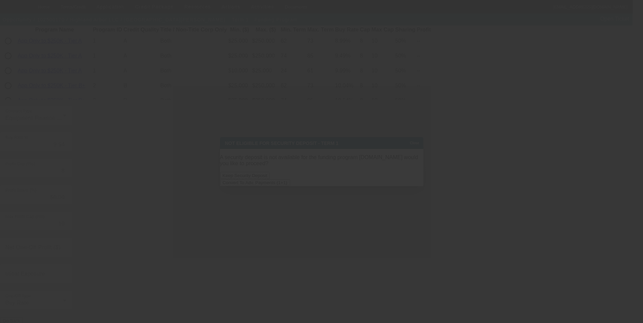
scroll to position [0, 0]
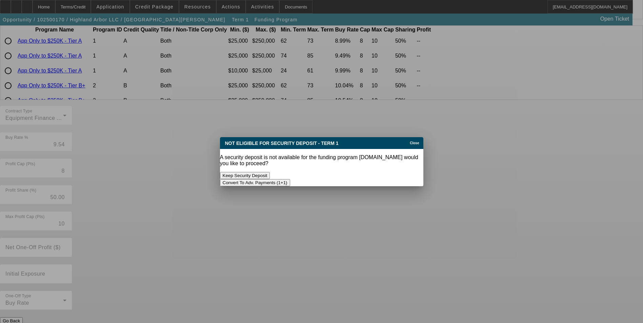
click at [290, 179] on button "Convert To Adv. Payments (1+1)" at bounding box center [255, 182] width 70 height 7
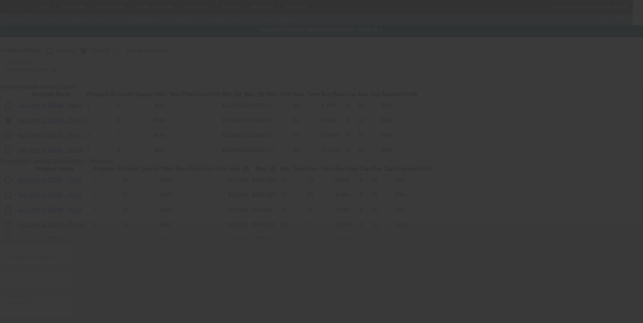
scroll to position [139, 0]
radio input "true"
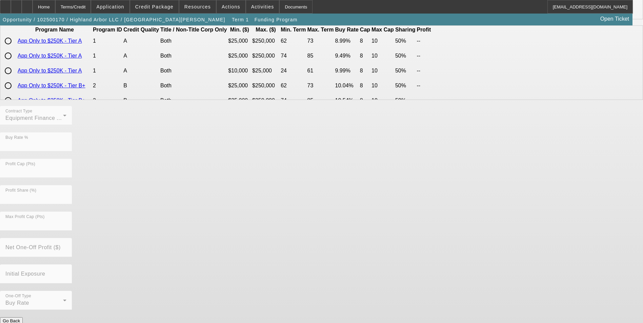
scroll to position [0, 0]
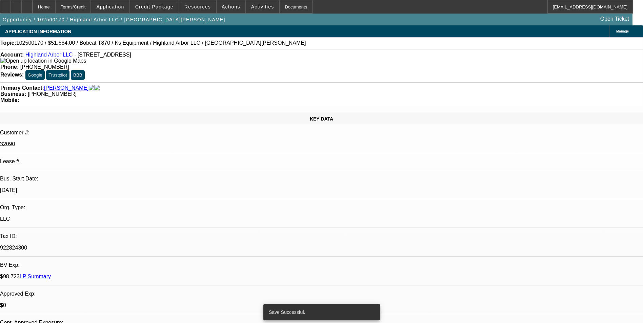
select select "0"
select select "6"
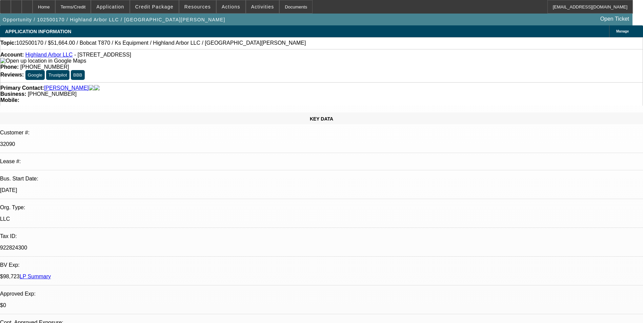
click at [89, 8] on div "Terms/Credit" at bounding box center [73, 7] width 36 height 14
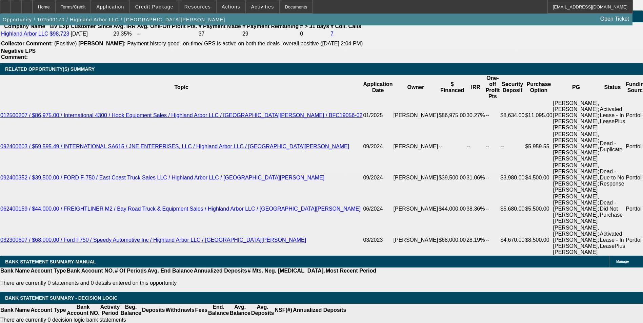
scroll to position [1224, 0]
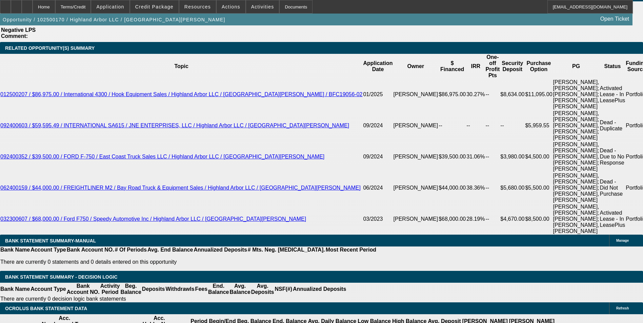
drag, startPoint x: 173, startPoint y: 186, endPoint x: 283, endPoint y: 229, distance: 118.5
type input "17"
type input "UNKNOWN"
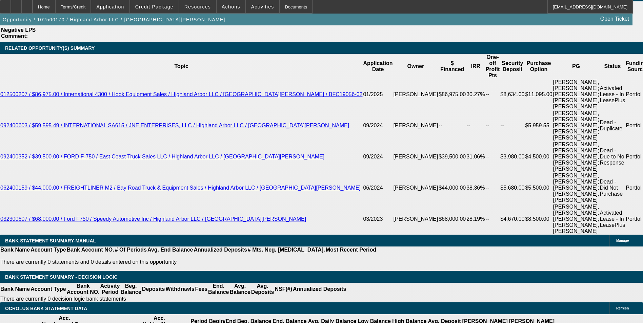
type input "1740"
type input "13"
type input "$1,740.00"
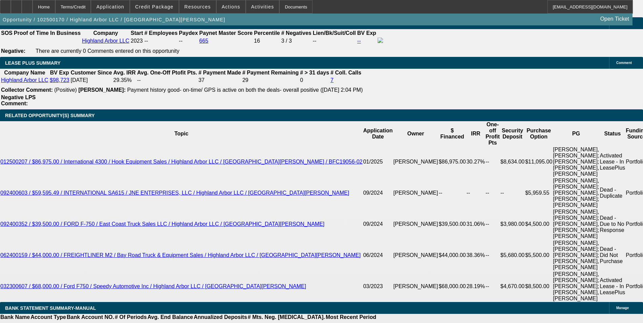
scroll to position [1156, 0]
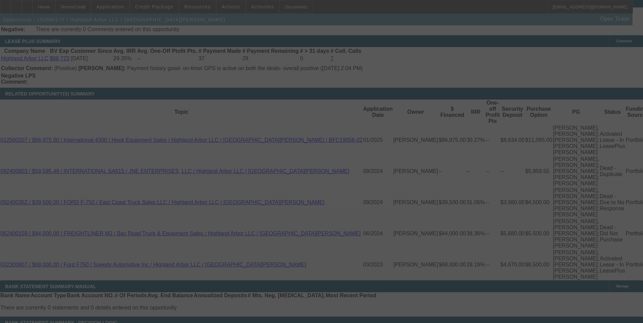
scroll to position [1190, 0]
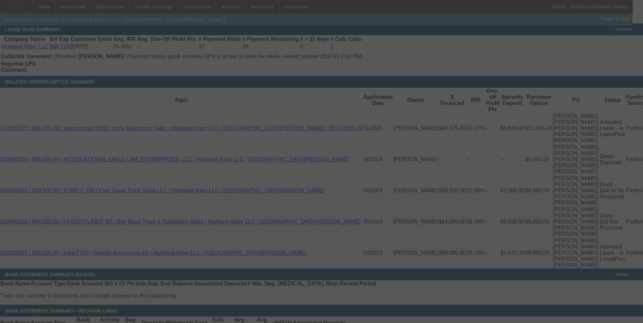
select select "0"
select select "6"
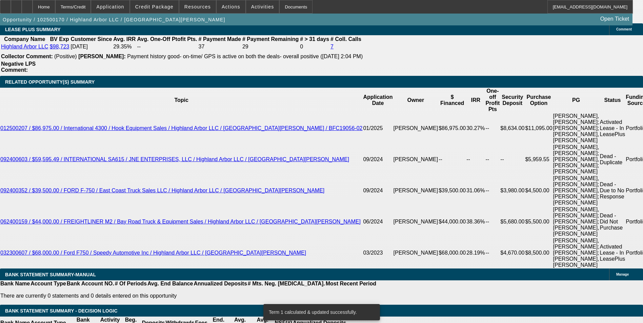
scroll to position [1156, 0]
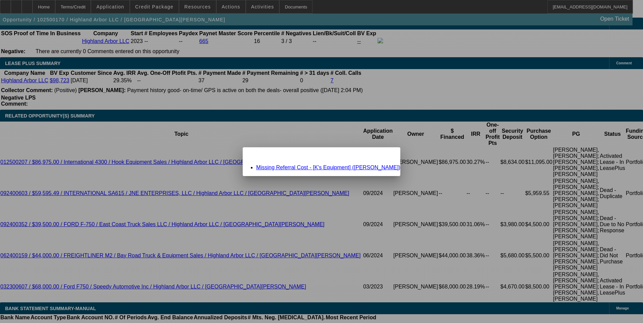
click at [326, 167] on link "Missing Referral Cost - [K's Equipment] (Bailey, Bailey)" at bounding box center [328, 168] width 144 height 6
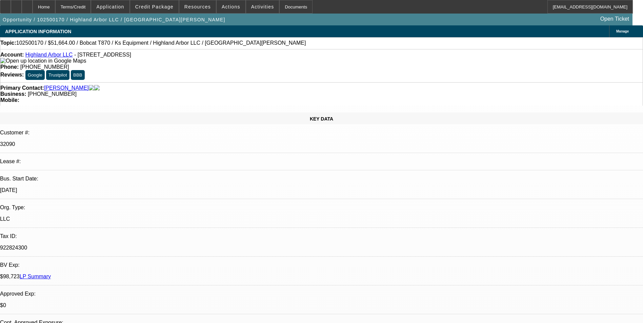
scroll to position [1156, 0]
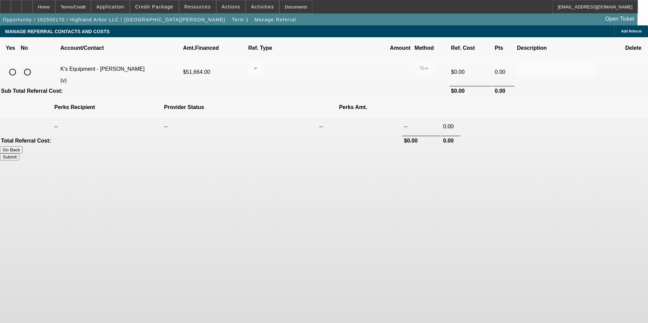
click at [34, 65] on input "radio" at bounding box center [28, 72] width 14 height 14
radio input "true"
click at [19, 154] on button "Submit" at bounding box center [9, 157] width 19 height 7
type input "0.000"
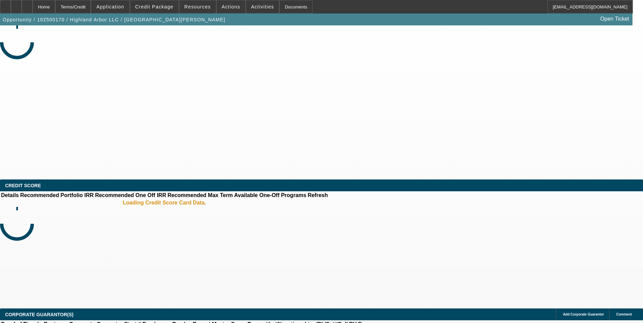
select select "0"
select select "6"
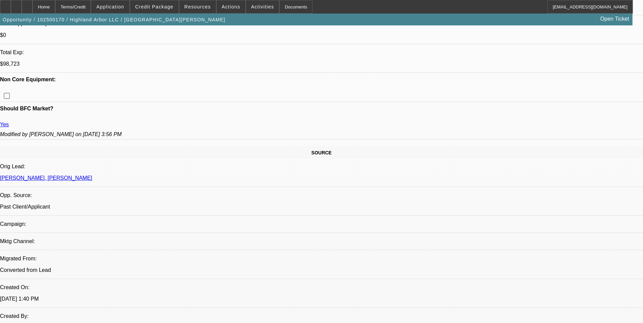
scroll to position [271, 0]
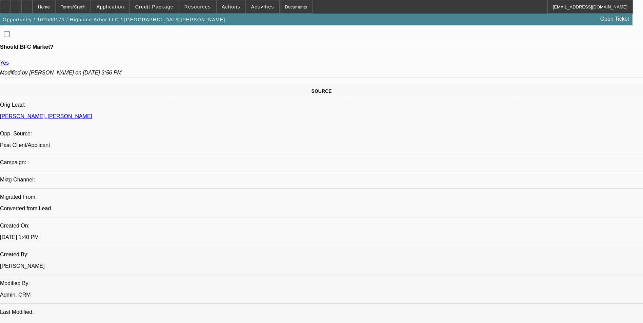
scroll to position [373, 0]
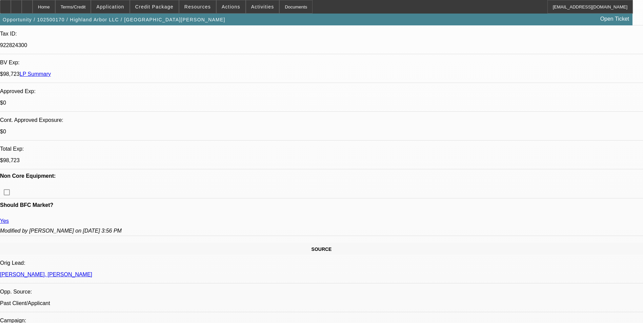
scroll to position [203, 0]
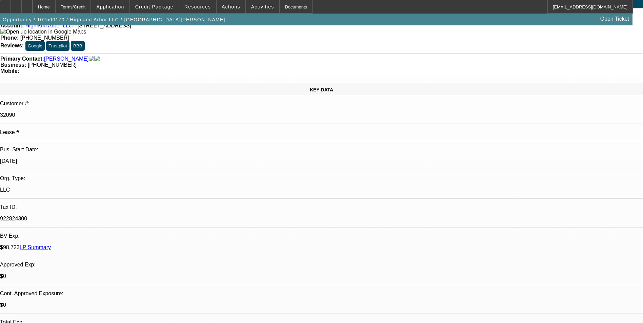
scroll to position [0, 0]
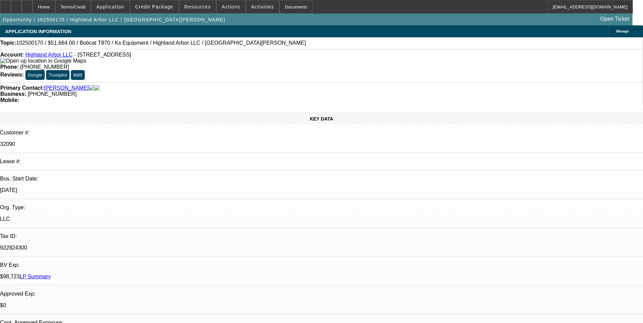
drag, startPoint x: 424, startPoint y: 83, endPoint x: 431, endPoint y: 85, distance: 7.2
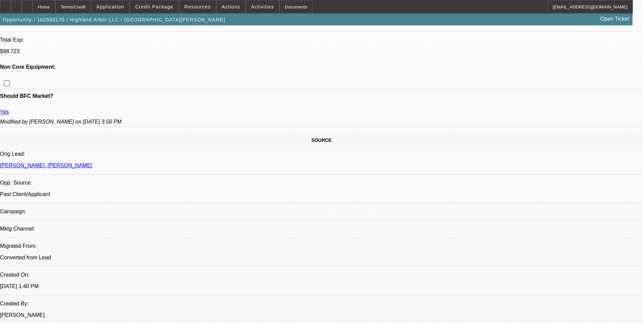
scroll to position [237, 0]
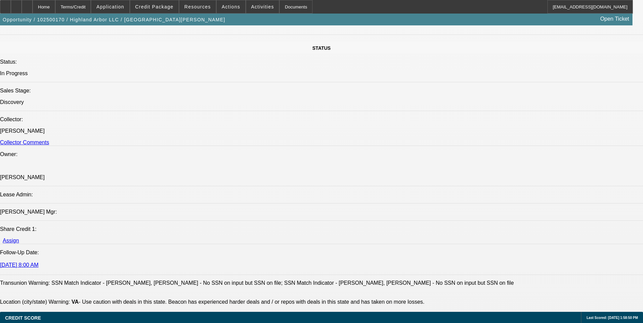
scroll to position [746, 0]
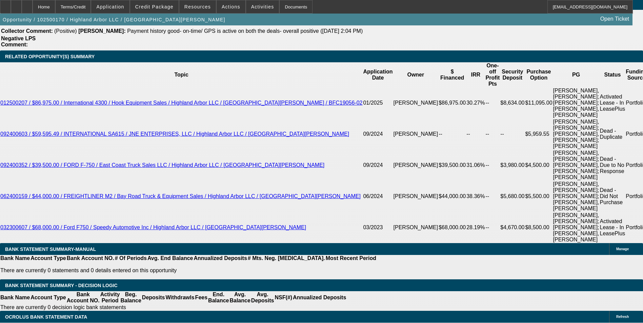
scroll to position [1220, 0]
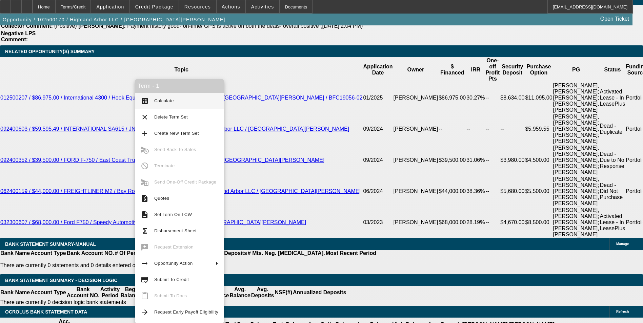
drag, startPoint x: 99, startPoint y: 104, endPoint x: 90, endPoint y: 104, distance: 8.5
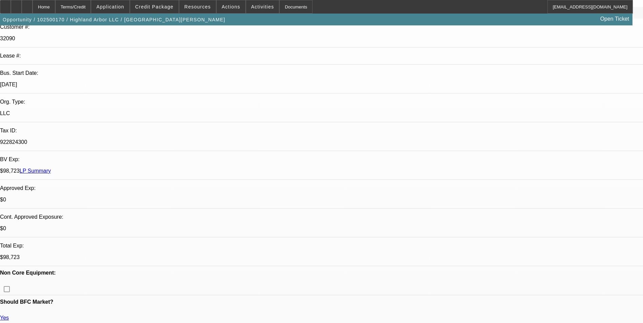
scroll to position [0, 0]
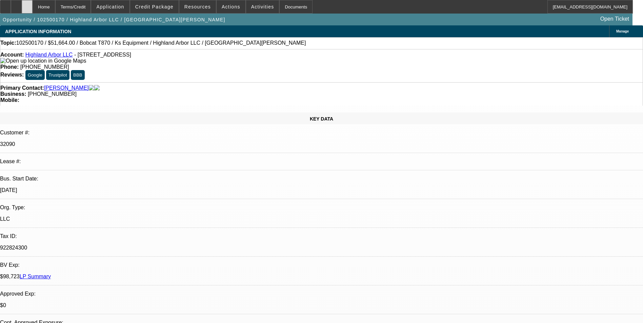
click at [33, 10] on div at bounding box center [27, 7] width 11 height 14
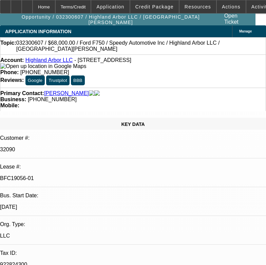
select select "0.2"
select select "2"
select select "0.1"
select select "4"
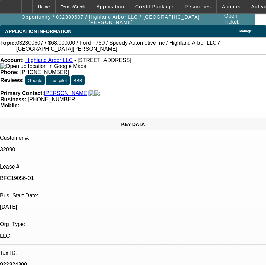
select select "0.2"
select select "2"
select select "0.1"
select select "4"
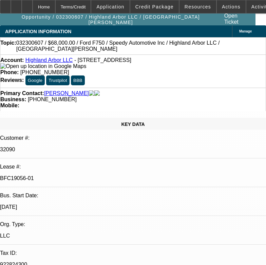
select select "0.2"
select select "2"
select select "0.1"
select select "4"
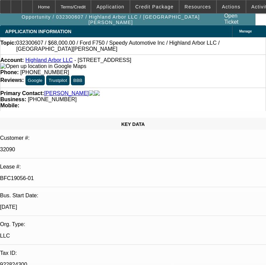
select select "0.2"
select select "2"
select select "0.1"
select select "4"
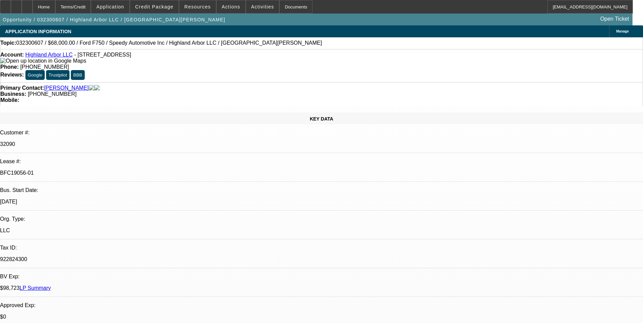
select select "0.2"
select select "2"
select select "0.1"
select select "0.2"
select select "2"
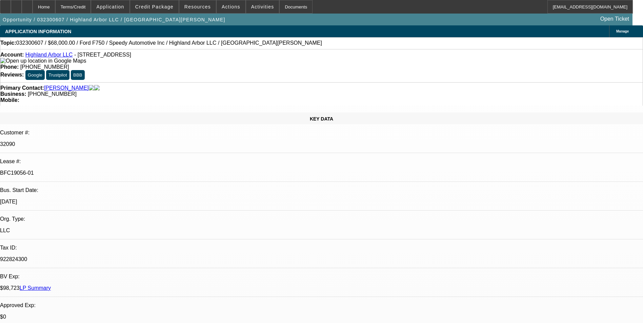
select select "0.1"
select select "0.2"
select select "2"
select select "0.1"
select select "0.2"
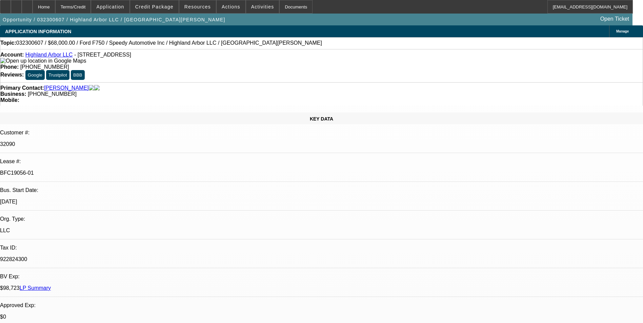
select select "2"
select select "0.1"
select select "1"
select select "2"
select select "4"
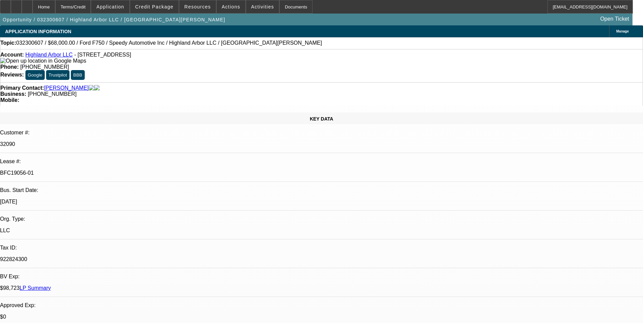
select select "1"
select select "2"
select select "4"
select select "1"
select select "2"
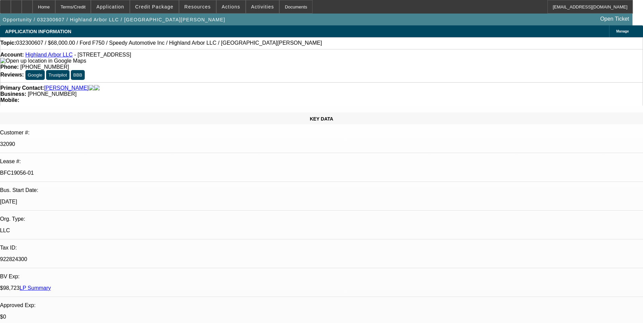
select select "4"
select select "1"
select select "2"
select select "4"
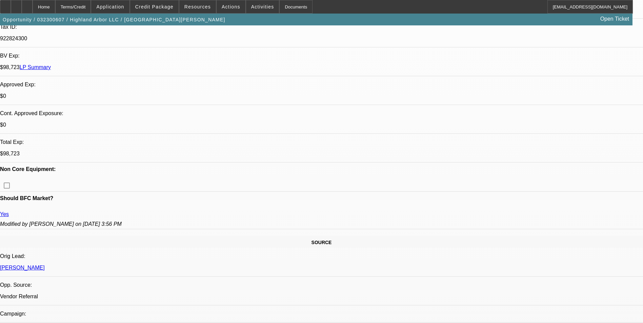
scroll to position [237, 0]
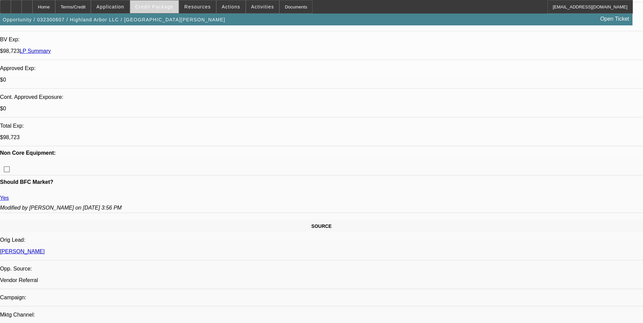
click at [165, 9] on span "Credit Package" at bounding box center [154, 6] width 38 height 5
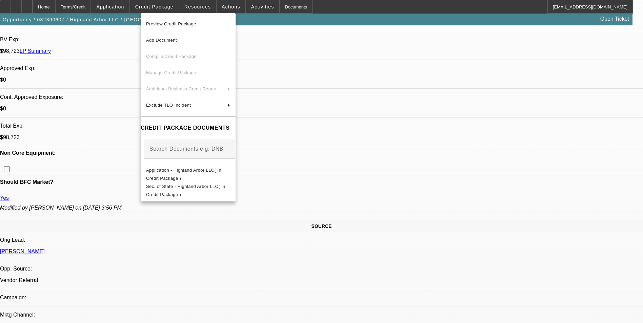
drag, startPoint x: 232, startPoint y: 168, endPoint x: 371, endPoint y: 204, distance: 143.1
click at [371, 204] on div at bounding box center [321, 161] width 643 height 323
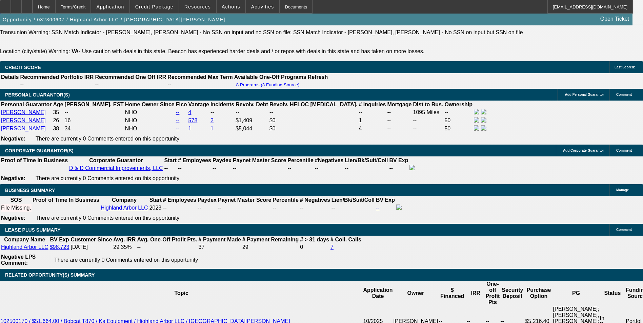
scroll to position [1017, 0]
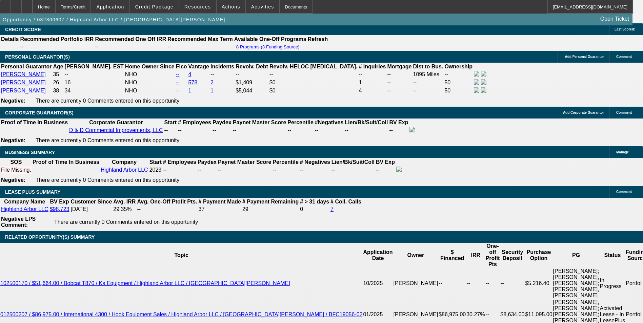
scroll to position [1408, 0]
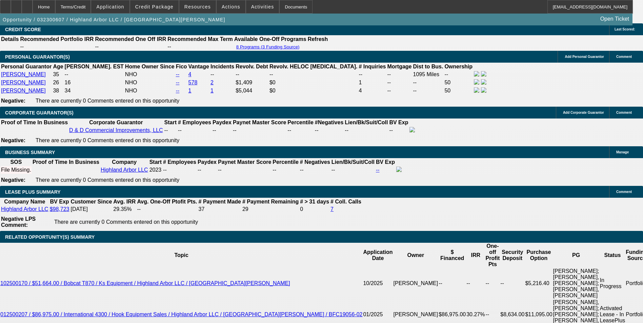
drag, startPoint x: 569, startPoint y: 222, endPoint x: 483, endPoint y: 232, distance: 86.4
click at [173, 9] on span "Credit Package" at bounding box center [154, 6] width 38 height 5
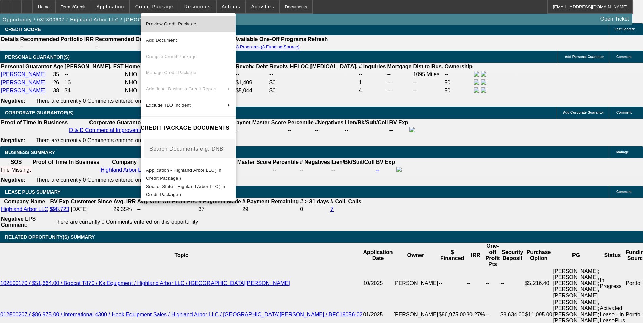
click at [212, 24] on span "Preview Credit Package" at bounding box center [188, 24] width 84 height 8
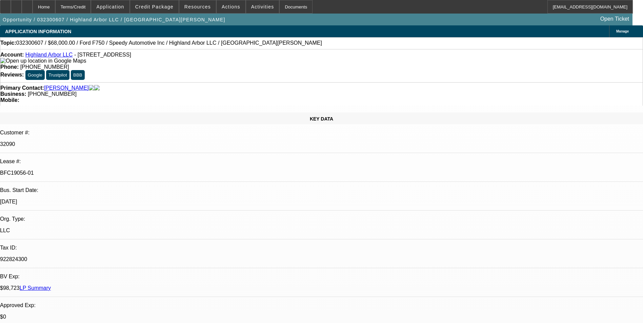
scroll to position [1306, 0]
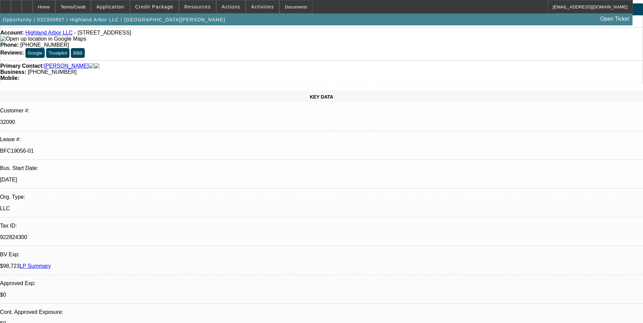
scroll to position [34, 0]
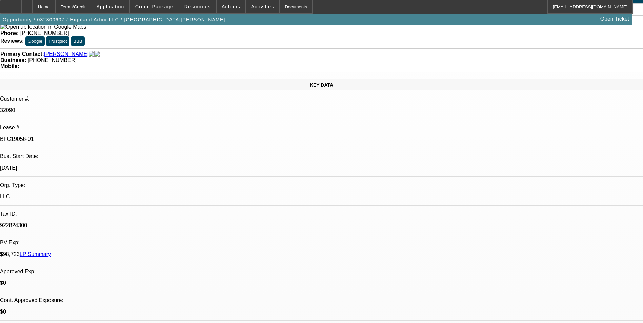
drag, startPoint x: 545, startPoint y: 242, endPoint x: 550, endPoint y: 248, distance: 7.5
drag, startPoint x: 550, startPoint y: 248, endPoint x: 515, endPoint y: 245, distance: 34.7
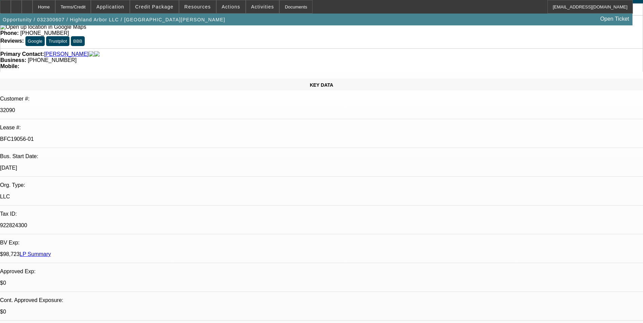
scroll to position [1340, 0]
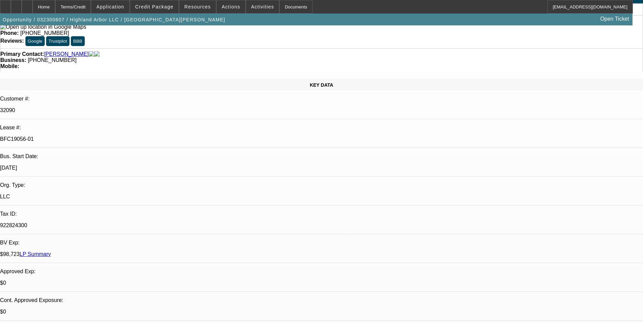
scroll to position [1272, 0]
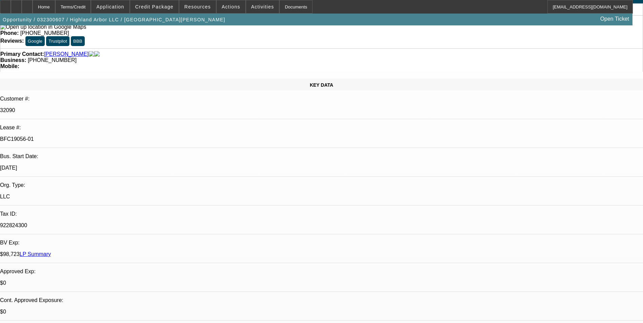
scroll to position [1272, 0]
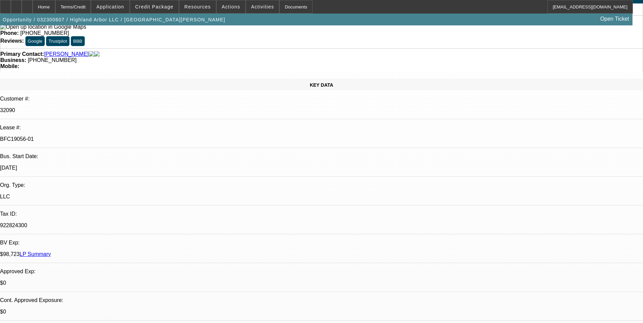
scroll to position [1272, 0]
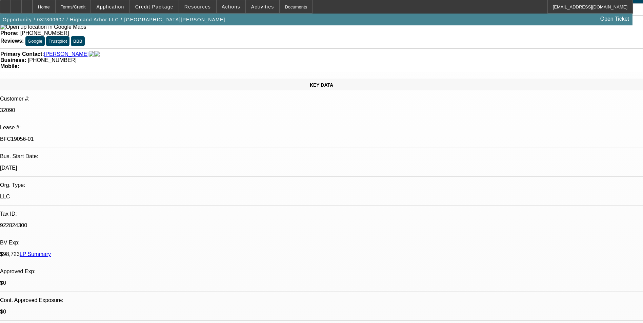
scroll to position [1204, 0]
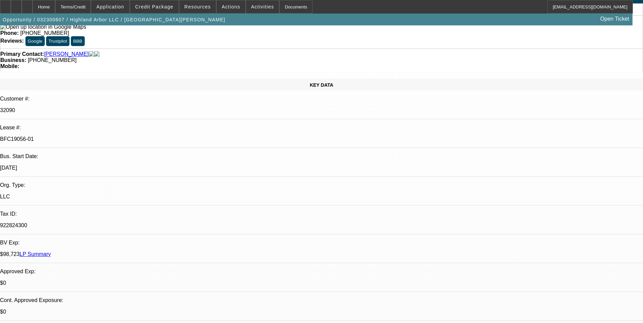
scroll to position [1103, 0]
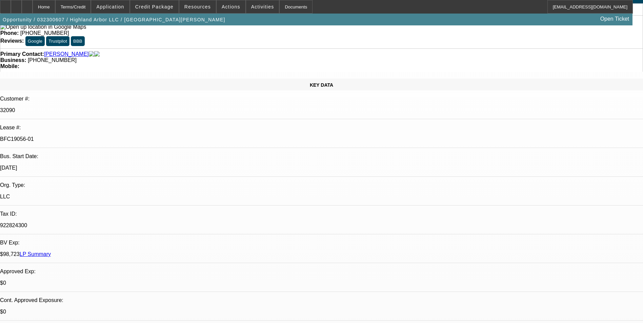
scroll to position [1035, 0]
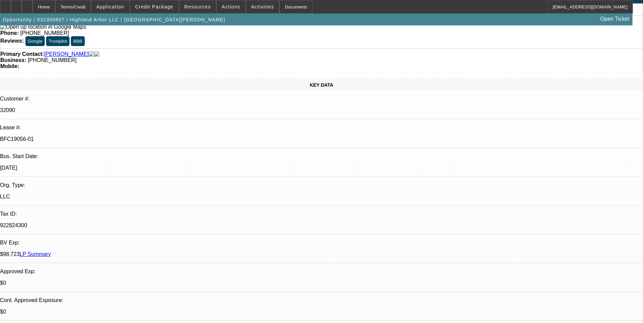
scroll to position [730, 0]
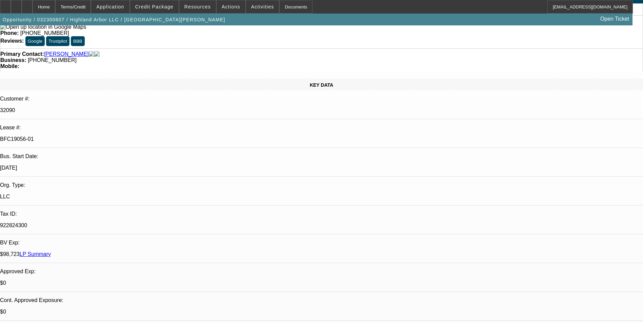
scroll to position [594, 0]
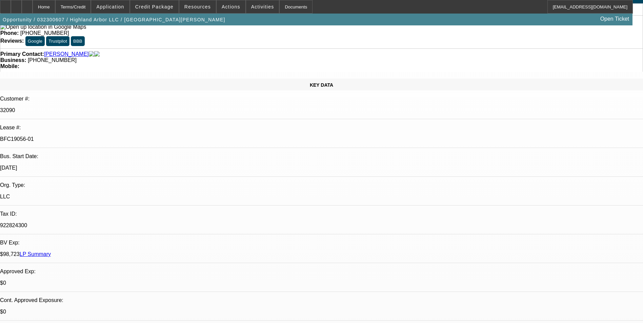
drag, startPoint x: 502, startPoint y: 108, endPoint x: 501, endPoint y: 104, distance: 4.2
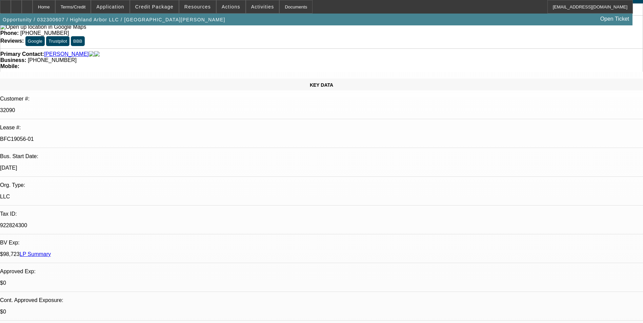
scroll to position [323, 0]
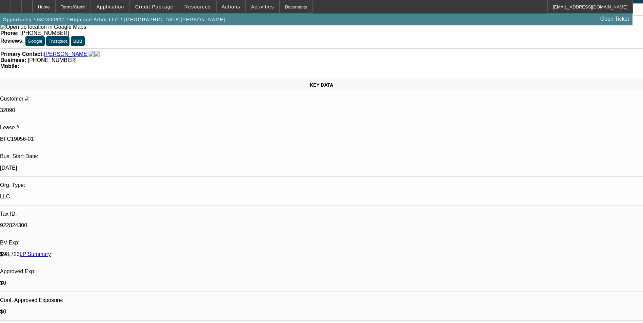
scroll to position [255, 0]
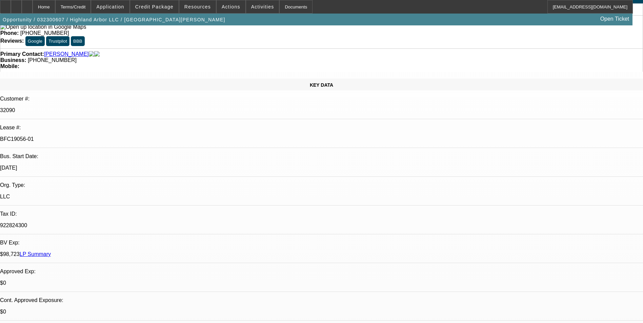
click at [152, 9] on span at bounding box center [154, 7] width 48 height 16
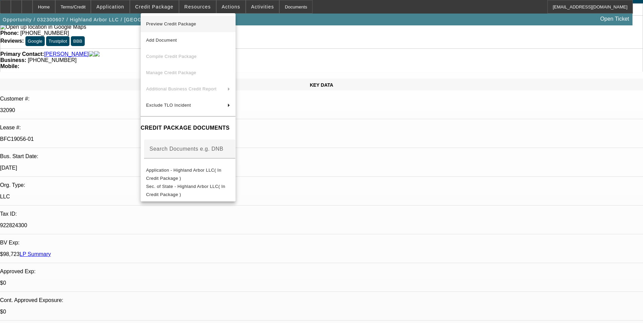
click at [212, 27] on span "Preview Credit Package" at bounding box center [188, 24] width 84 height 8
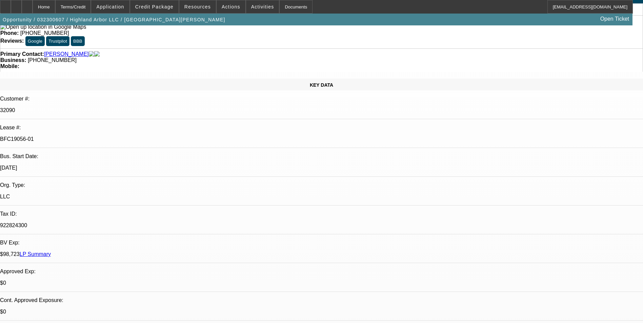
scroll to position [52, 0]
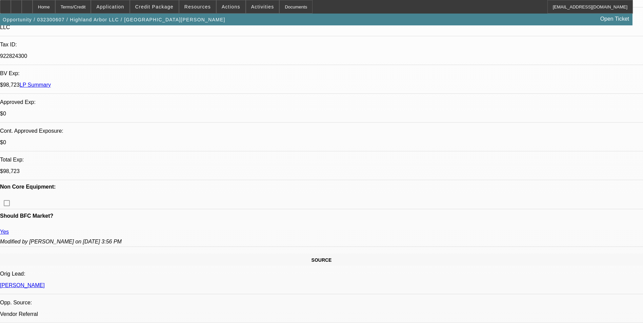
scroll to position [68, 0]
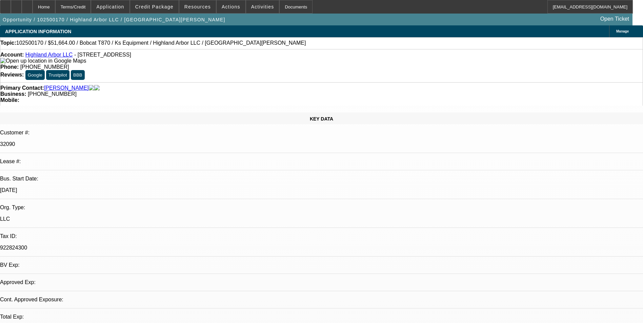
select select "0"
select select "1"
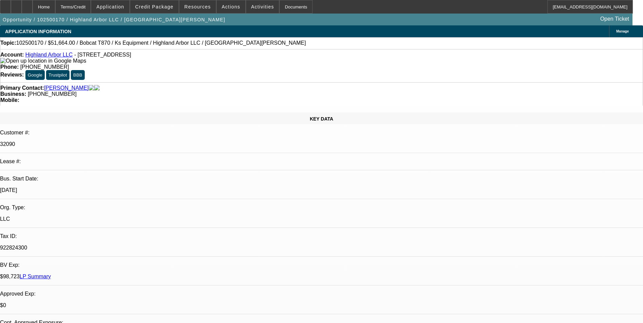
select select "6"
